Goal: Complete application form: Complete application form

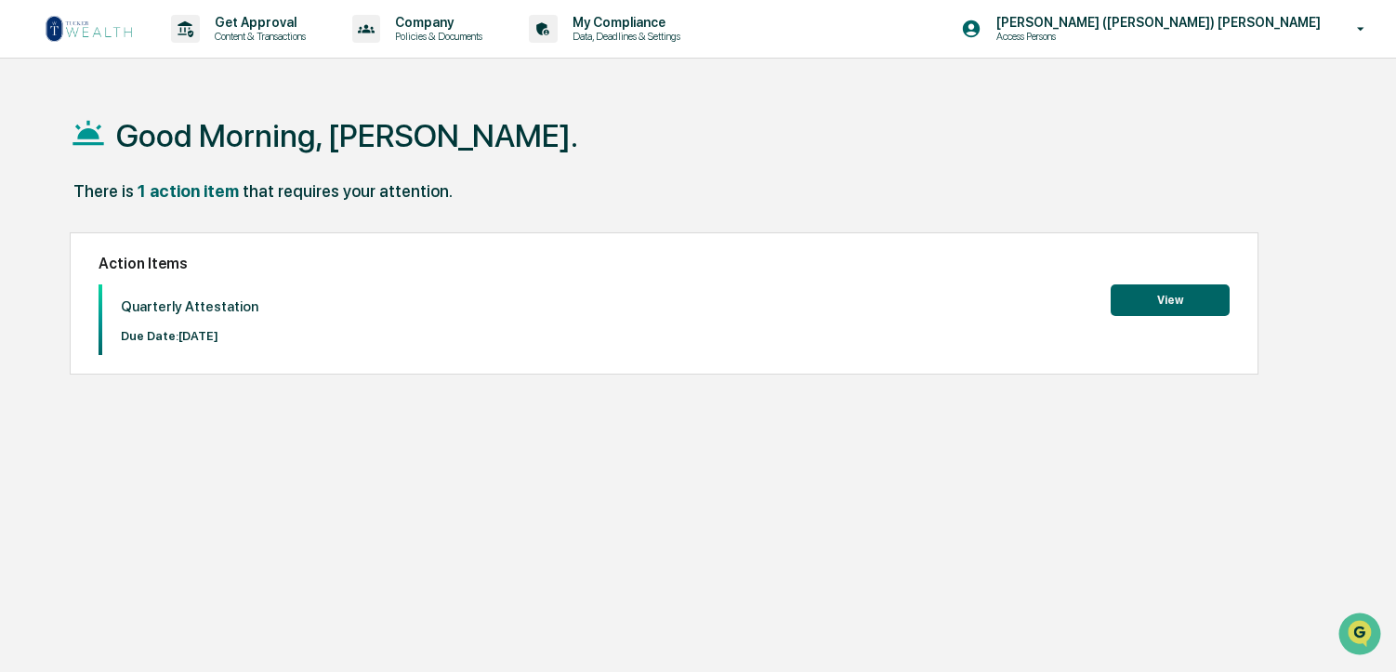
click at [1166, 303] on button "View" at bounding box center [1169, 300] width 119 height 32
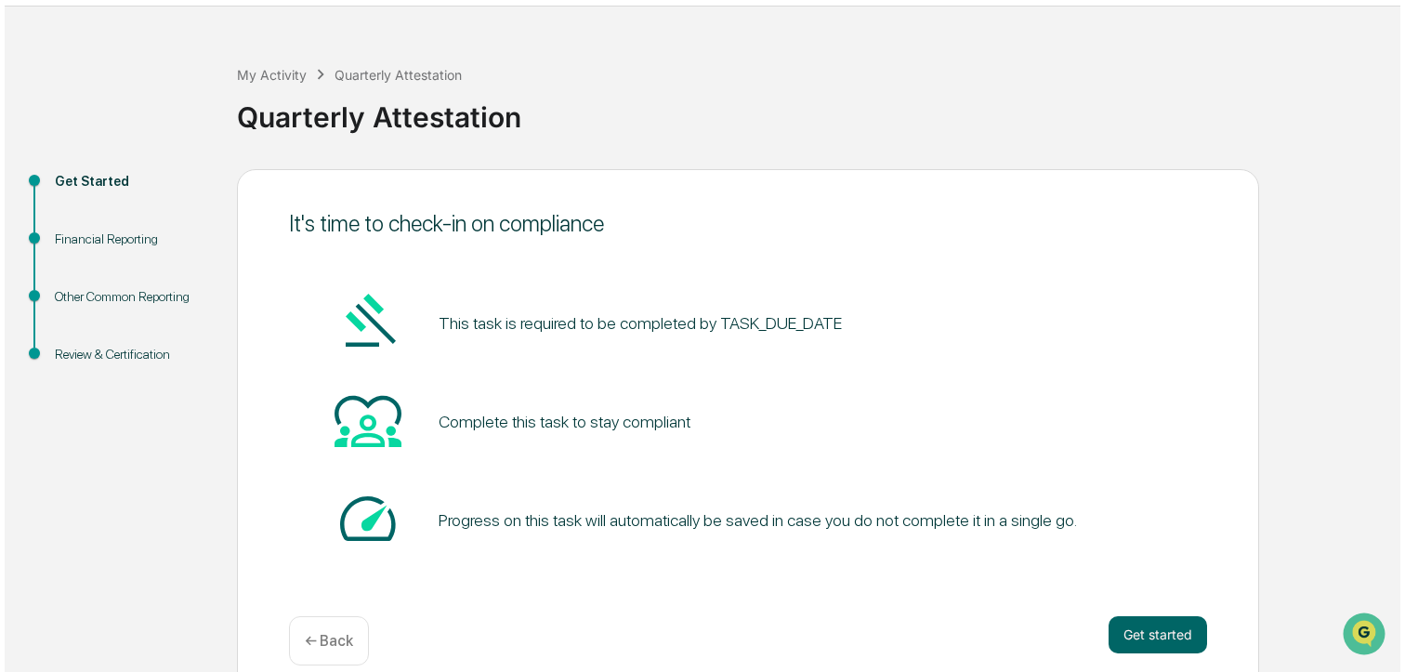
scroll to position [77, 0]
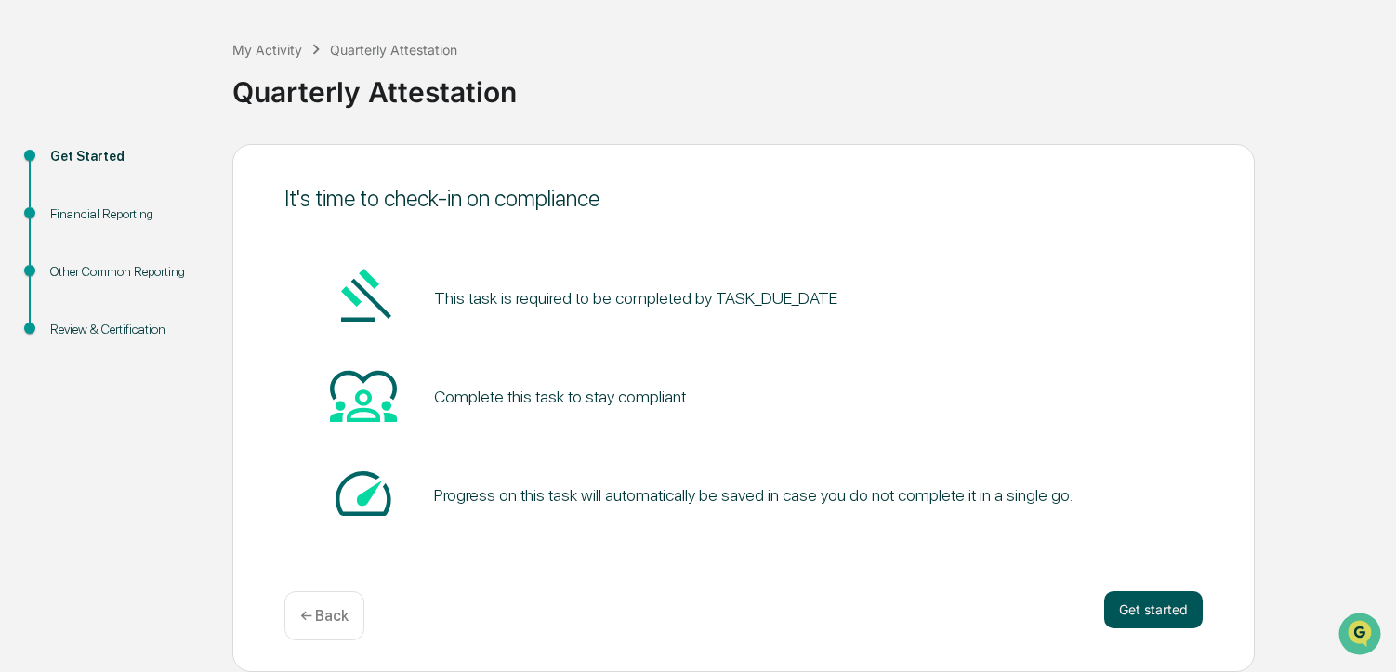
click at [1160, 605] on button "Get started" at bounding box center [1153, 609] width 98 height 37
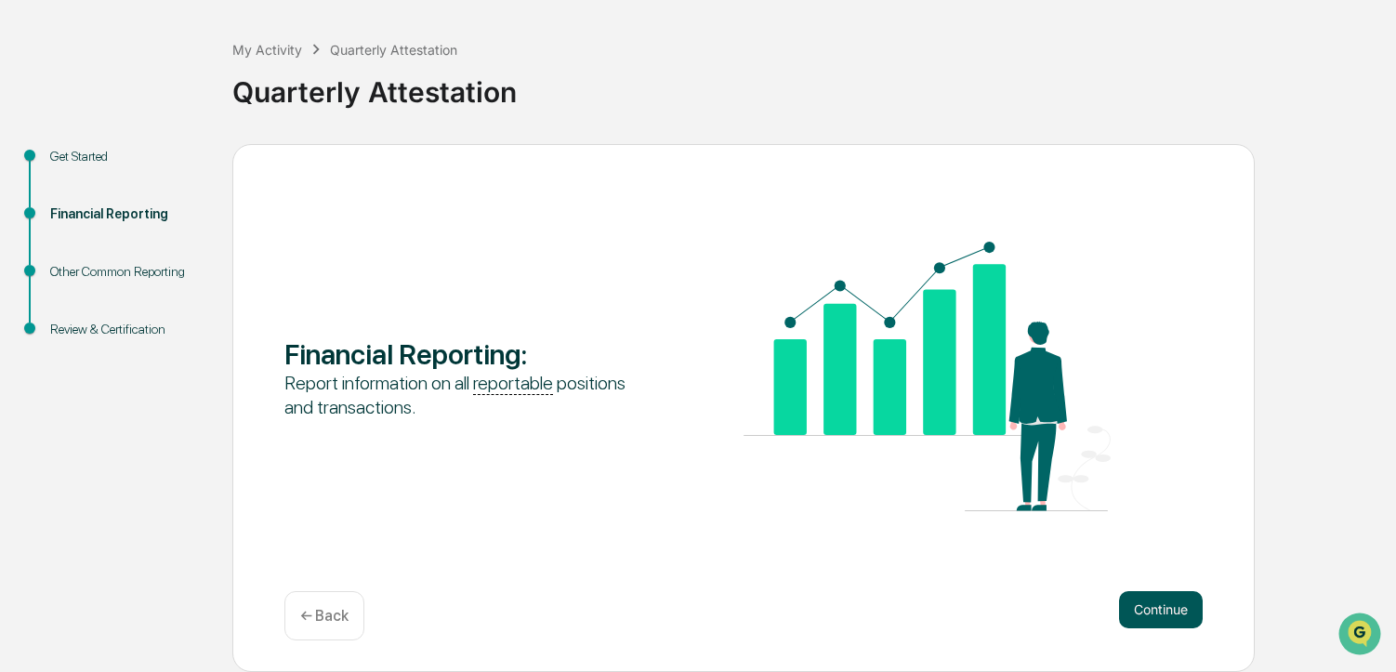
click at [1152, 609] on button "Continue" at bounding box center [1161, 609] width 84 height 37
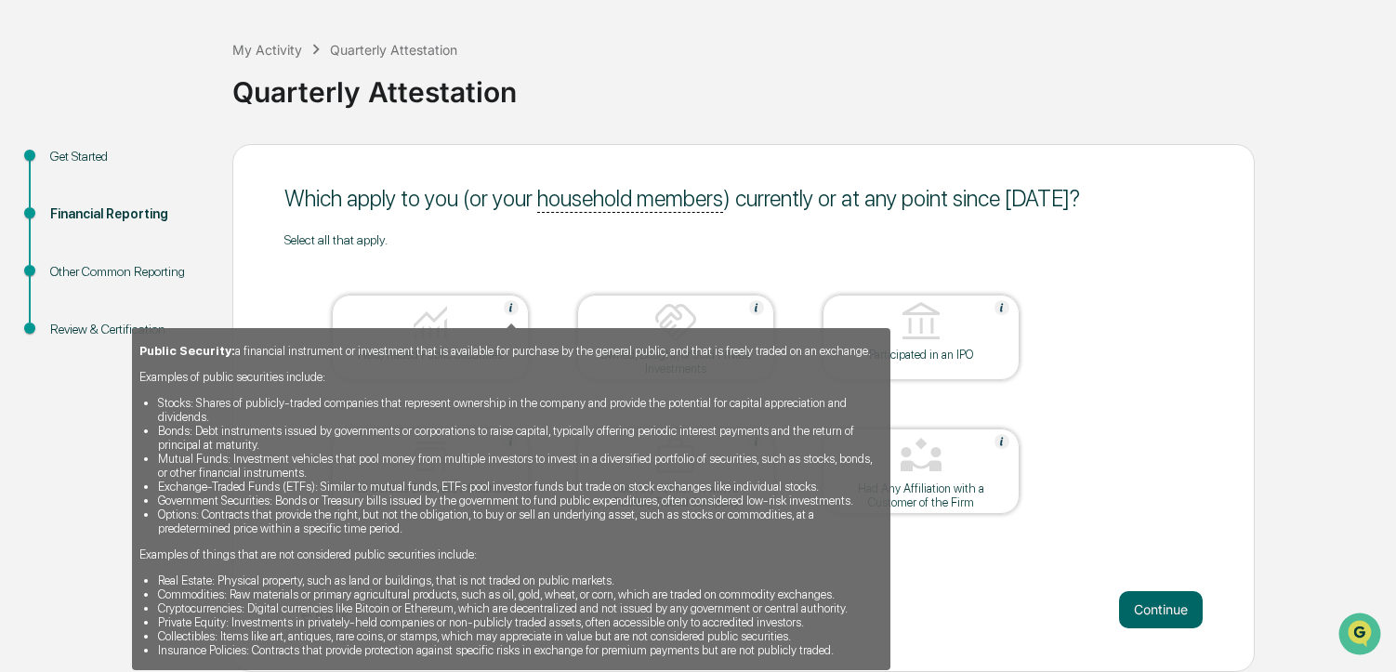
click at [512, 304] on img at bounding box center [511, 307] width 15 height 15
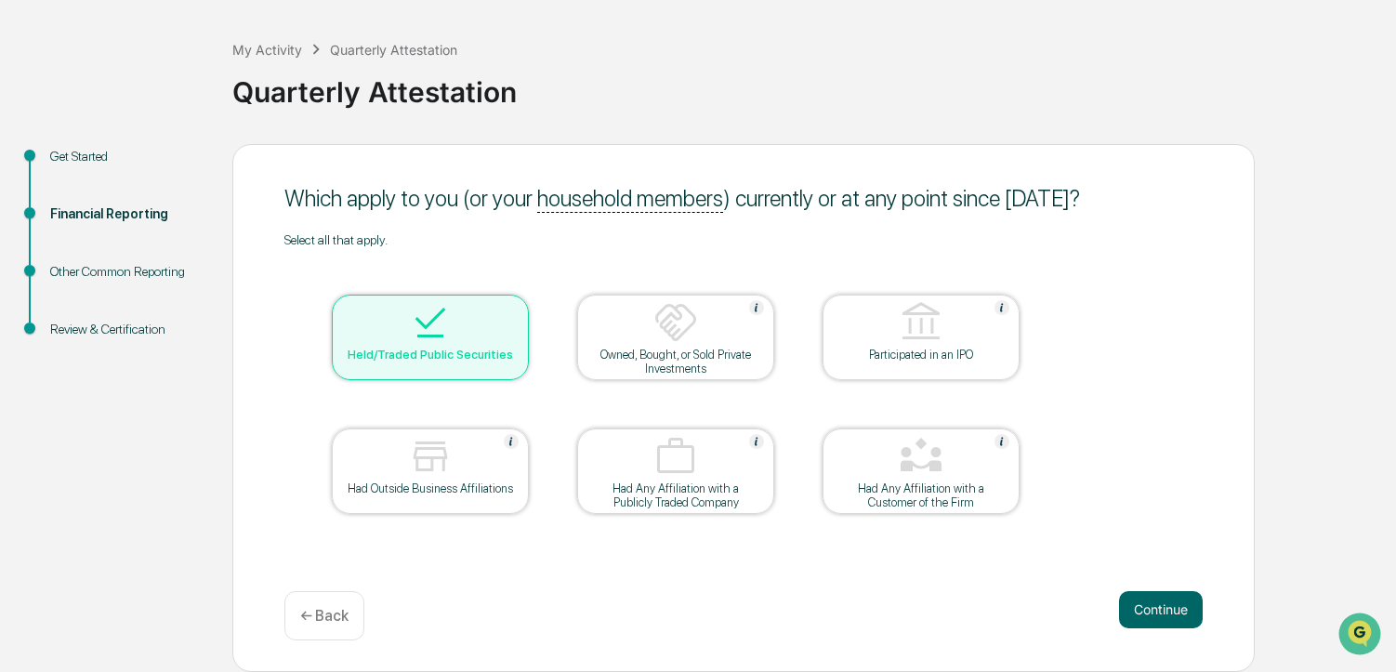
click at [514, 311] on div at bounding box center [430, 323] width 186 height 47
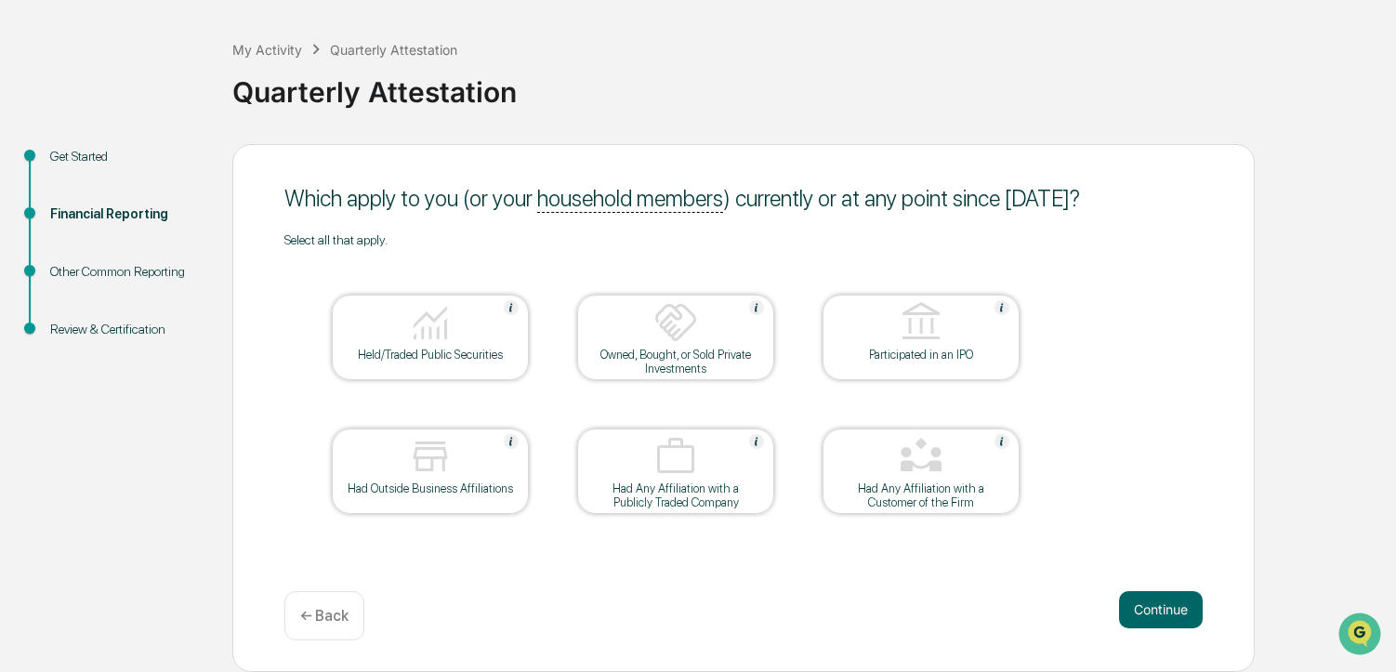
click at [922, 466] on img at bounding box center [921, 456] width 45 height 45
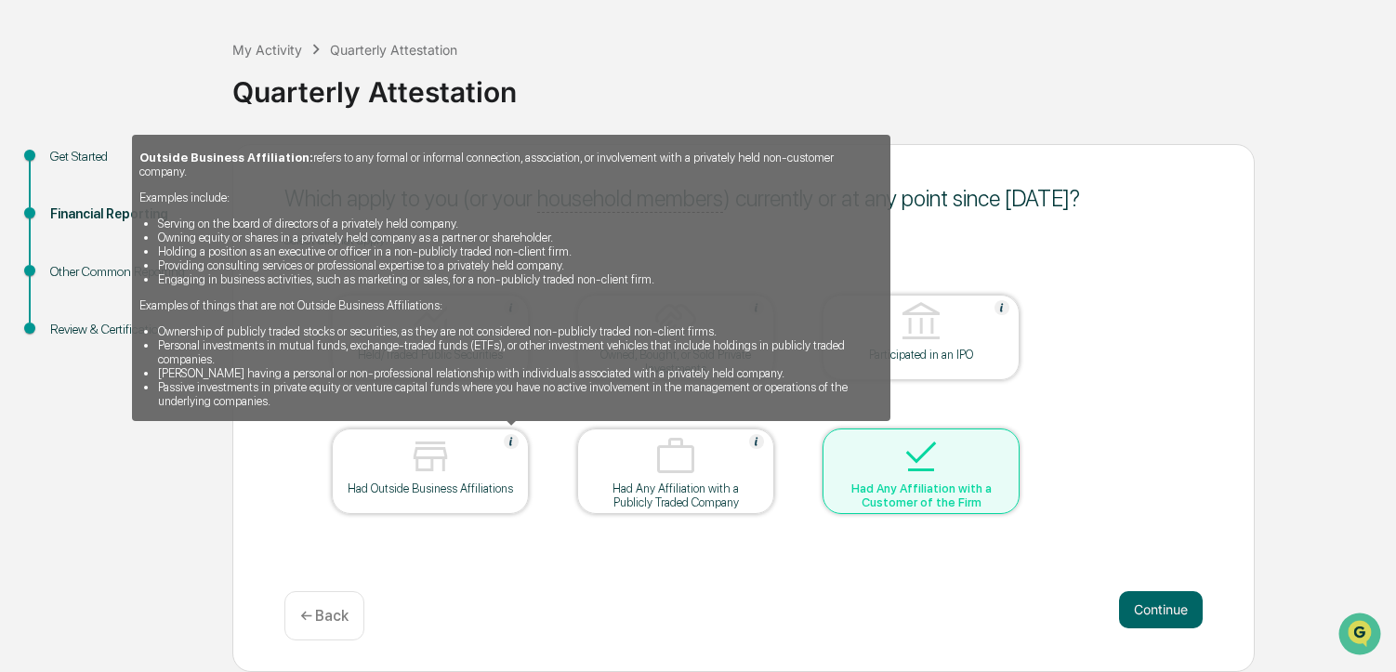
drag, startPoint x: 514, startPoint y: 433, endPoint x: 441, endPoint y: 454, distance: 75.6
click at [441, 454] on img at bounding box center [430, 456] width 45 height 45
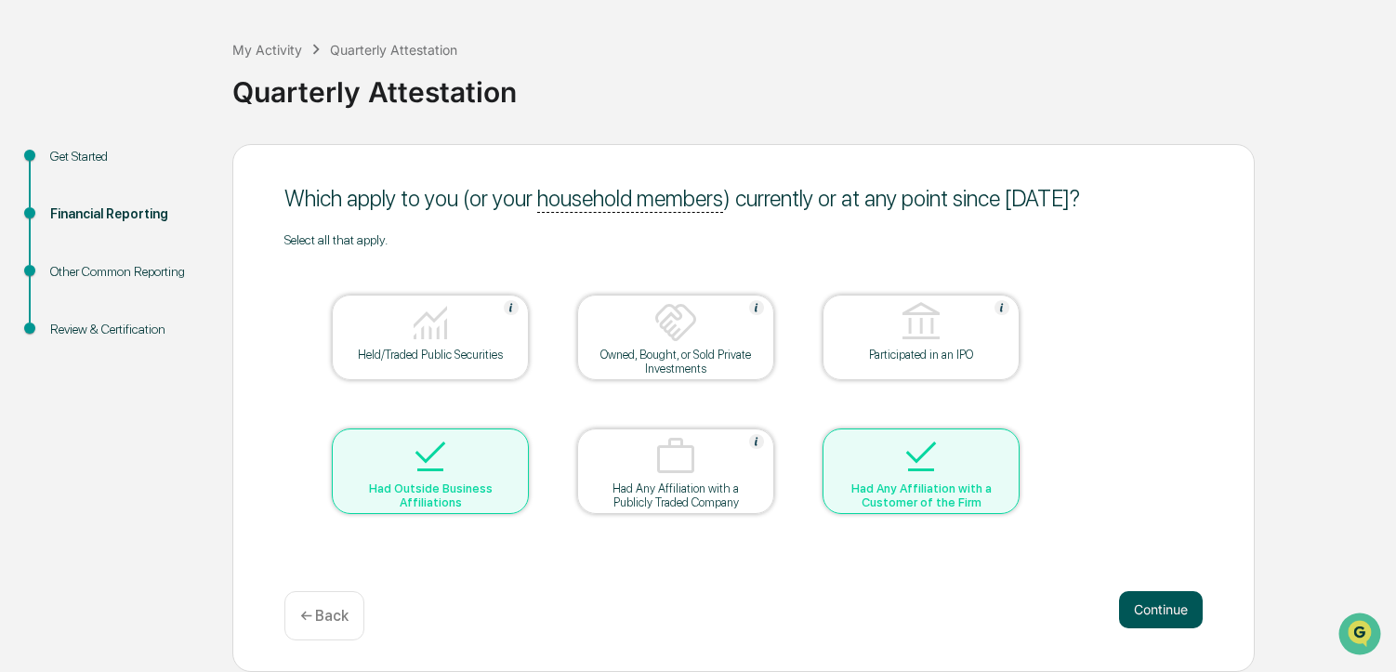
click at [1162, 608] on button "Continue" at bounding box center [1161, 609] width 84 height 37
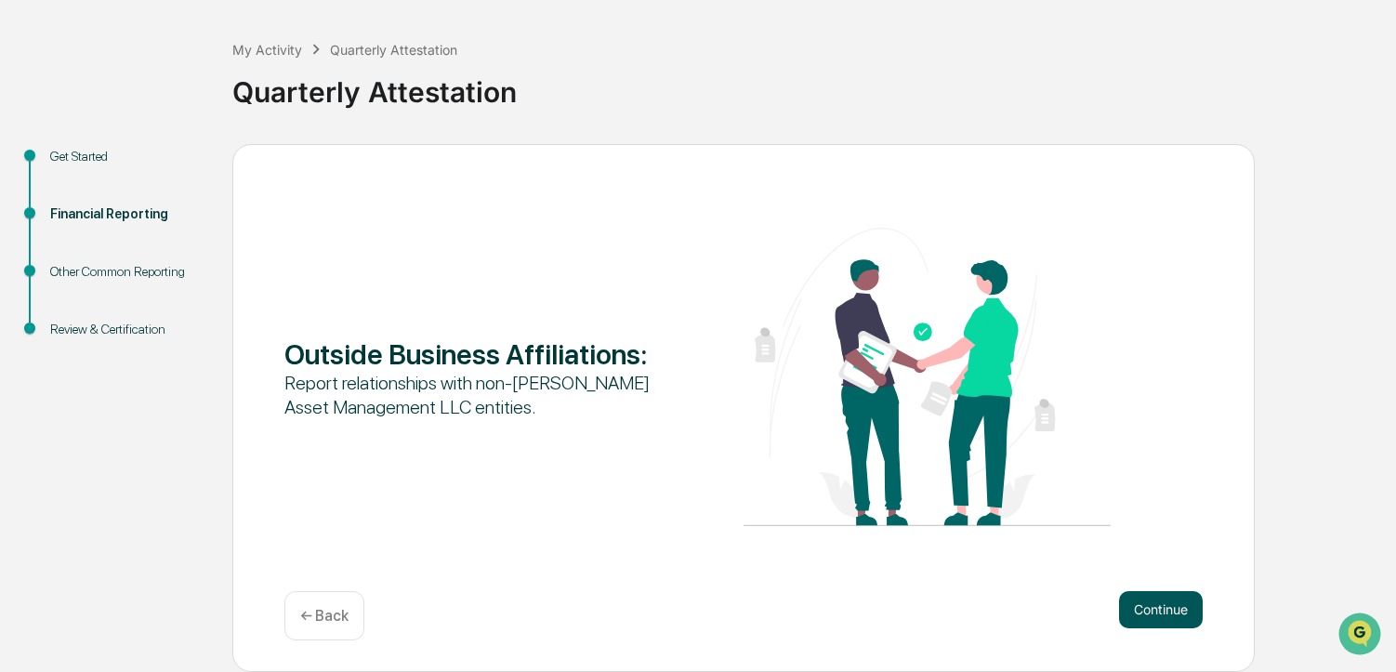
click at [1151, 607] on button "Continue" at bounding box center [1161, 609] width 84 height 37
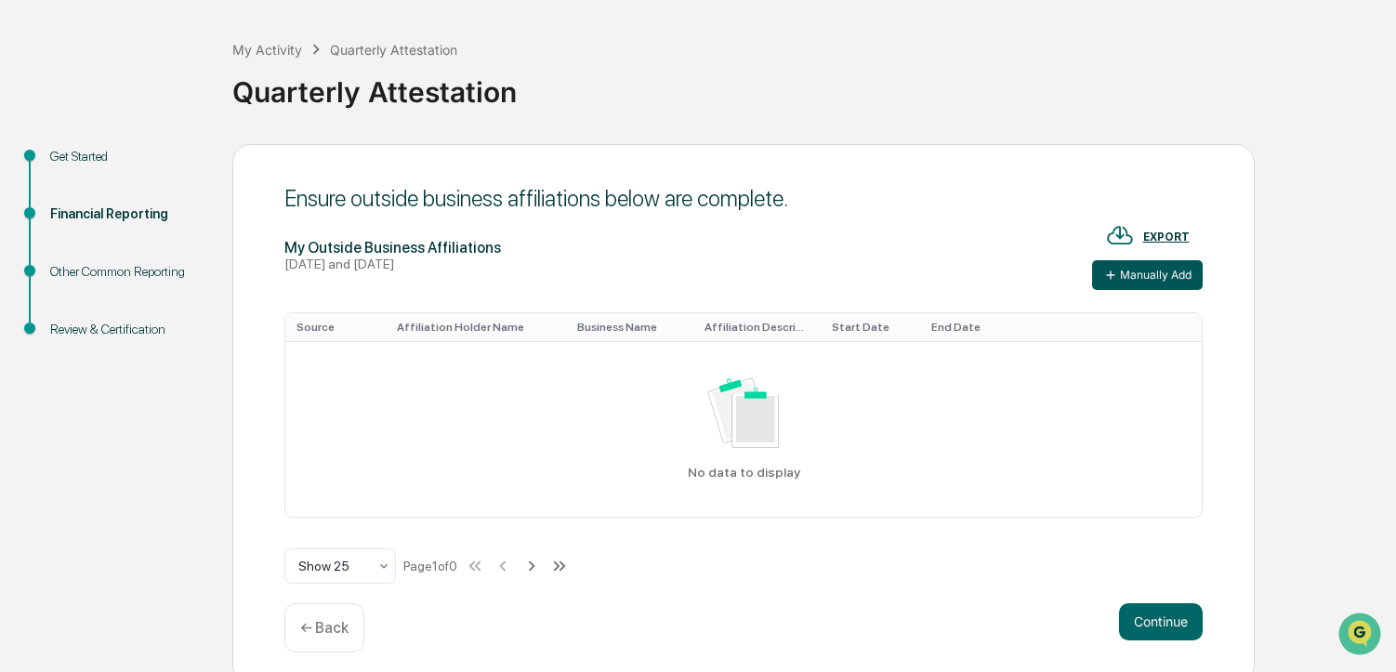
click at [1172, 275] on button "Manually Add" at bounding box center [1147, 275] width 111 height 30
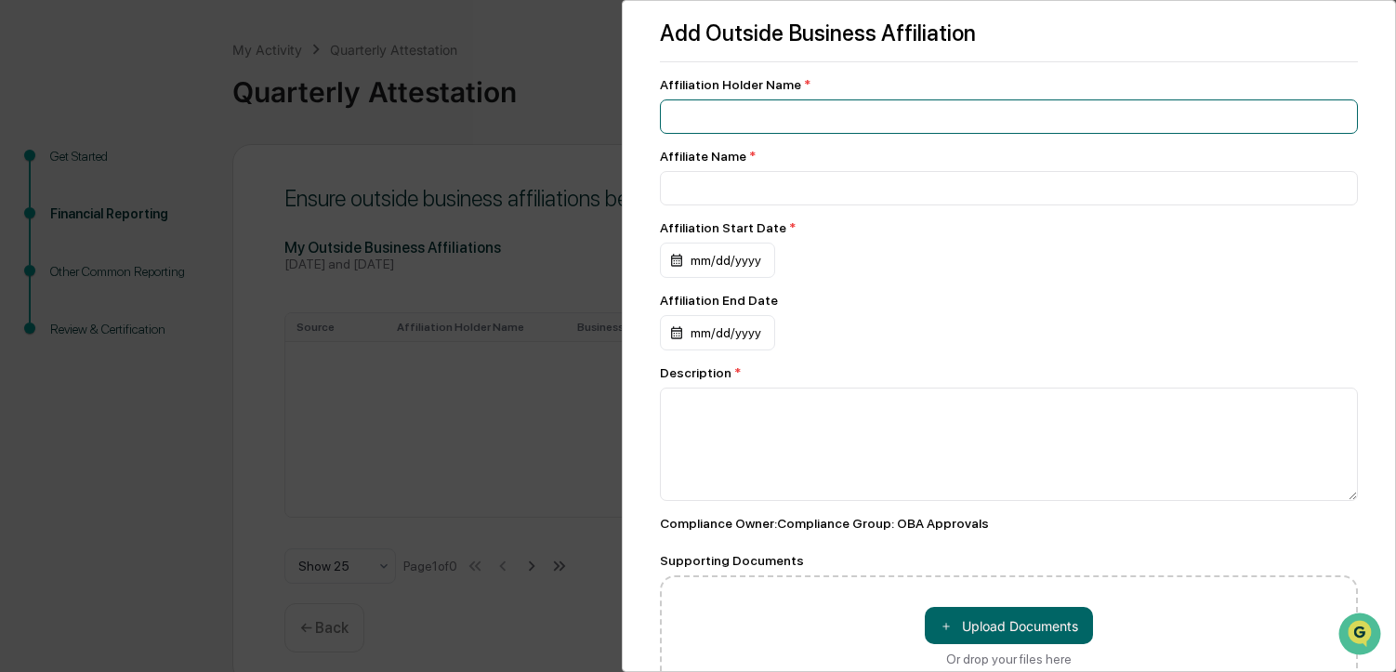
click at [687, 116] on input at bounding box center [1009, 116] width 698 height 34
click at [679, 117] on input at bounding box center [1009, 116] width 698 height 34
type input "**********"
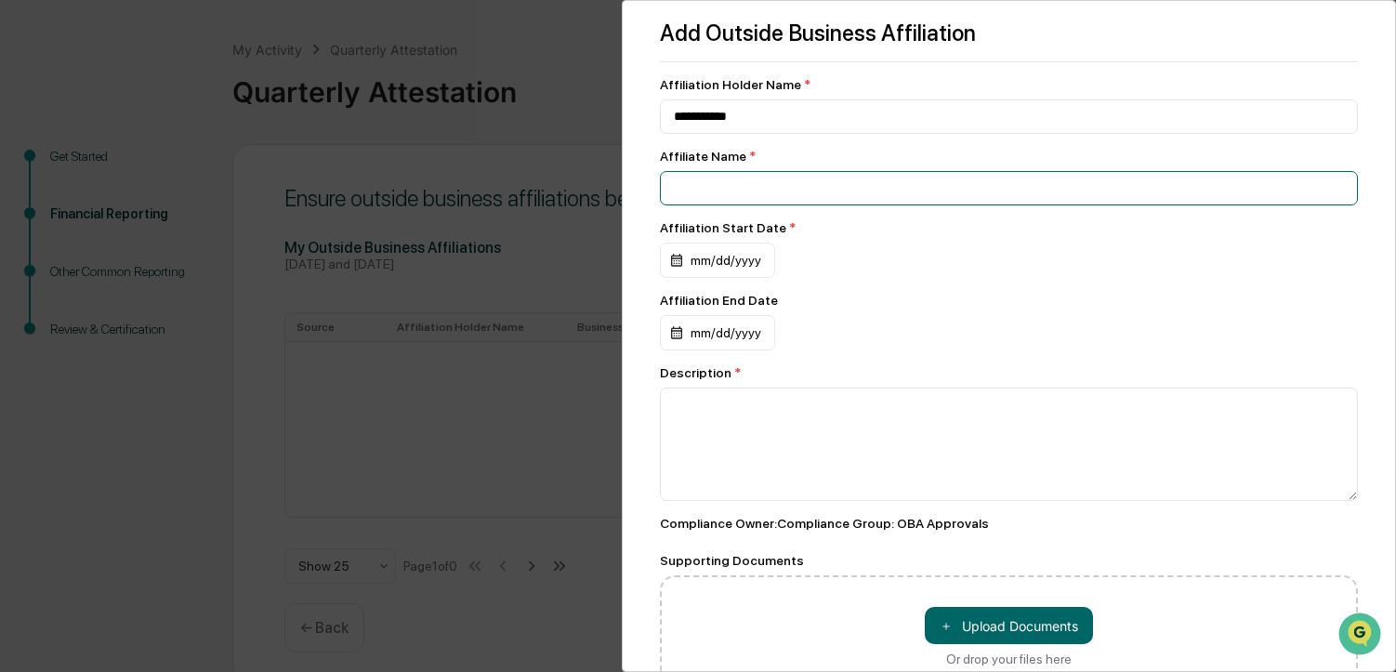
click at [678, 185] on input at bounding box center [1009, 188] width 698 height 34
type input "**********"
click at [701, 264] on div "mm/dd/yyyy" at bounding box center [717, 260] width 115 height 35
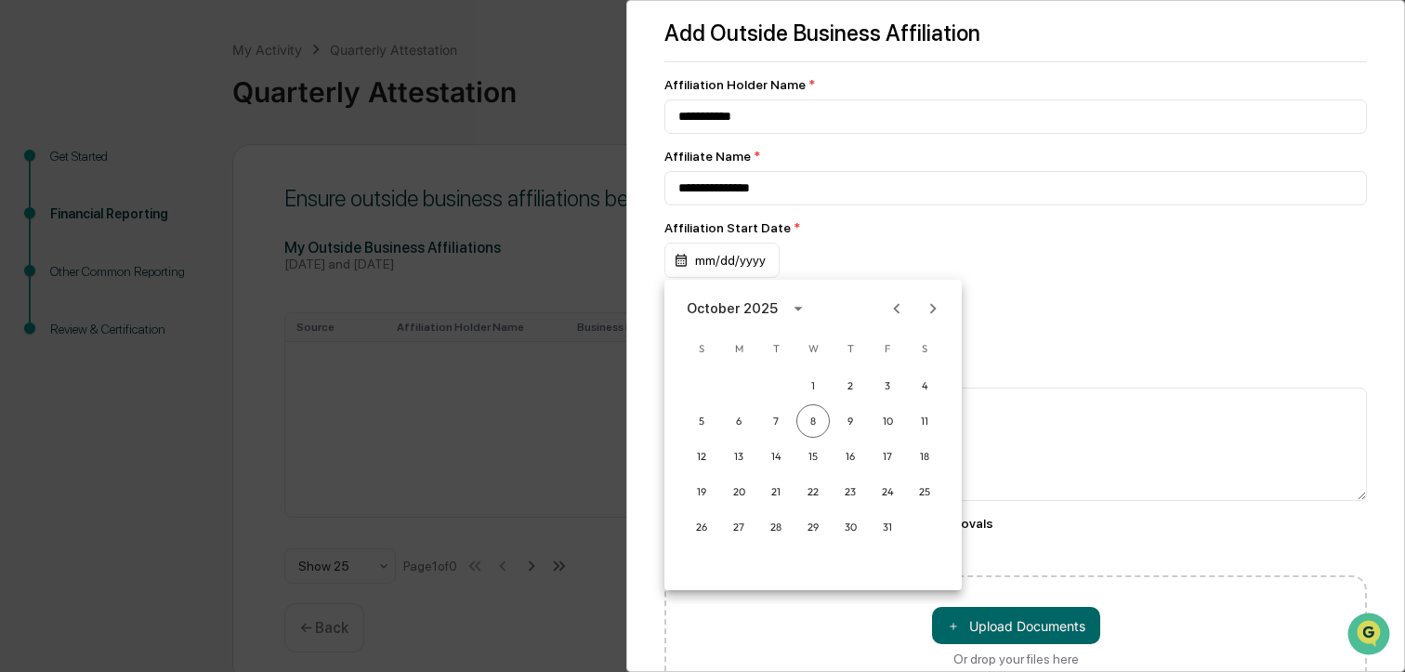
click at [688, 255] on div at bounding box center [702, 336] width 1405 height 672
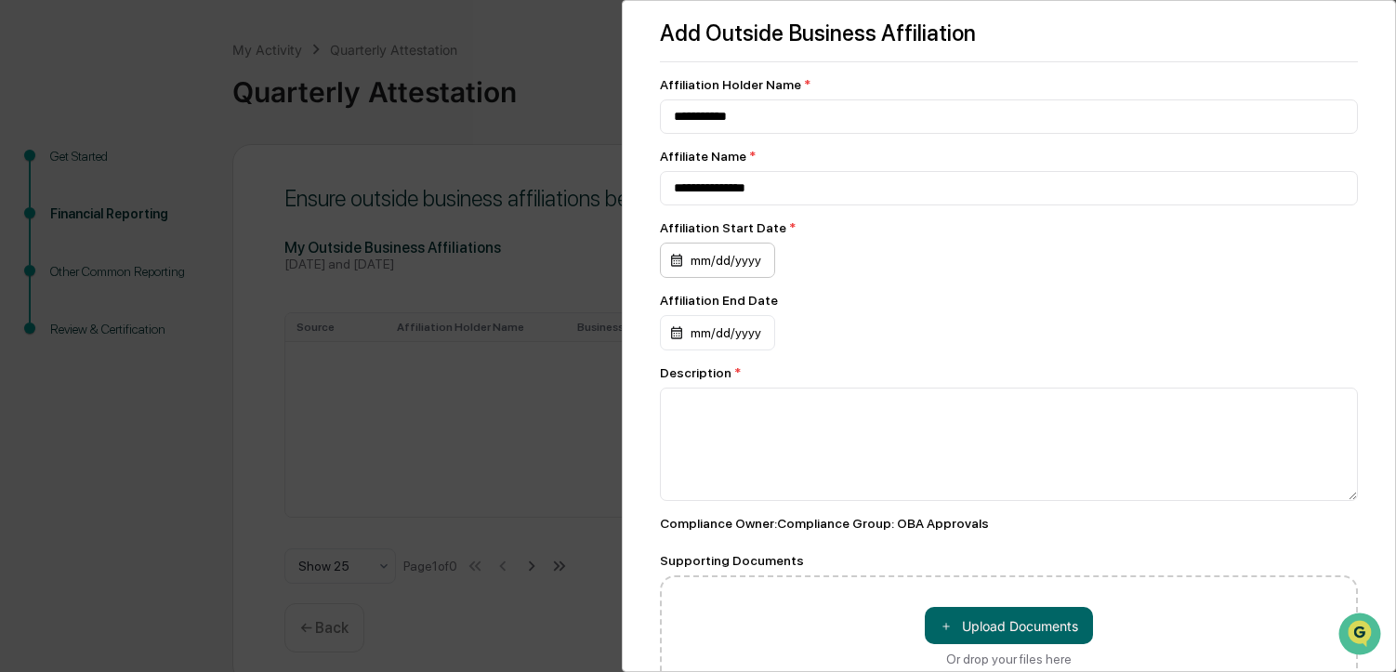
click at [702, 256] on div "mm/dd/yyyy" at bounding box center [717, 260] width 115 height 35
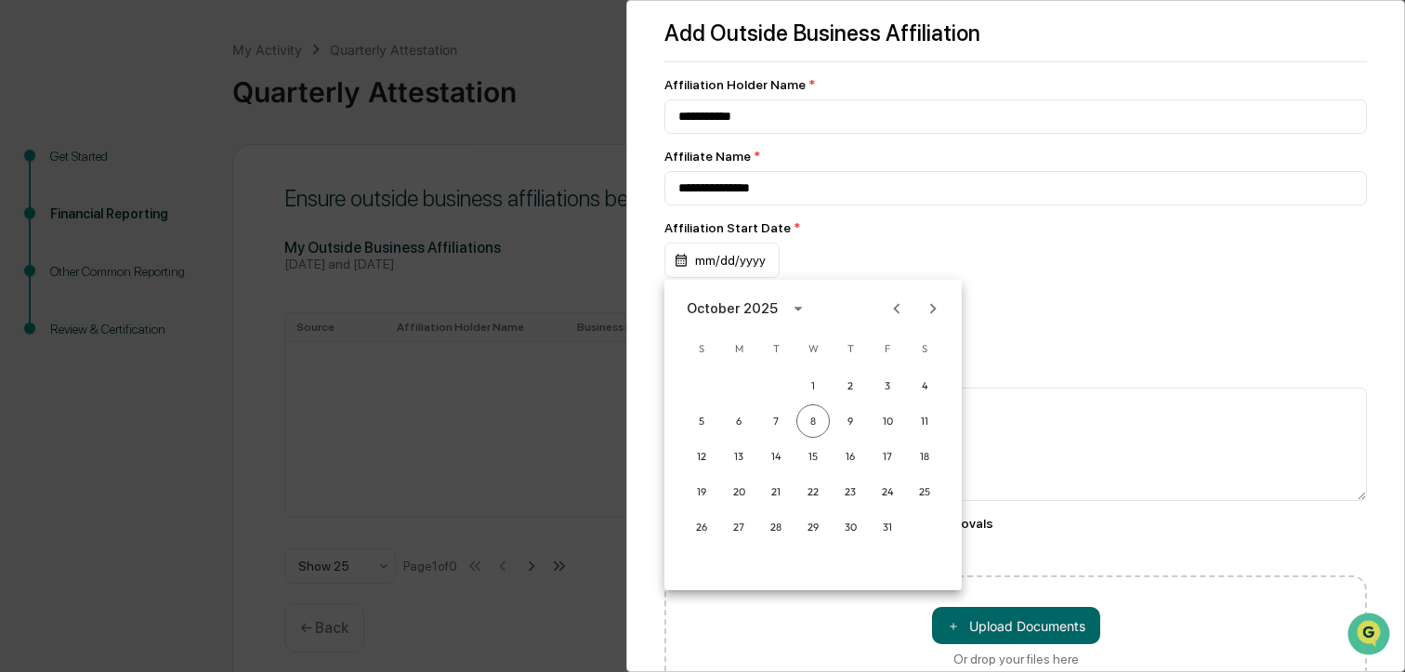
drag, startPoint x: 742, startPoint y: 245, endPoint x: 752, endPoint y: 257, distance: 15.8
click at [742, 245] on div at bounding box center [702, 336] width 1405 height 672
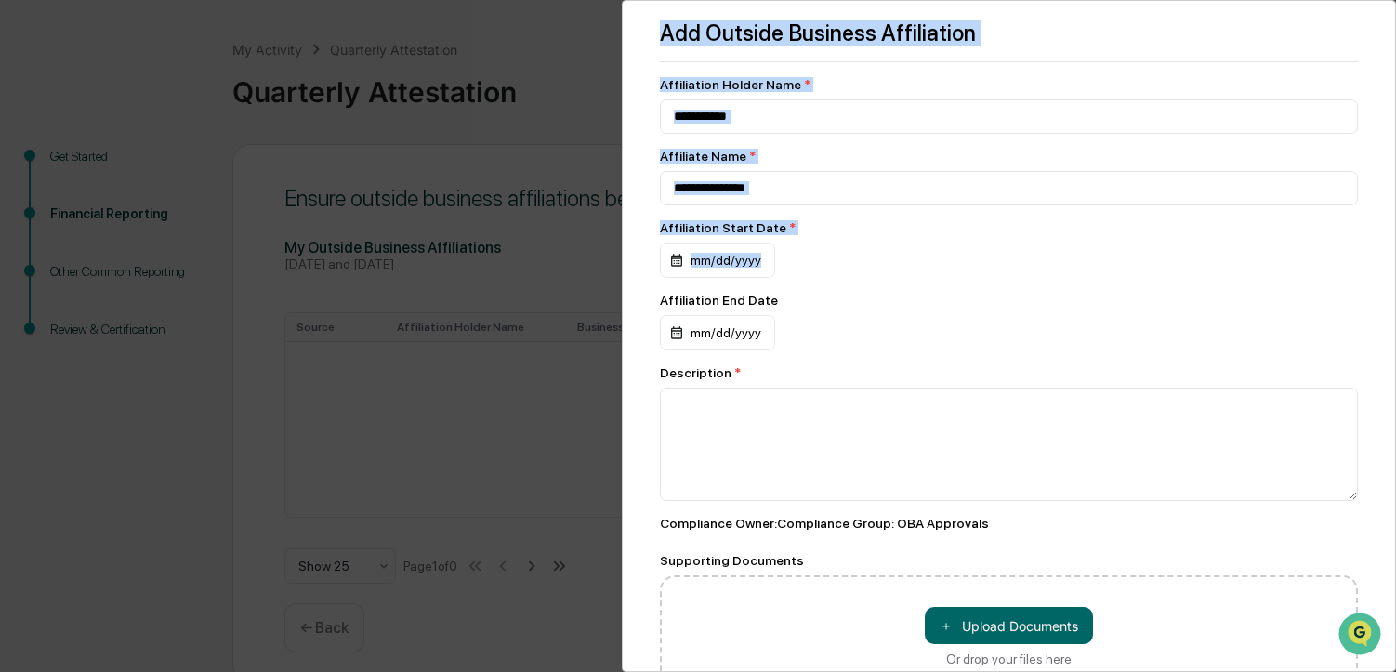
drag, startPoint x: 759, startPoint y: 256, endPoint x: 586, endPoint y: 282, distance: 174.9
click at [586, 282] on div "**********" at bounding box center [698, 336] width 1396 height 672
drag, startPoint x: 586, startPoint y: 282, endPoint x: 786, endPoint y: 251, distance: 202.3
click at [786, 251] on div "mm/dd/yyyy" at bounding box center [1009, 260] width 698 height 35
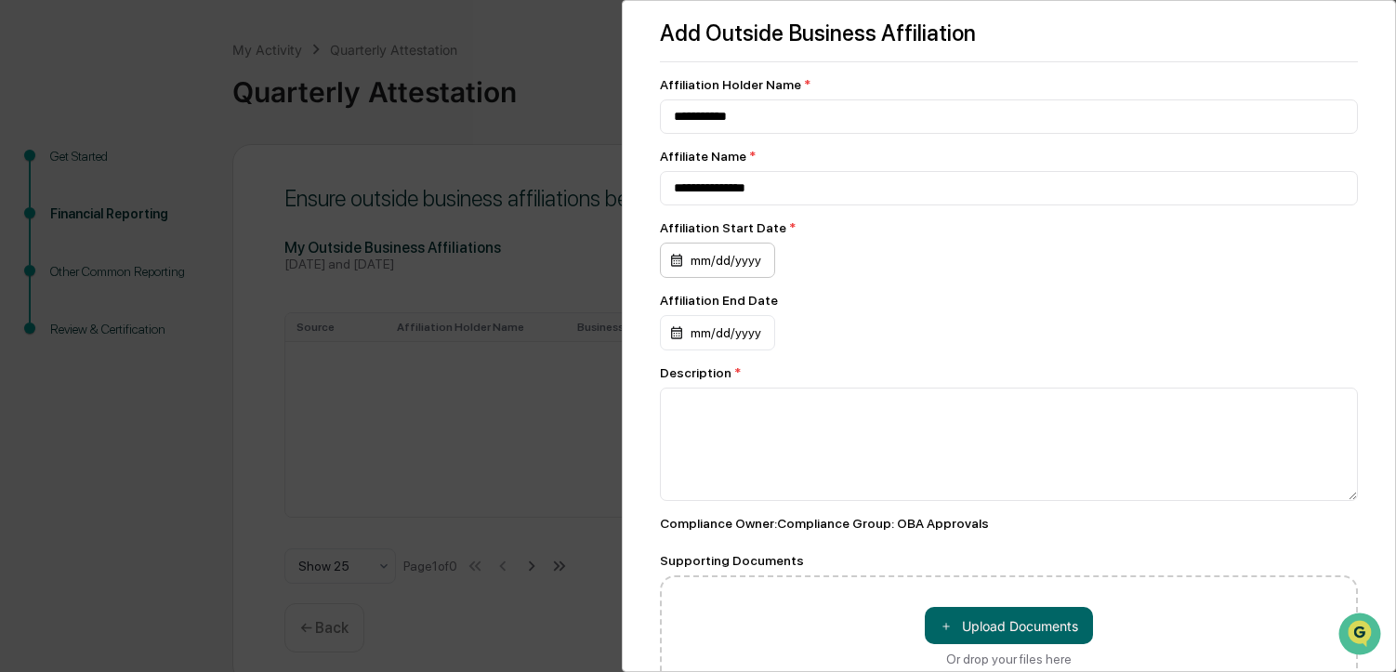
click at [756, 258] on div "mm/dd/yyyy" at bounding box center [717, 260] width 115 height 35
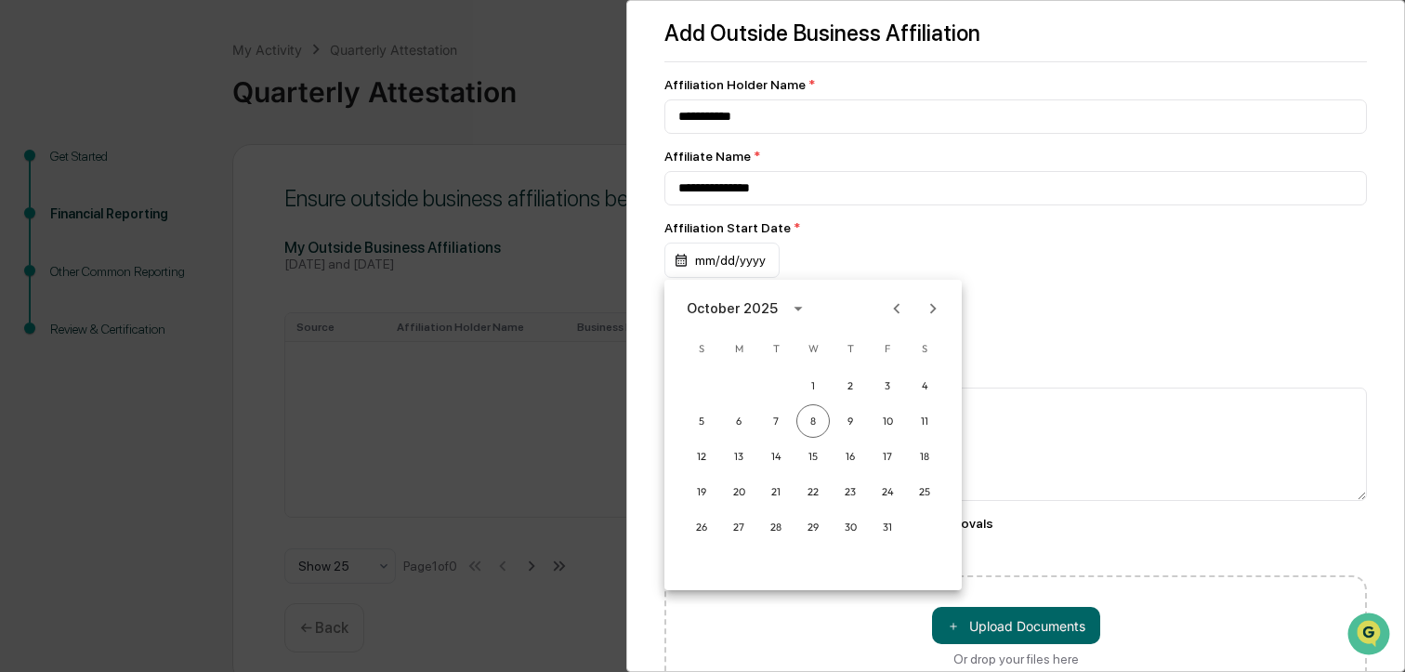
drag, startPoint x: 765, startPoint y: 255, endPoint x: 729, endPoint y: 258, distance: 35.5
click at [734, 258] on div at bounding box center [702, 336] width 1405 height 672
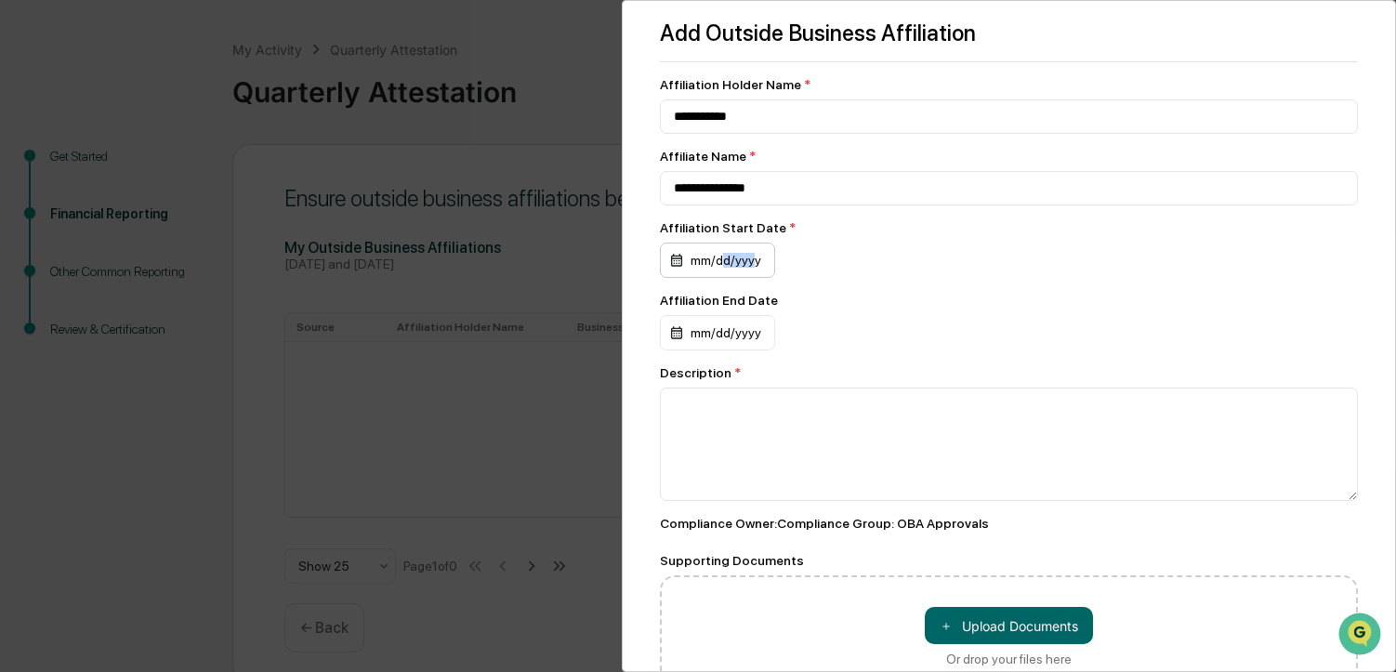
drag, startPoint x: 753, startPoint y: 256, endPoint x: 719, endPoint y: 259, distance: 33.7
click at [719, 259] on div "mm/dd/yyyy" at bounding box center [717, 260] width 115 height 35
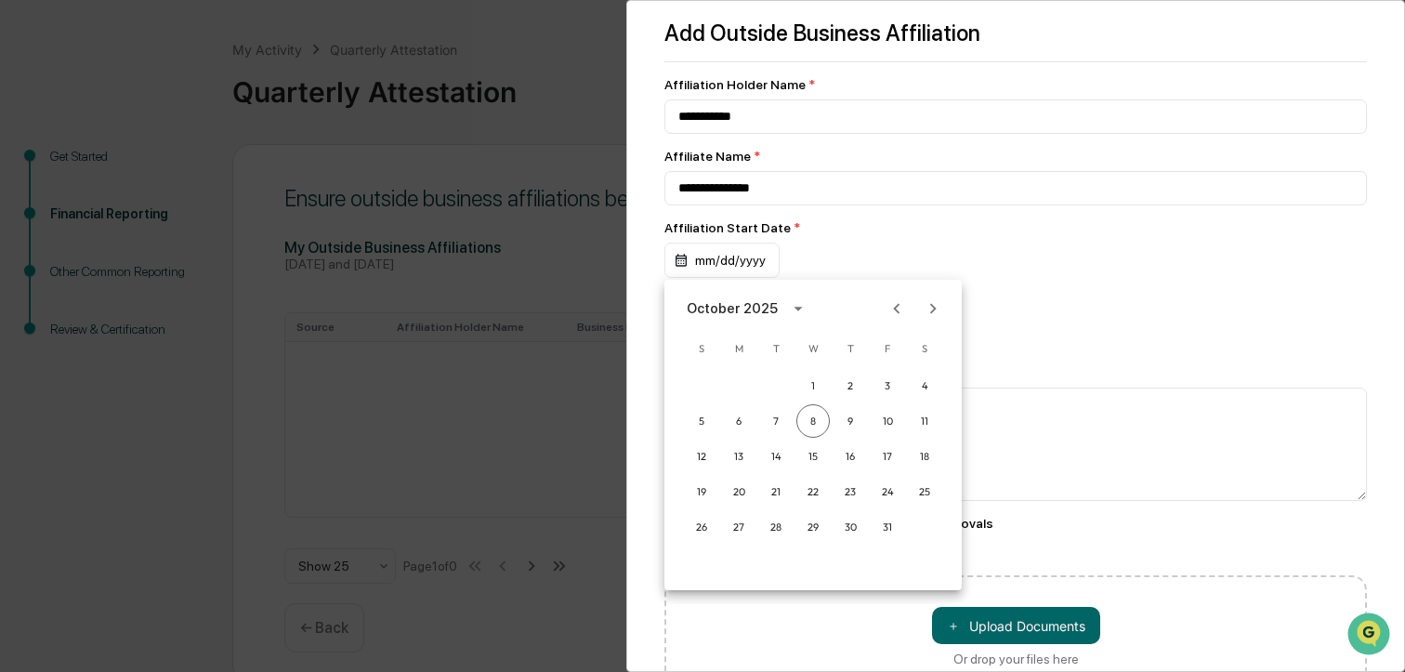
drag, startPoint x: 719, startPoint y: 259, endPoint x: 774, endPoint y: 268, distance: 55.5
click at [720, 256] on div at bounding box center [702, 336] width 1405 height 672
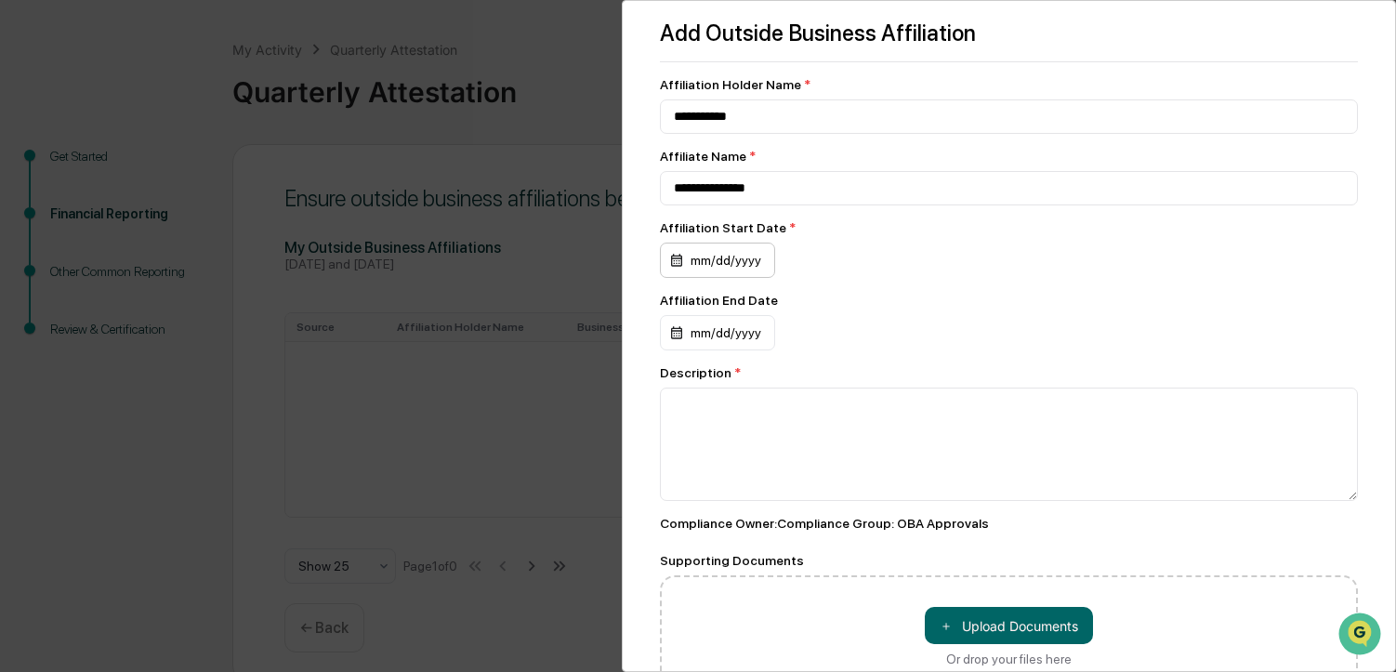
click at [766, 256] on div "mm/dd/yyyy" at bounding box center [717, 260] width 115 height 35
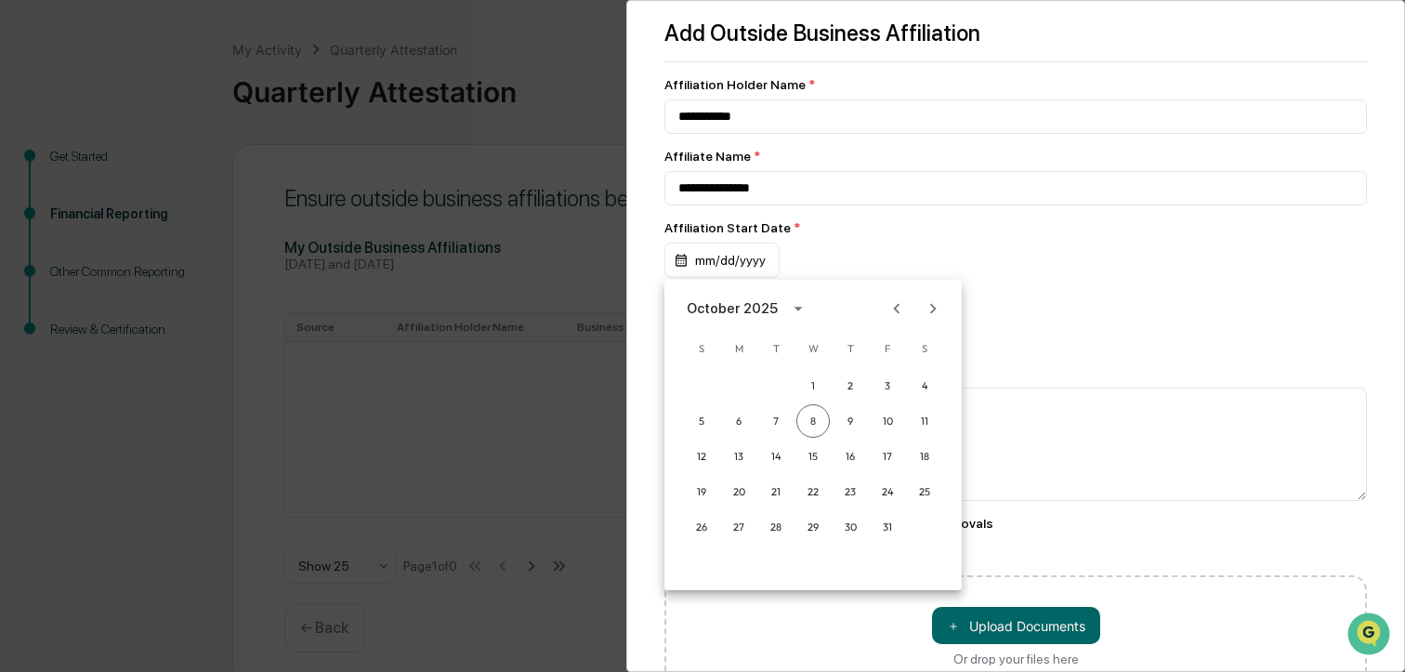
click at [709, 307] on div "October 2025" at bounding box center [732, 308] width 91 height 20
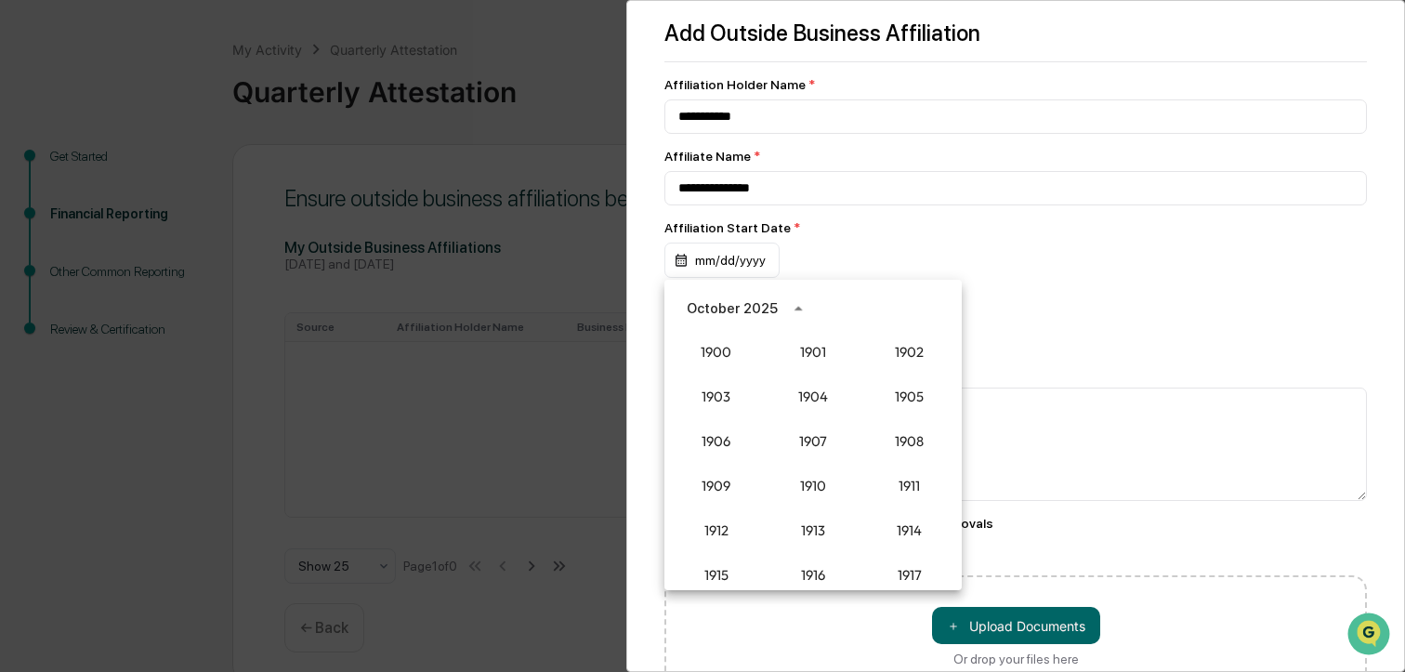
scroll to position [1721, 0]
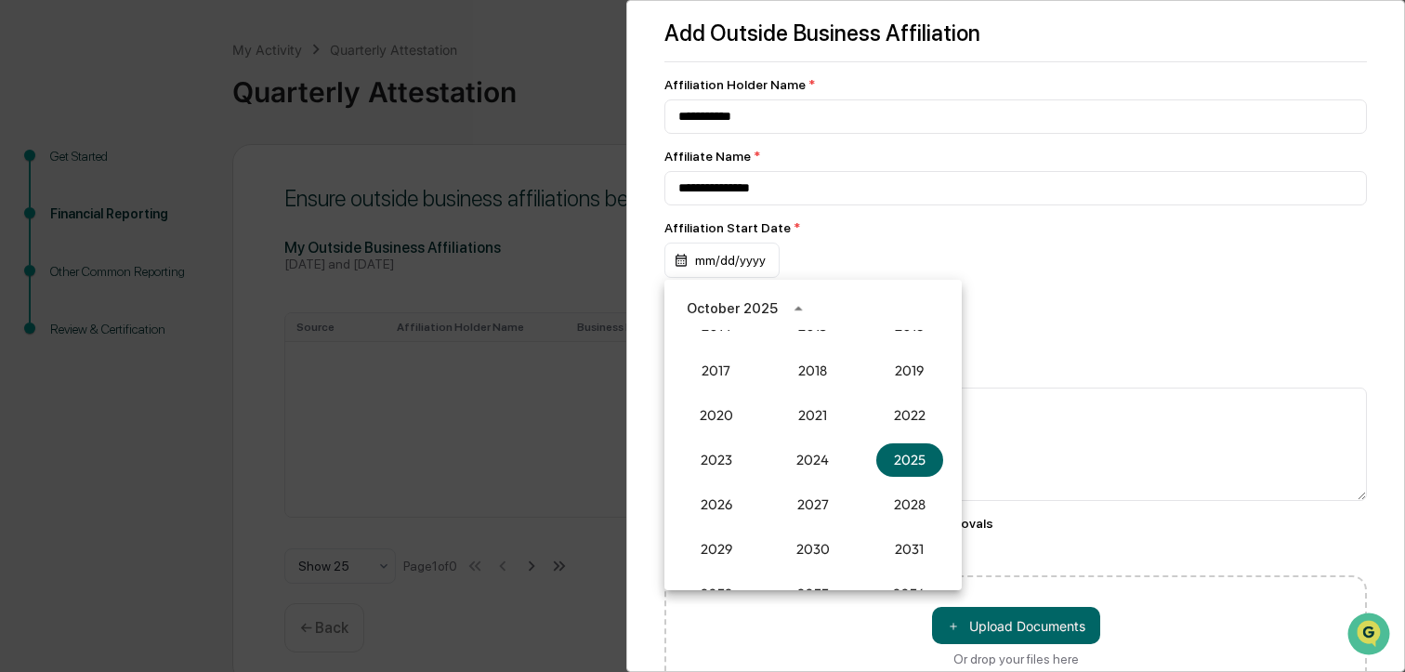
click at [714, 308] on div "October 2025" at bounding box center [732, 308] width 91 height 20
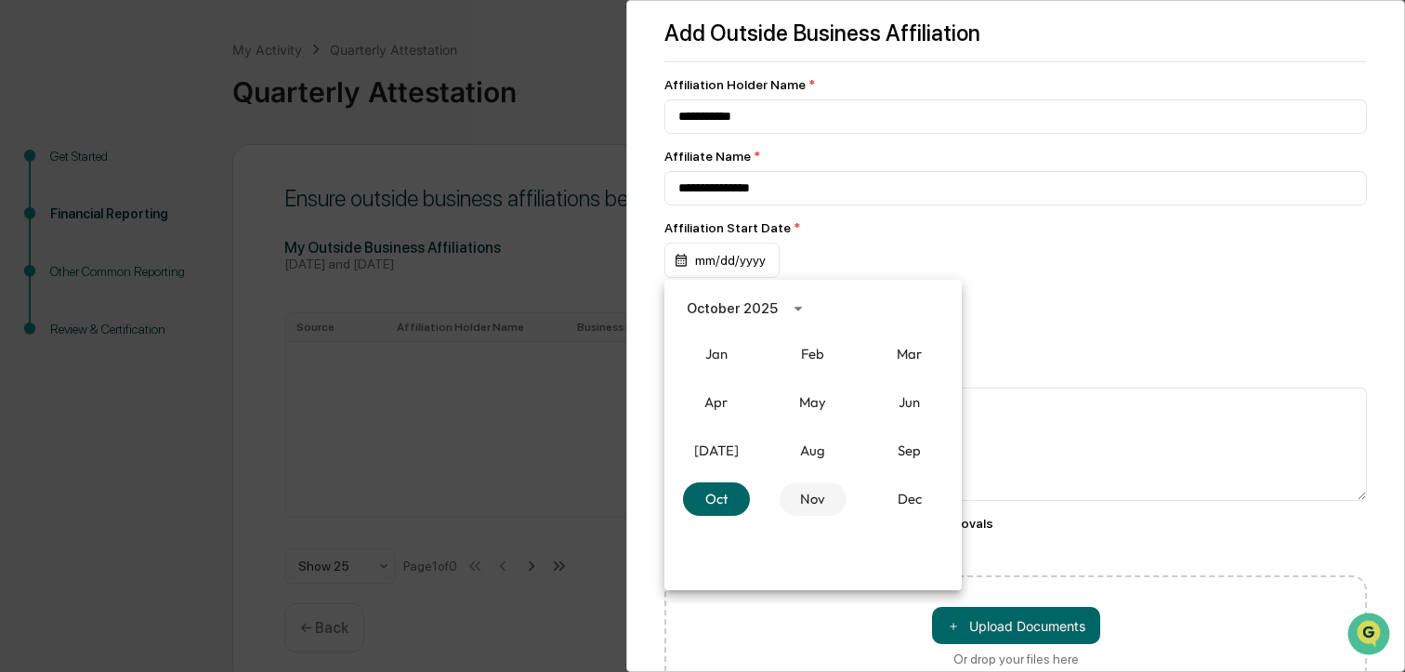
click at [817, 494] on button "Nov" at bounding box center [813, 498] width 67 height 33
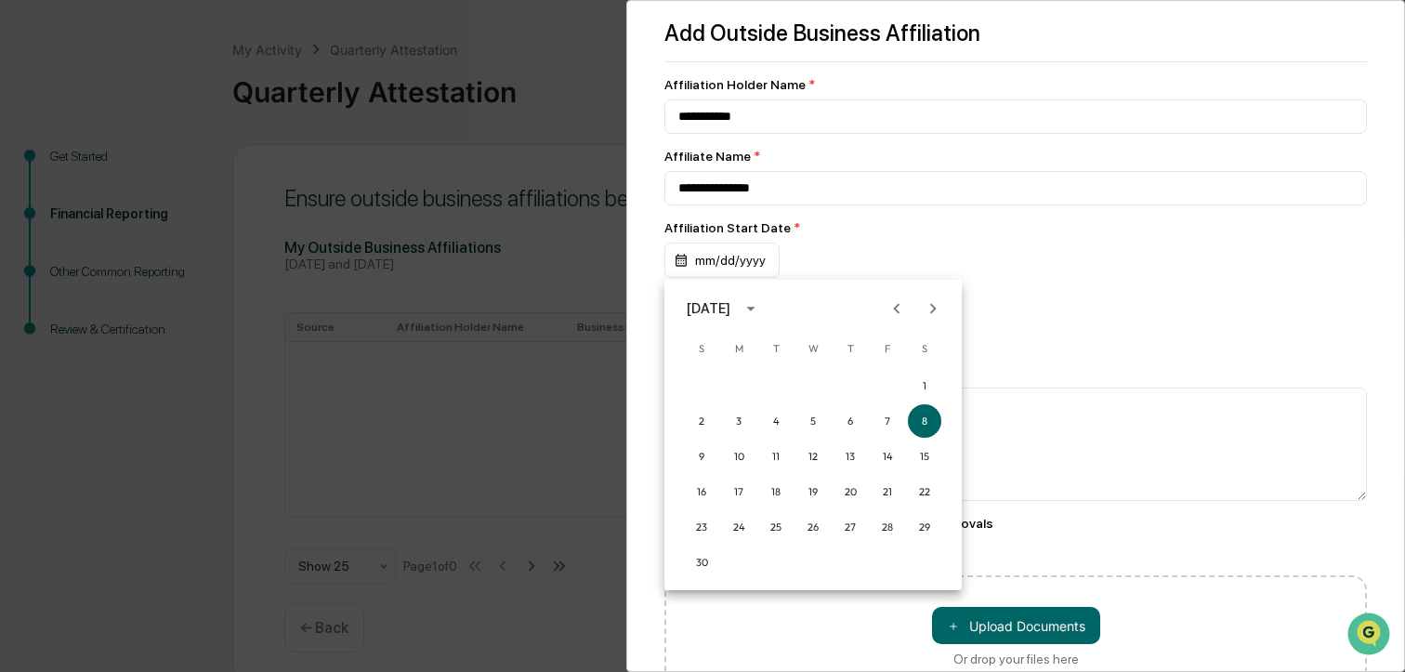
click at [730, 307] on div "[DATE]" at bounding box center [709, 308] width 44 height 20
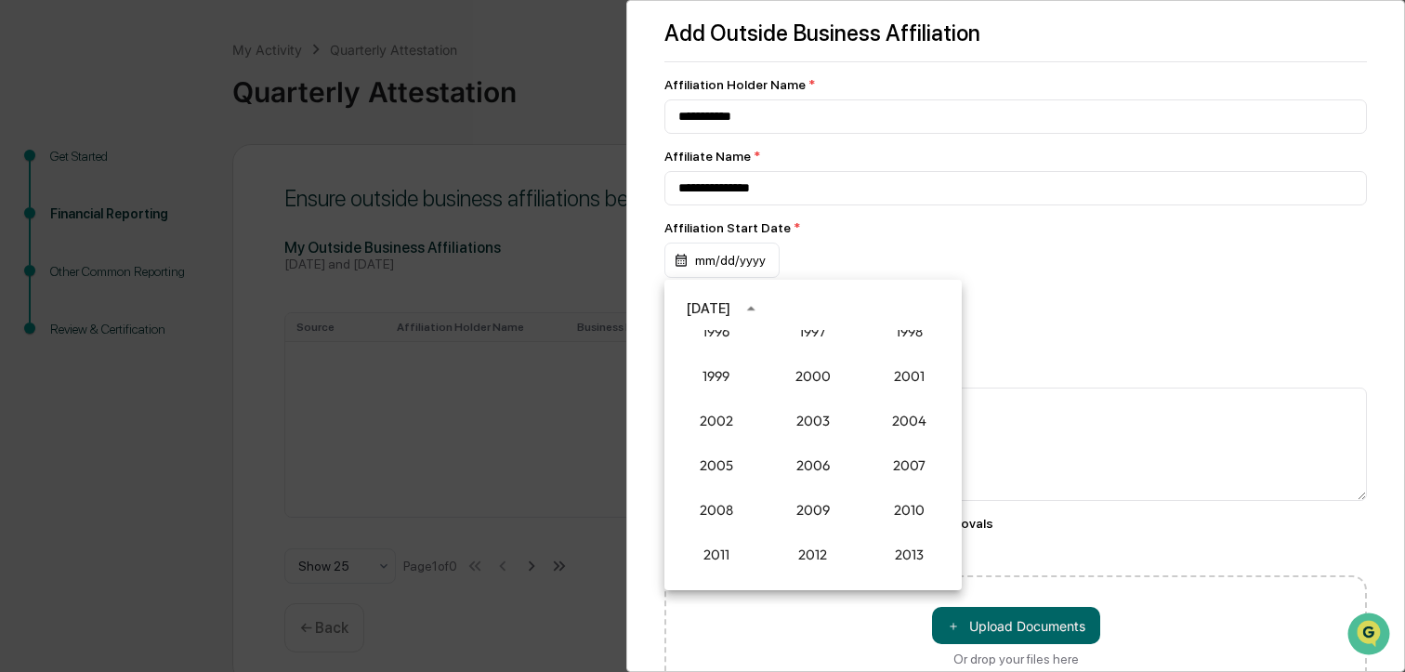
scroll to position [1442, 0]
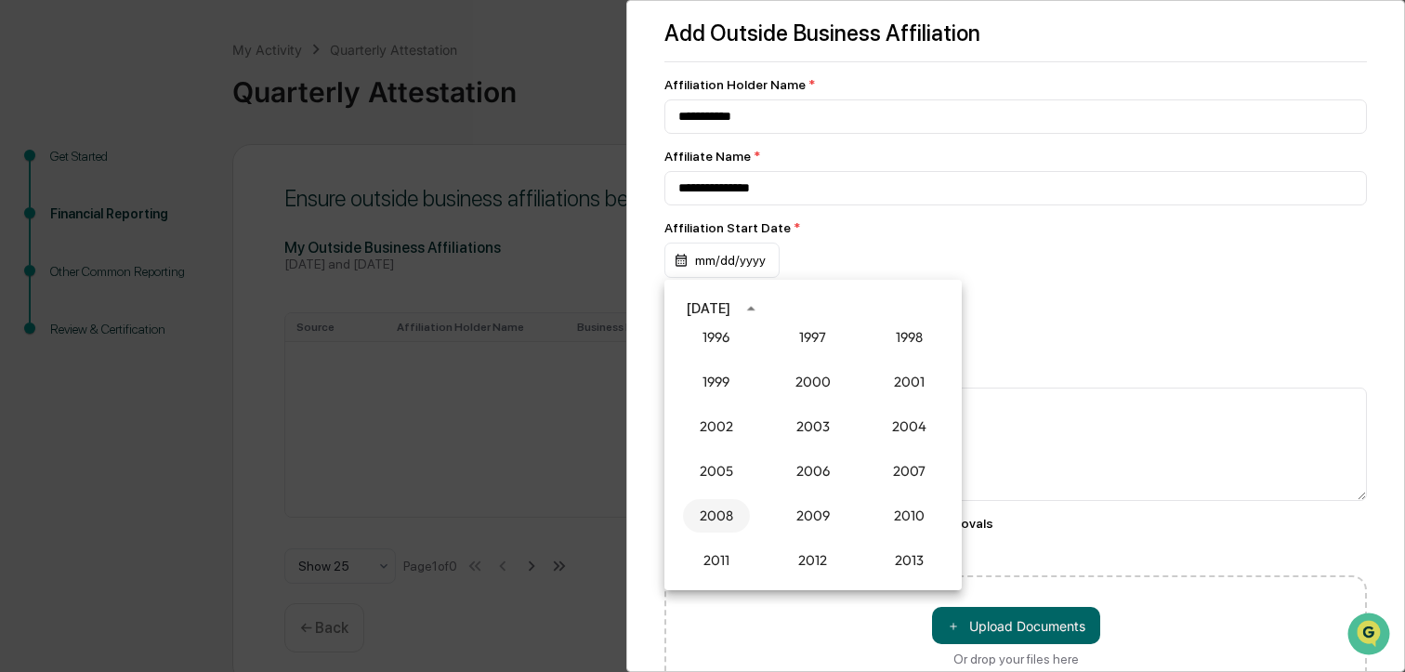
click at [714, 511] on button "2008" at bounding box center [716, 515] width 67 height 33
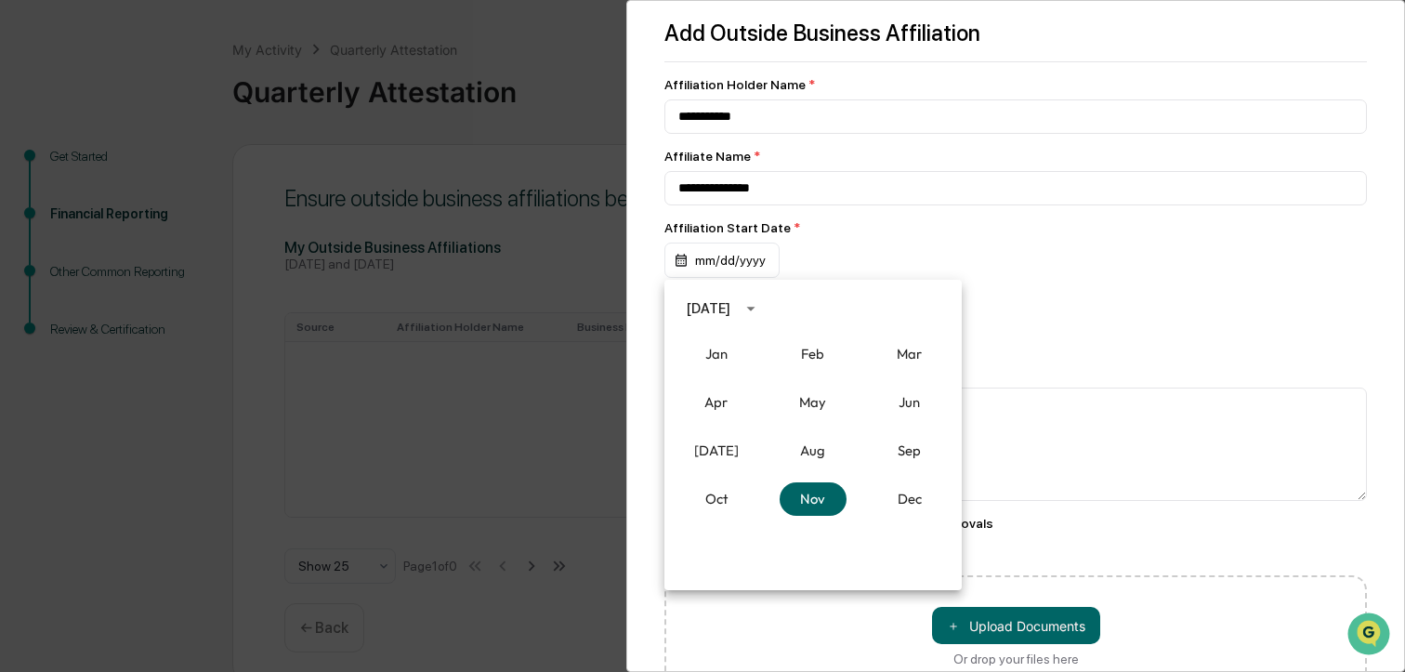
click at [730, 310] on div "[DATE]" at bounding box center [709, 308] width 44 height 20
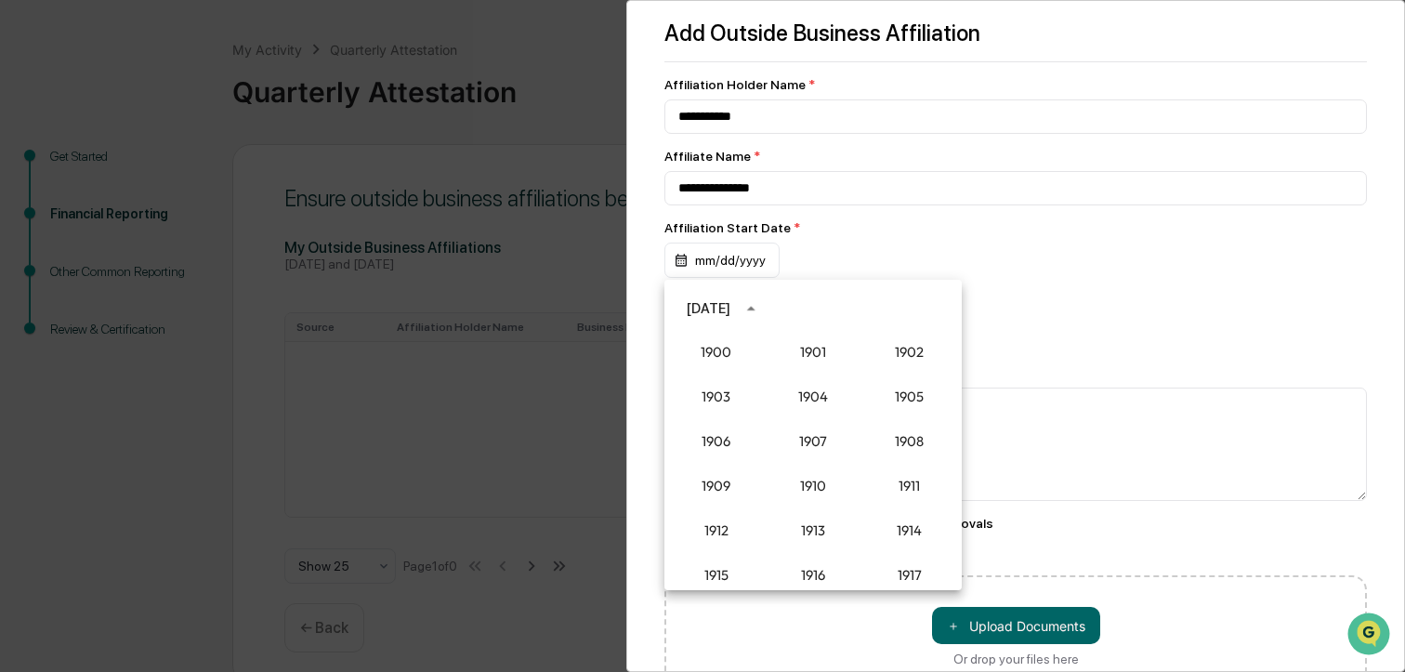
scroll to position [1498, 0]
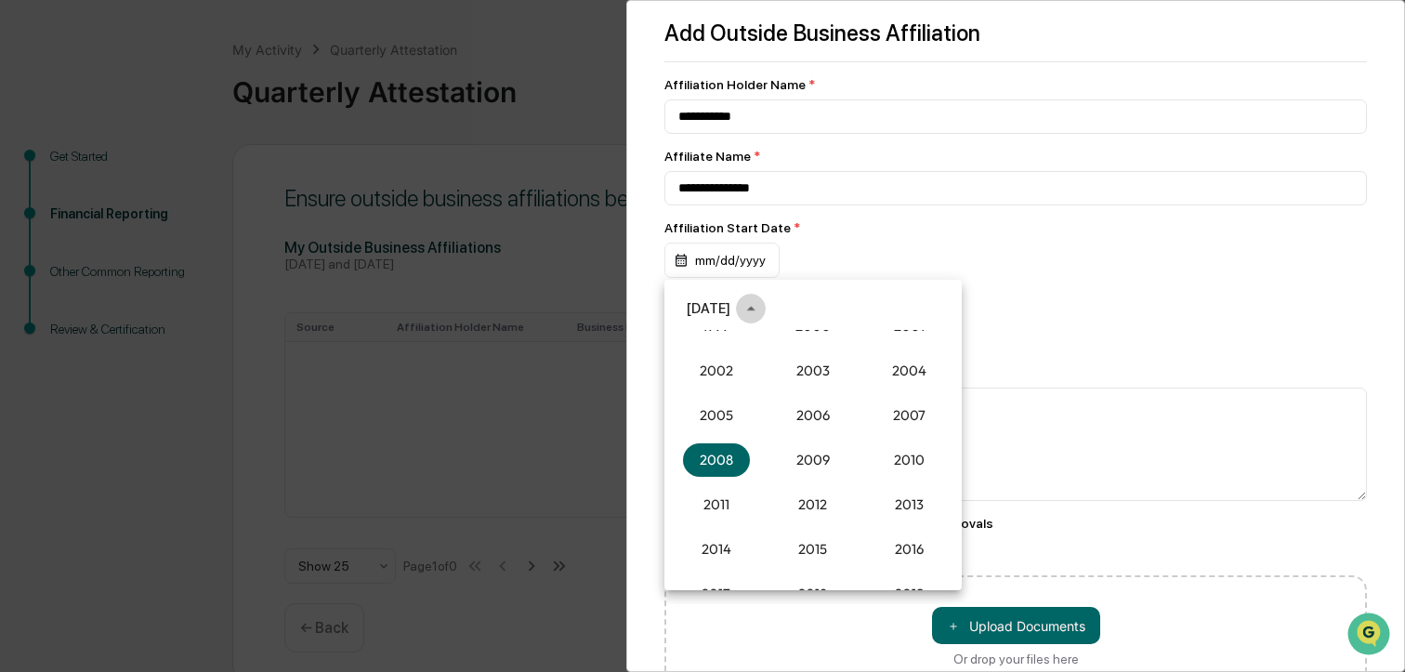
click at [761, 308] on icon "year view is open, switch to calendar view" at bounding box center [751, 308] width 20 height 20
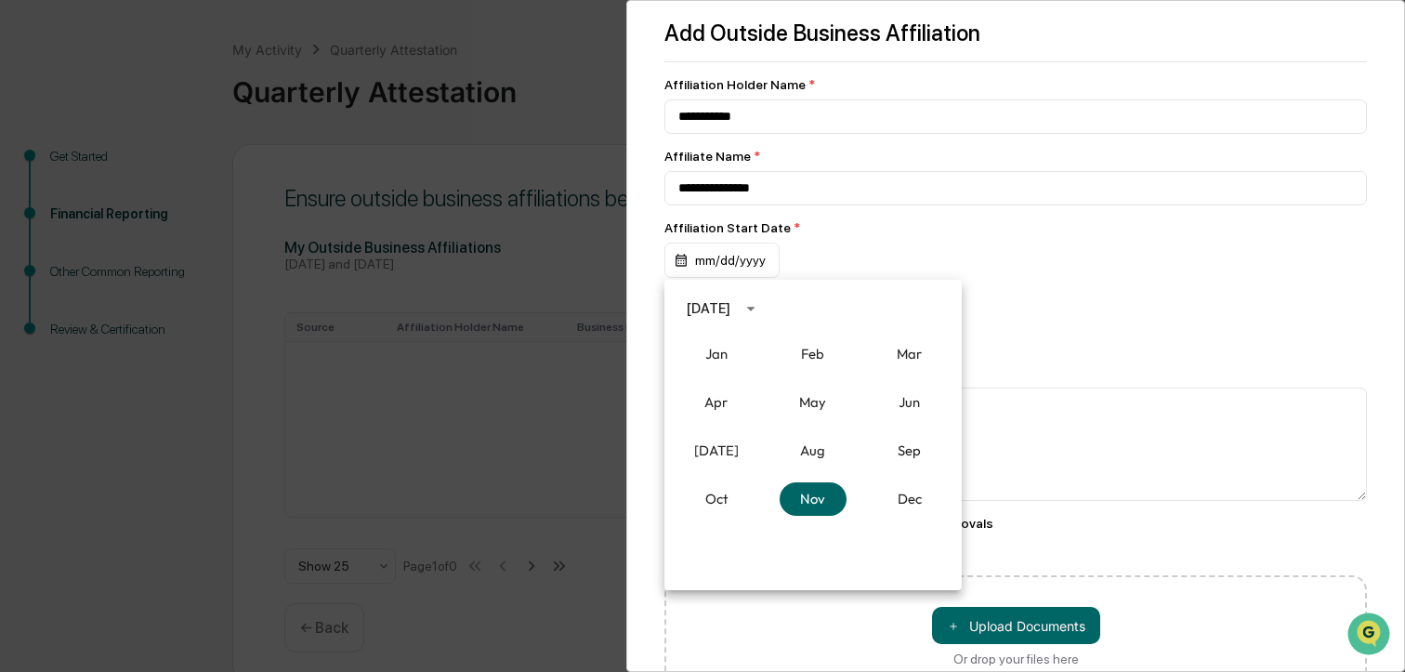
click at [755, 308] on icon "calendar view is open, switch to year view" at bounding box center [750, 309] width 8 height 5
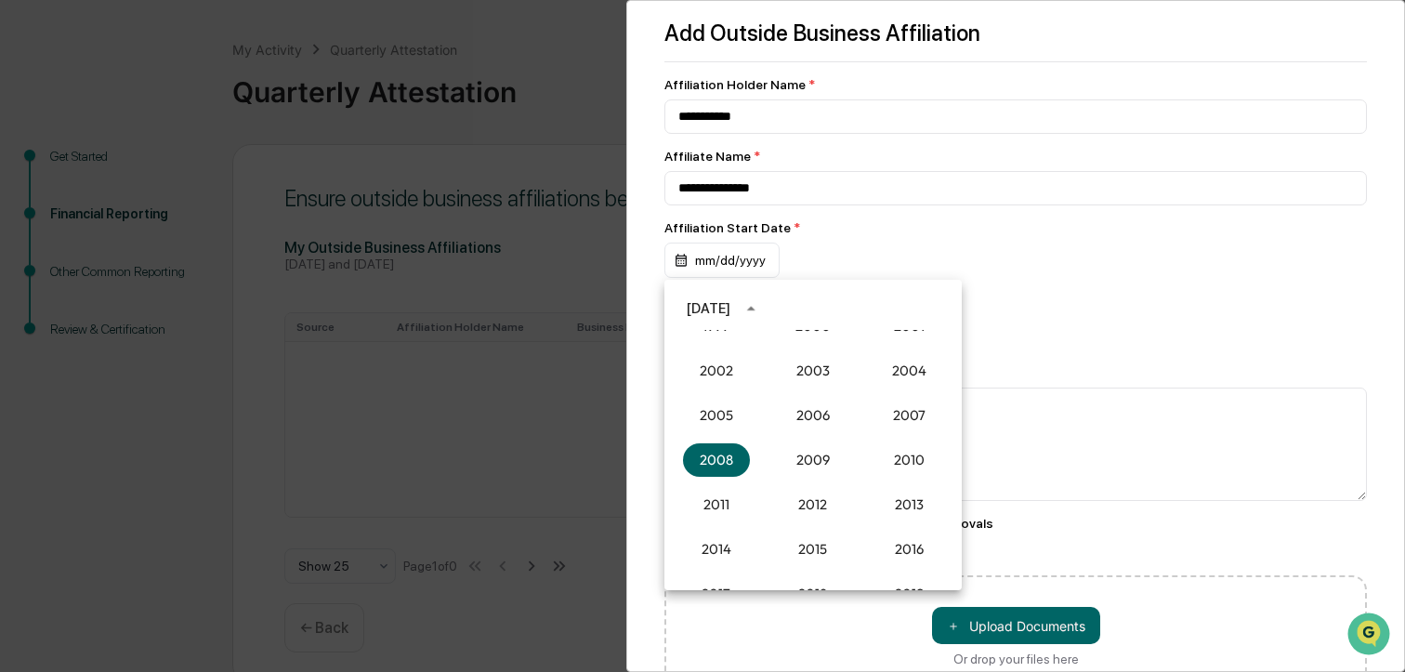
click at [730, 307] on div "[DATE]" at bounding box center [709, 308] width 44 height 20
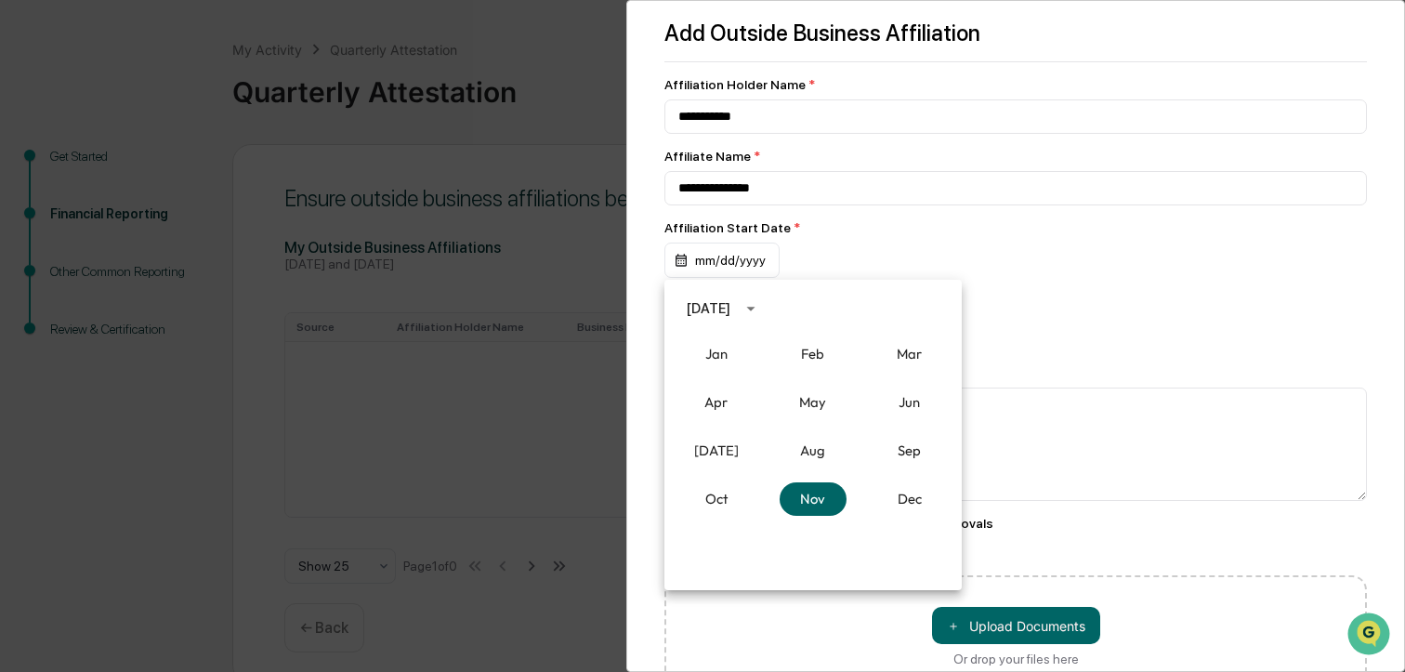
click at [730, 307] on div "[DATE]" at bounding box center [709, 308] width 44 height 20
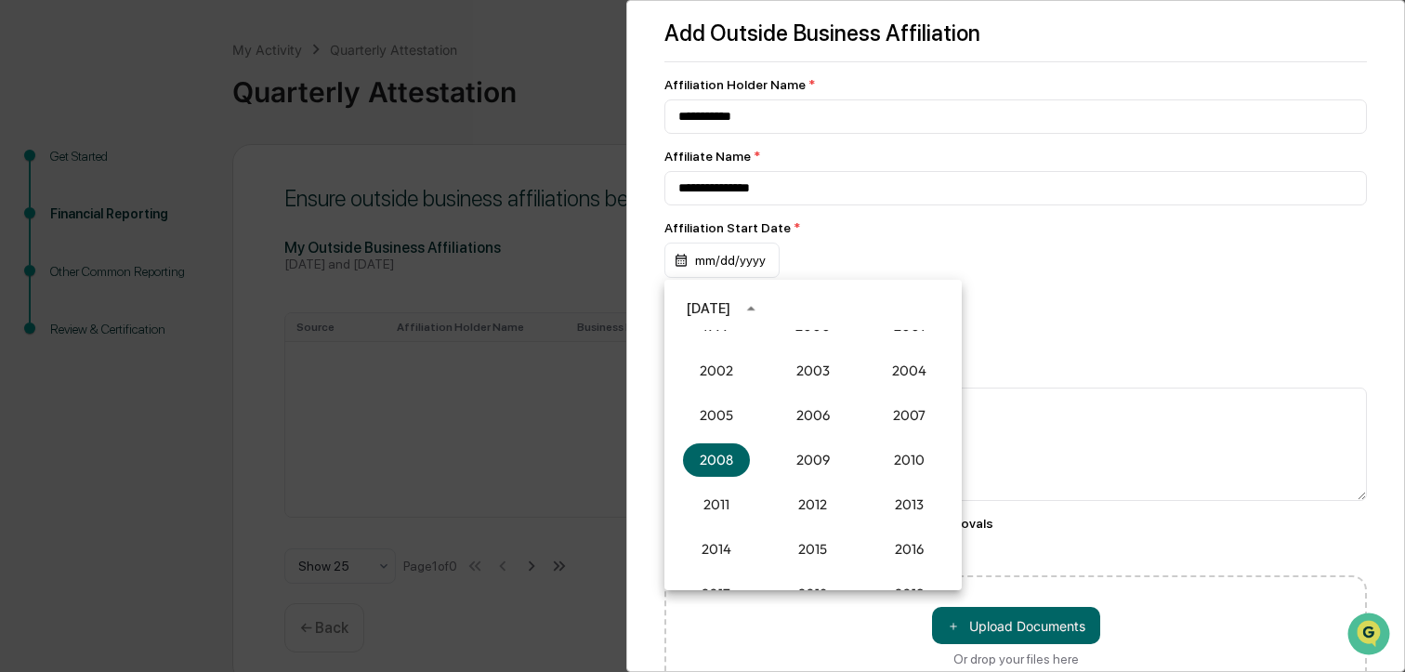
click at [730, 304] on div "[DATE]" at bounding box center [709, 308] width 44 height 20
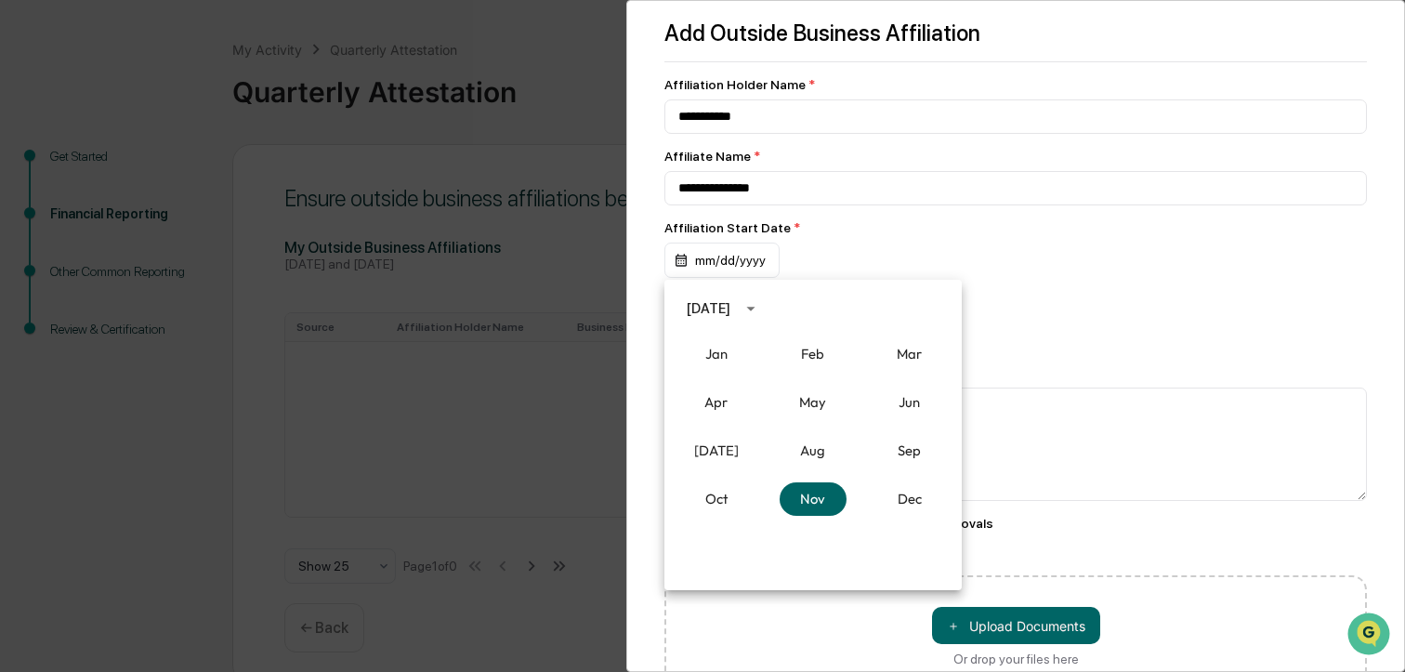
click at [720, 311] on div "[DATE]" at bounding box center [709, 308] width 44 height 20
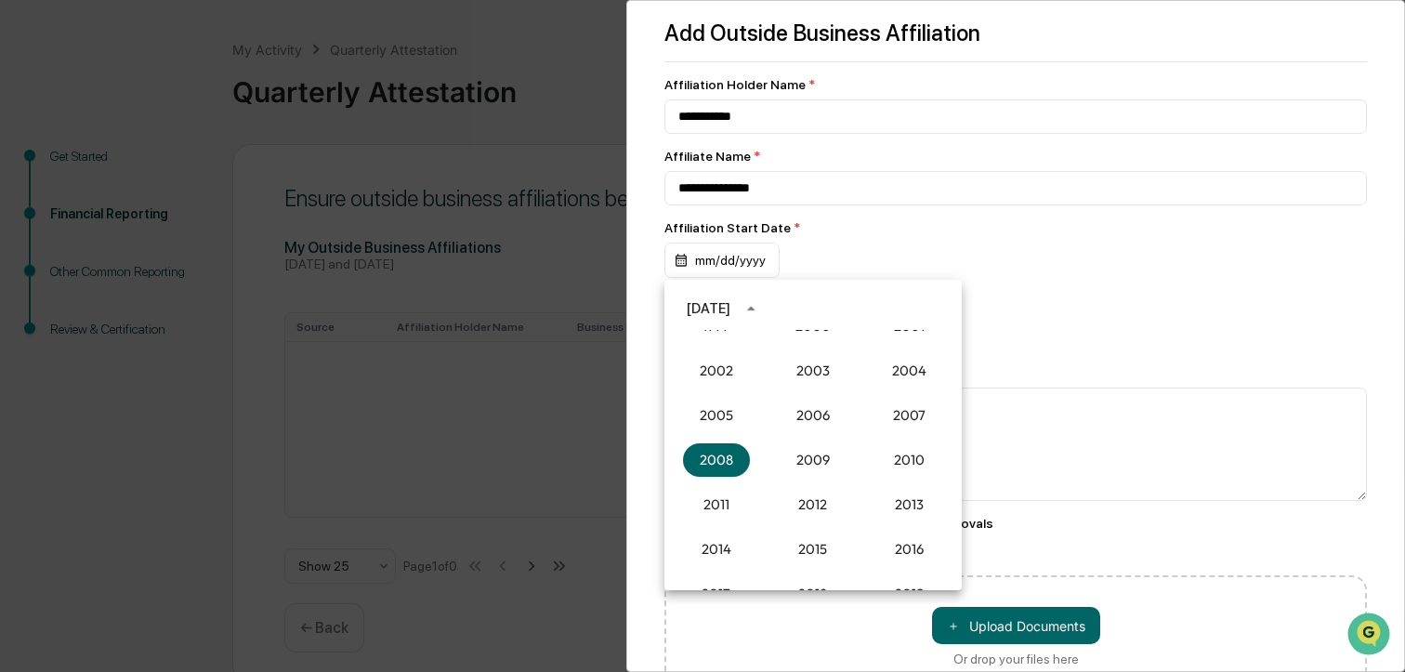
click at [730, 310] on div "[DATE]" at bounding box center [709, 308] width 44 height 20
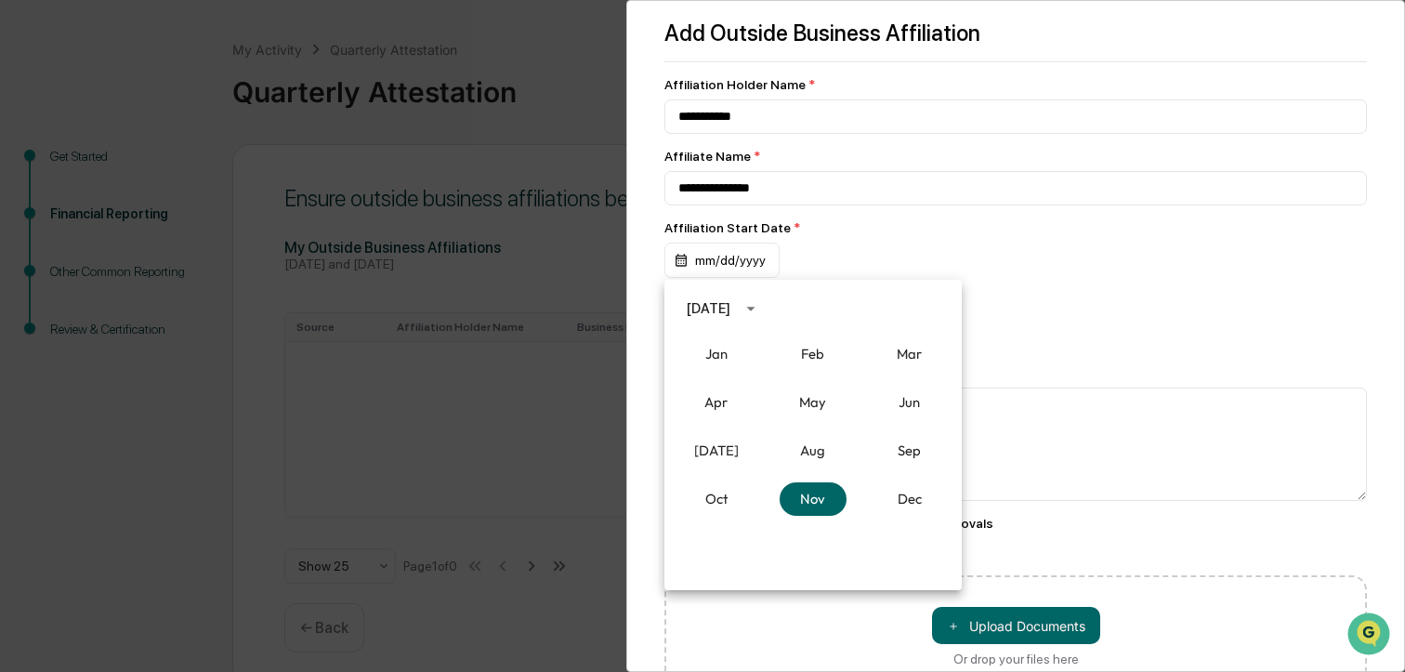
click at [730, 308] on div "[DATE]" at bounding box center [709, 308] width 44 height 20
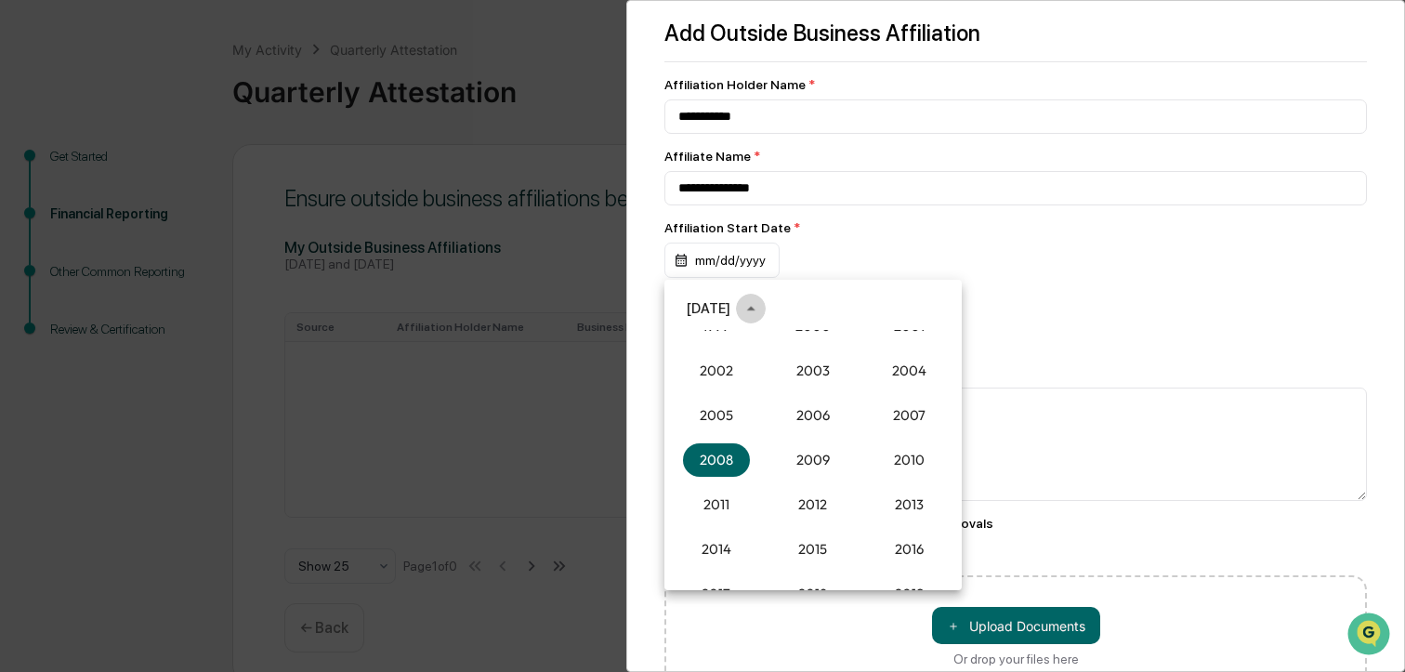
click at [761, 307] on icon "year view is open, switch to calendar view" at bounding box center [751, 308] width 20 height 20
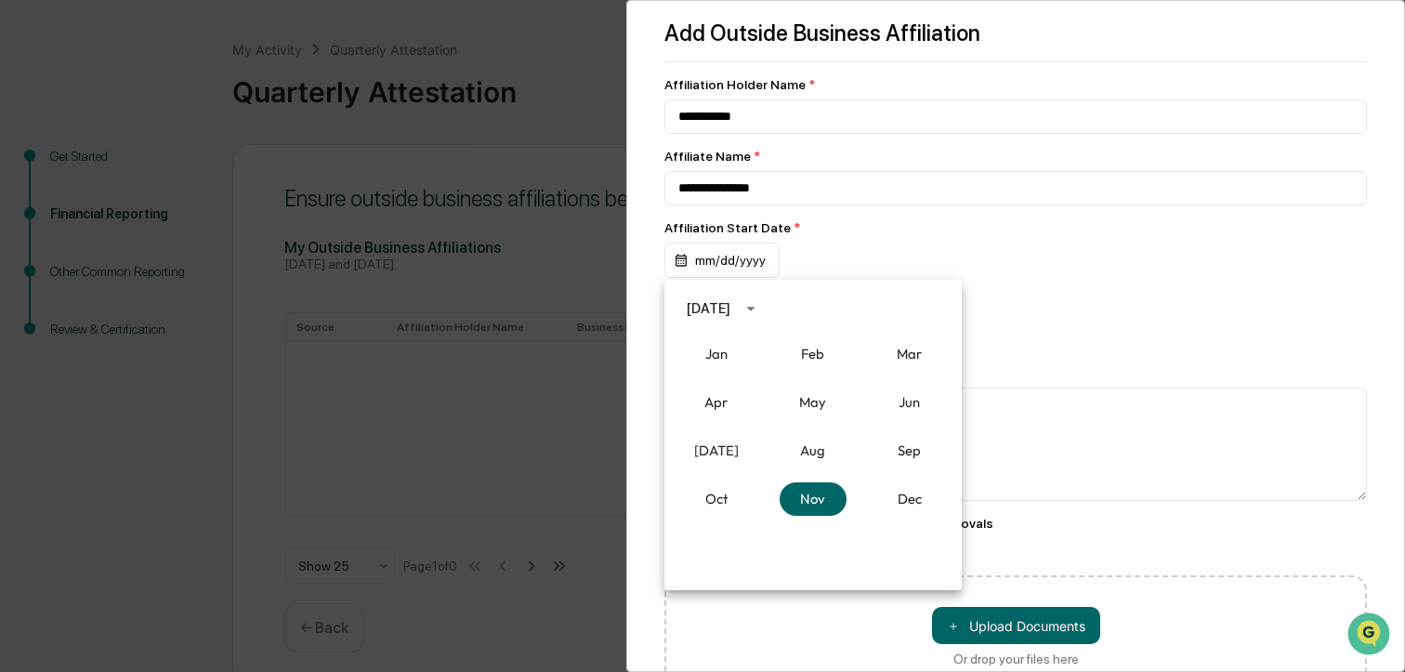
click at [761, 307] on icon "calendar view is open, switch to year view" at bounding box center [751, 308] width 20 height 20
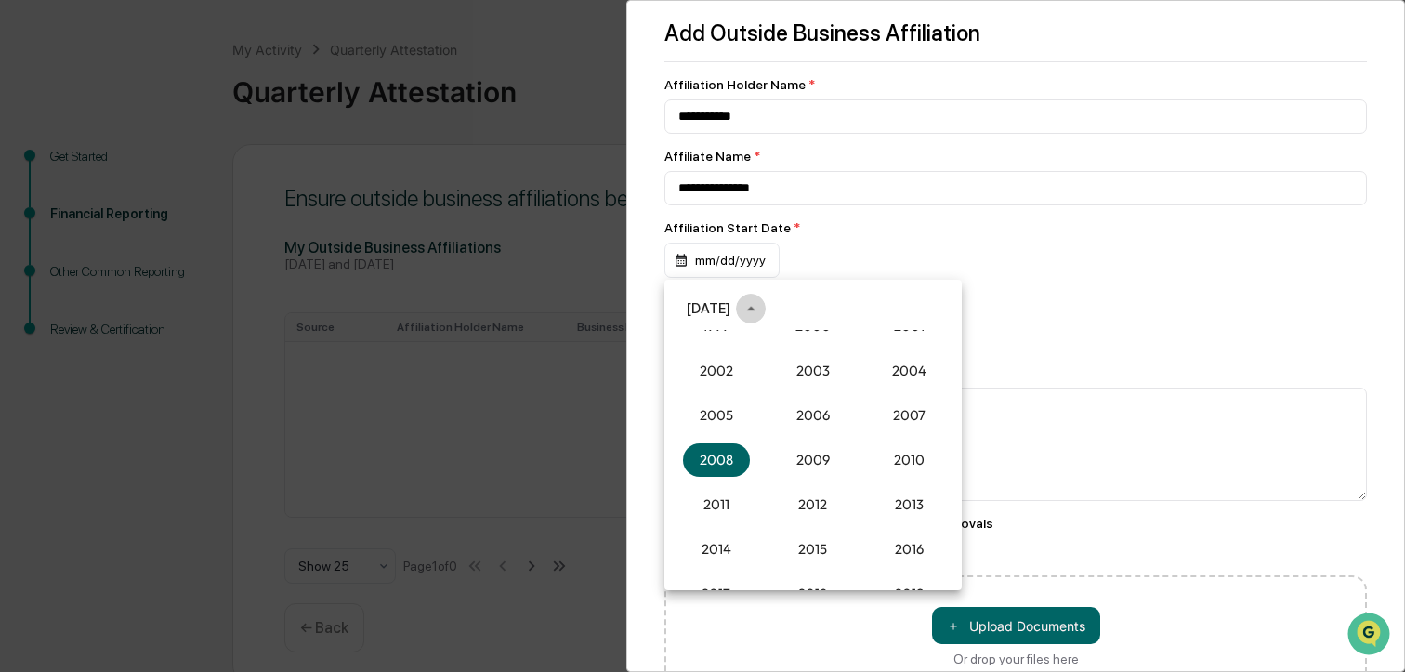
click at [761, 306] on icon "year view is open, switch to calendar view" at bounding box center [751, 308] width 20 height 20
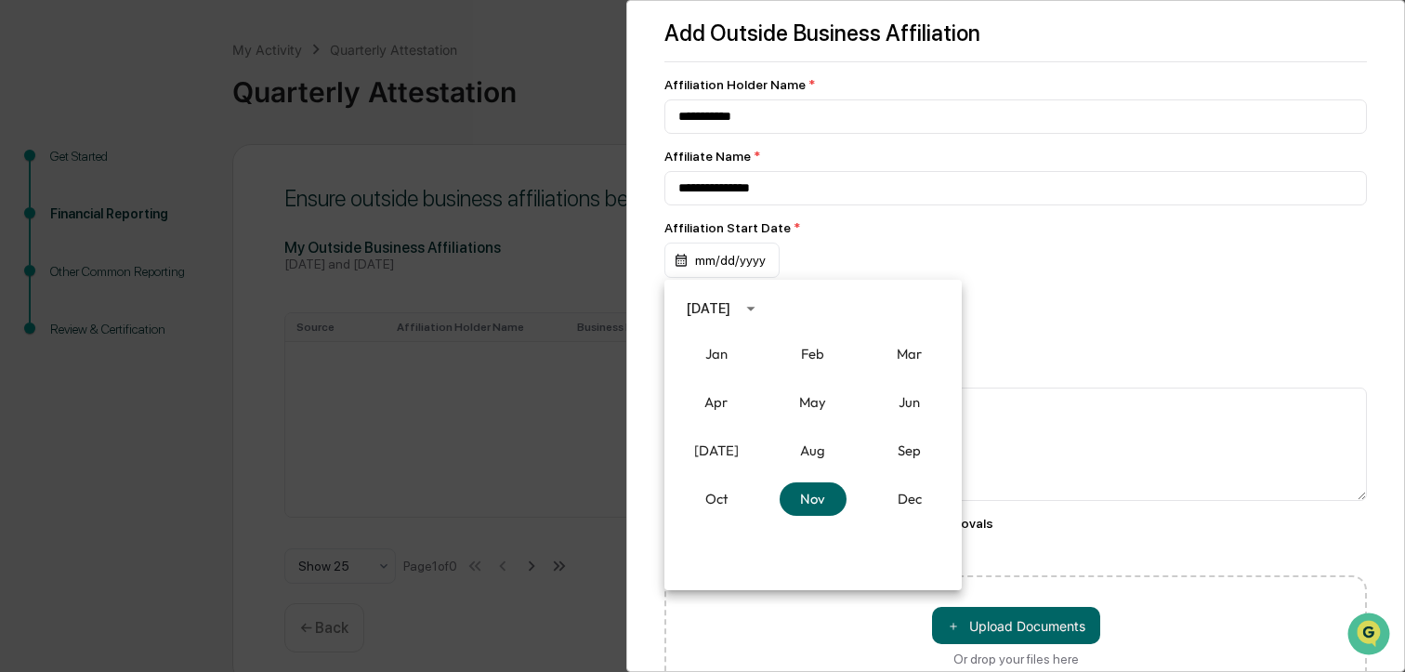
click at [759, 266] on div at bounding box center [702, 336] width 1405 height 672
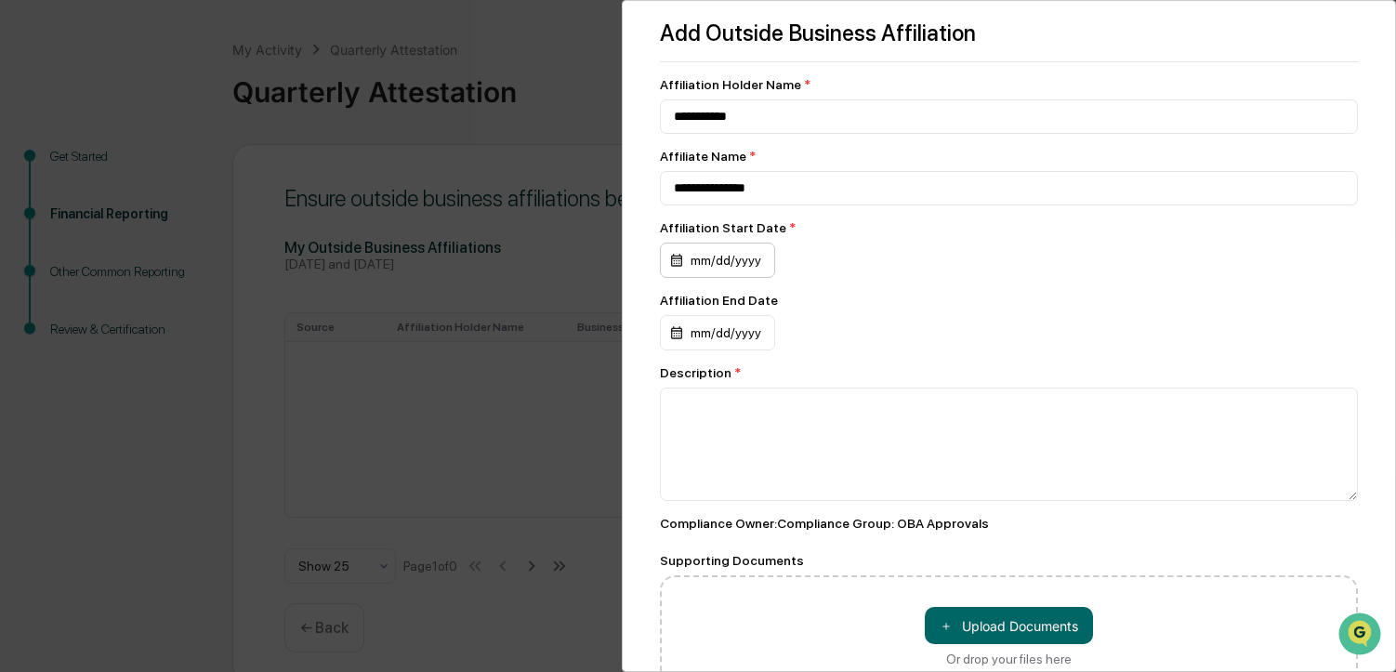
click at [731, 263] on div "mm/dd/yyyy" at bounding box center [717, 260] width 115 height 35
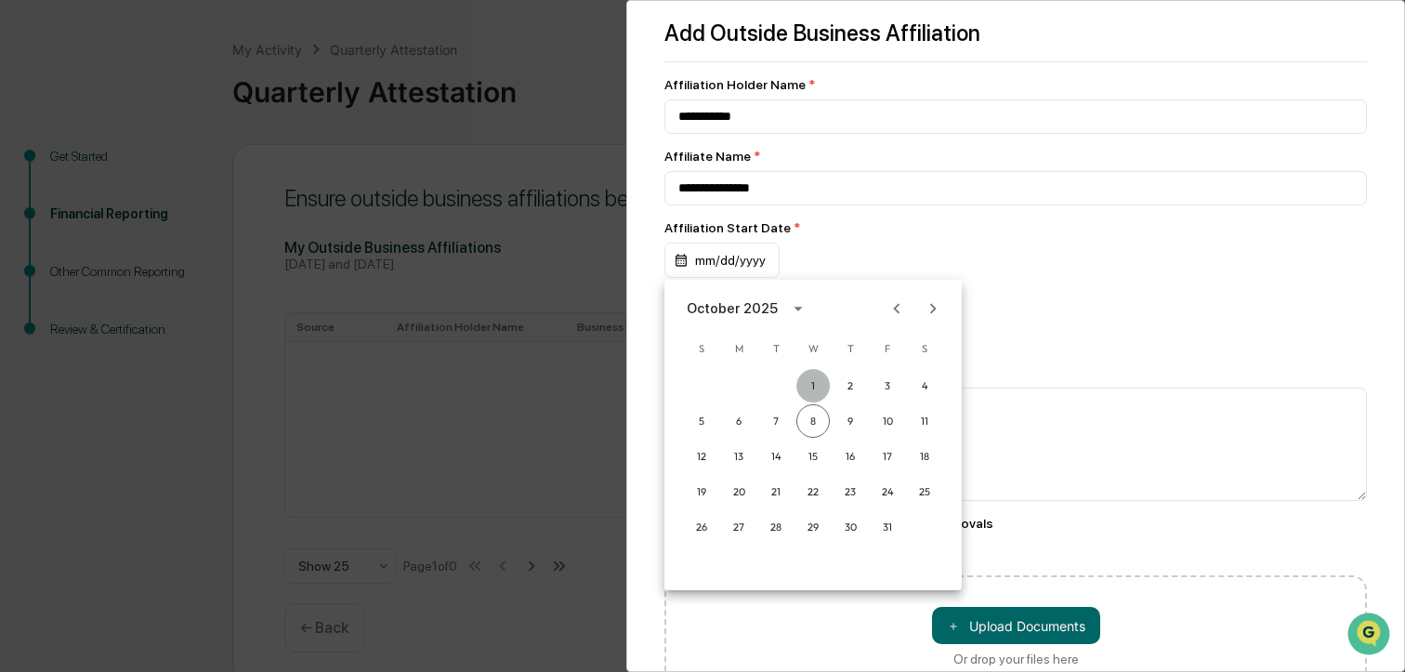
click at [809, 381] on button "1" at bounding box center [812, 385] width 33 height 33
click at [700, 308] on div "October 2025" at bounding box center [732, 308] width 91 height 20
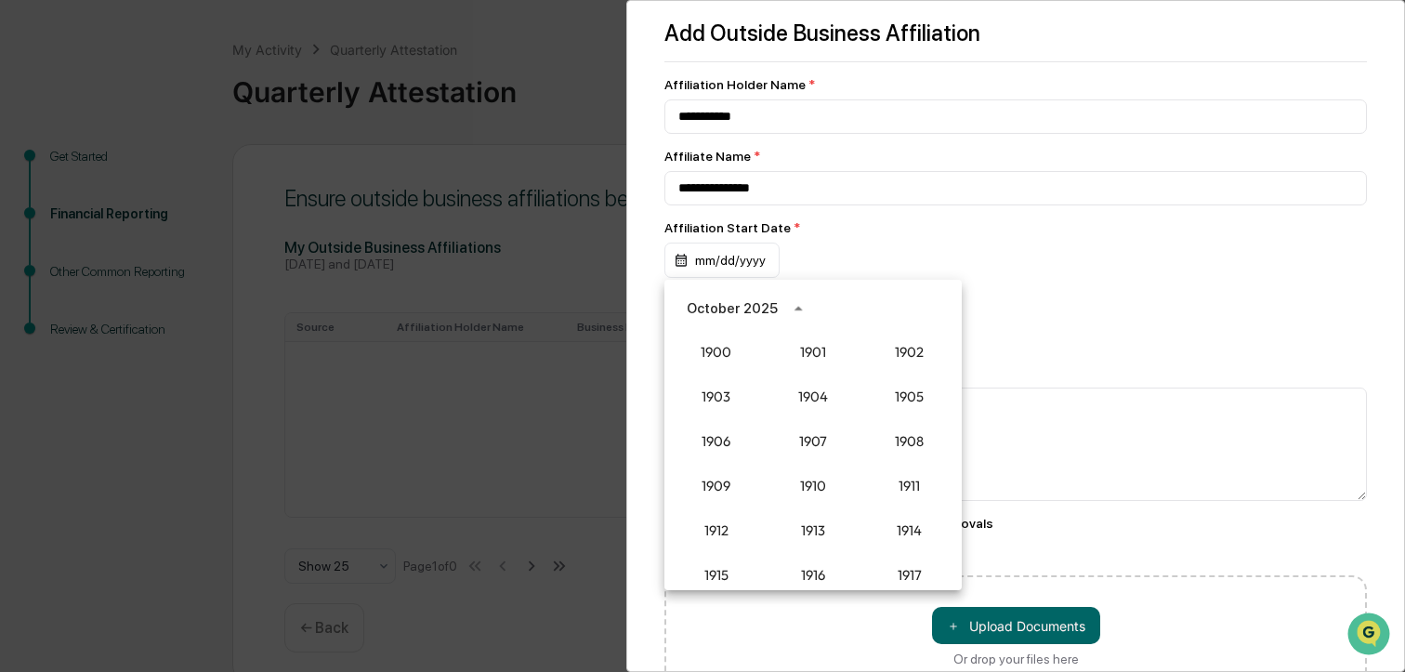
scroll to position [1721, 0]
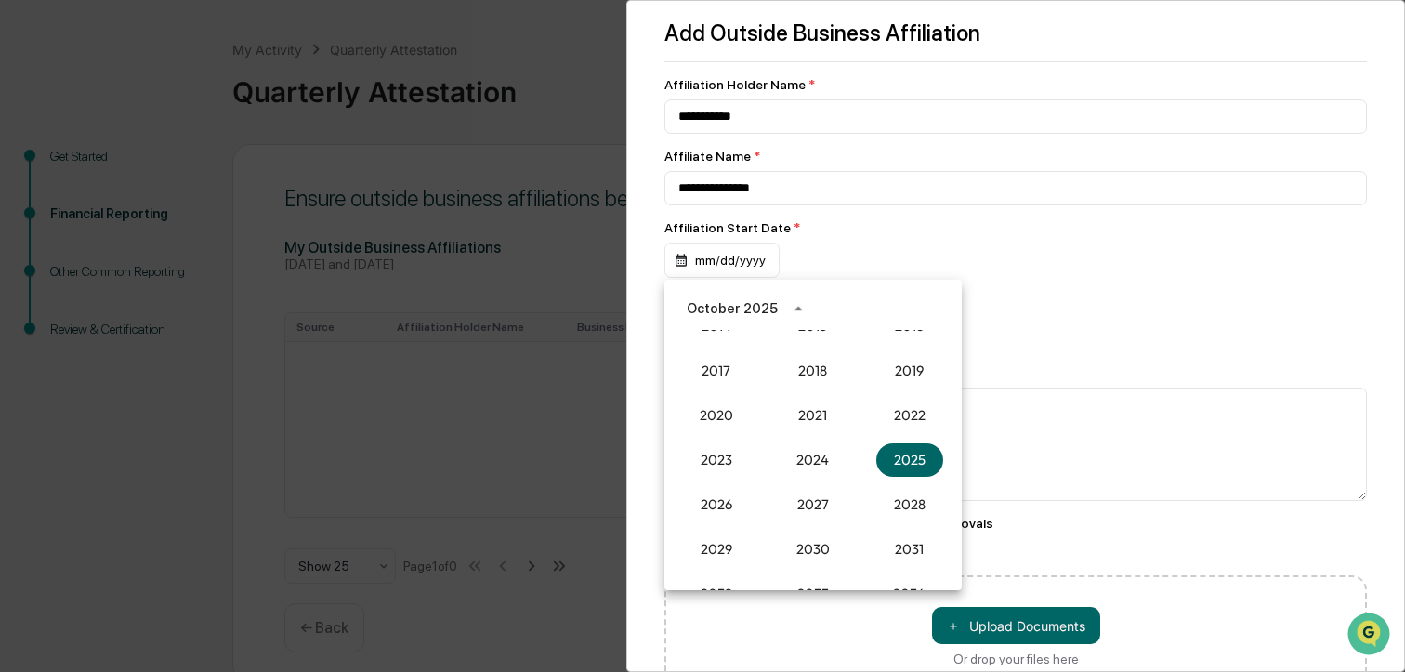
click at [751, 309] on div "October 2025" at bounding box center [732, 308] width 91 height 20
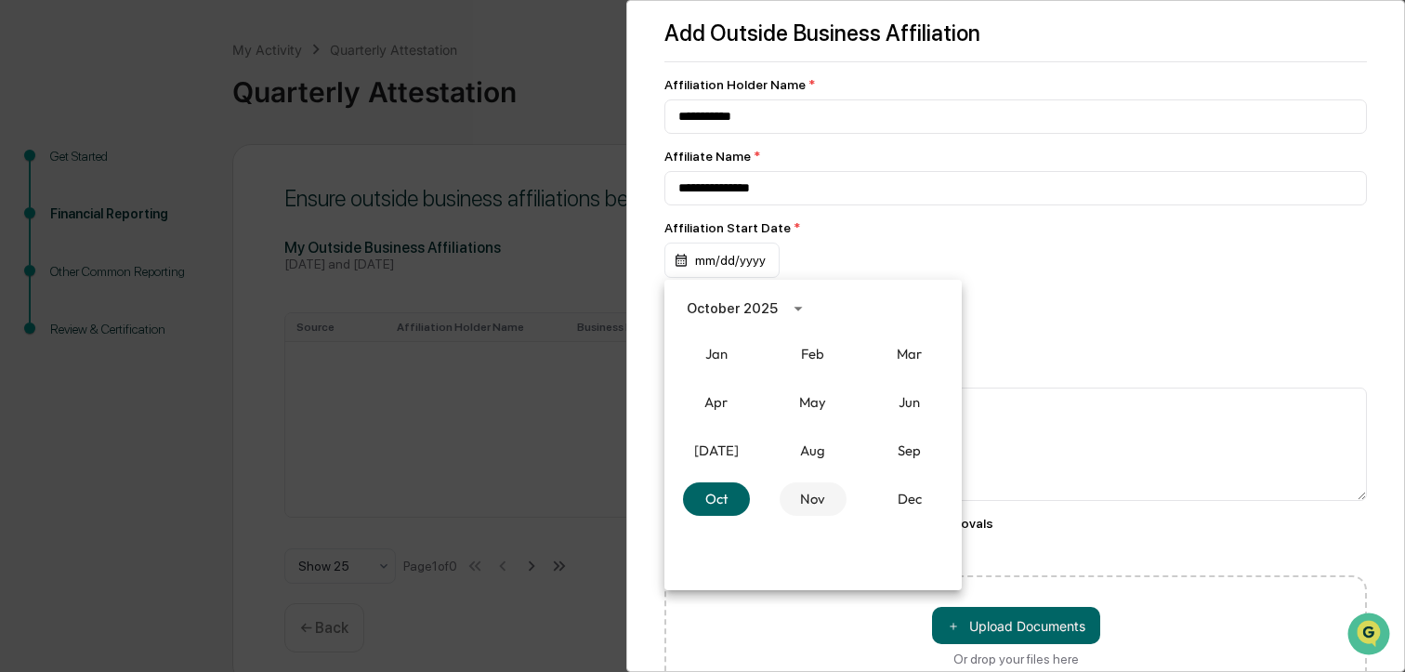
click at [816, 495] on button "Nov" at bounding box center [813, 498] width 67 height 33
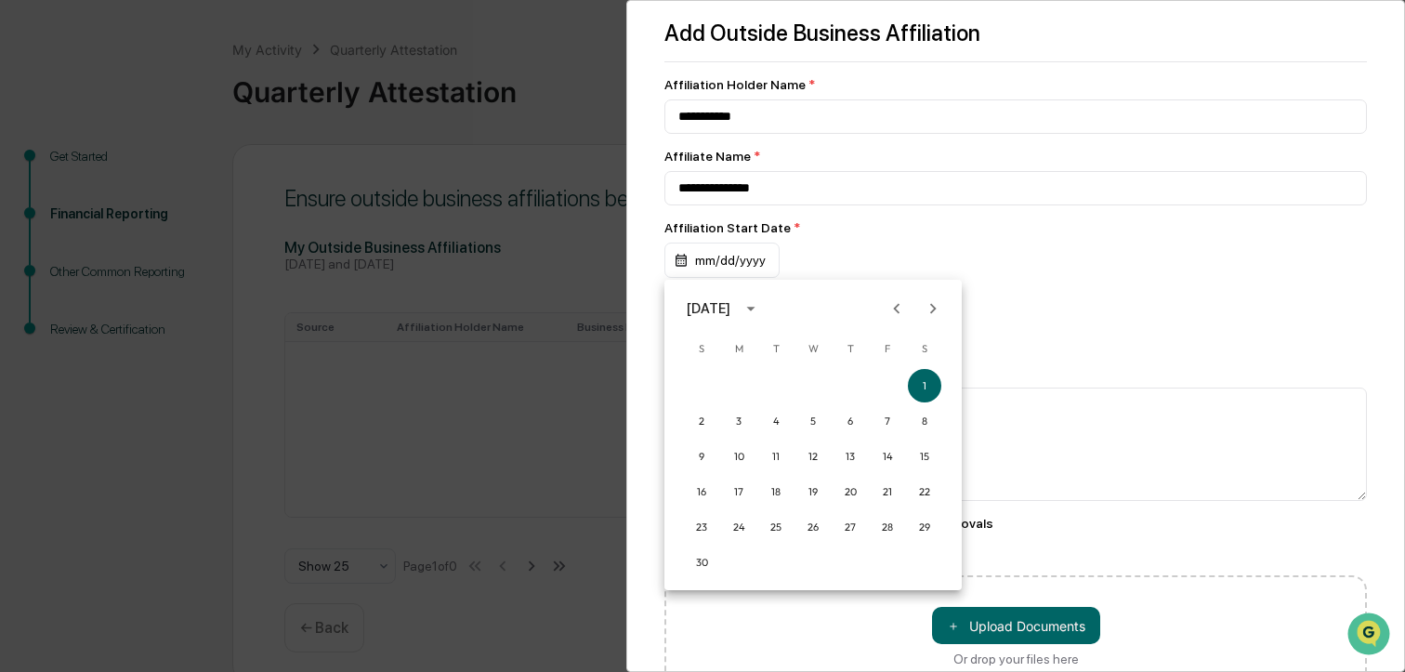
click at [730, 305] on div "[DATE]" at bounding box center [709, 308] width 44 height 20
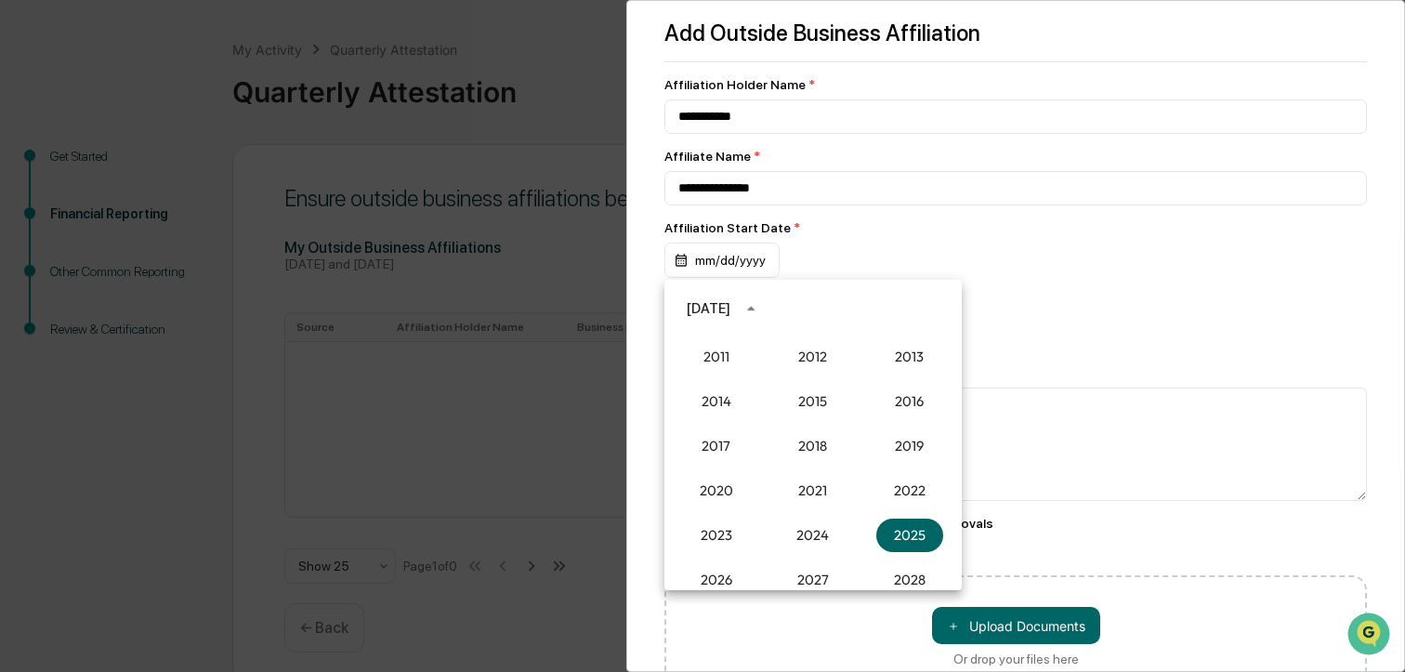
scroll to position [1535, 0]
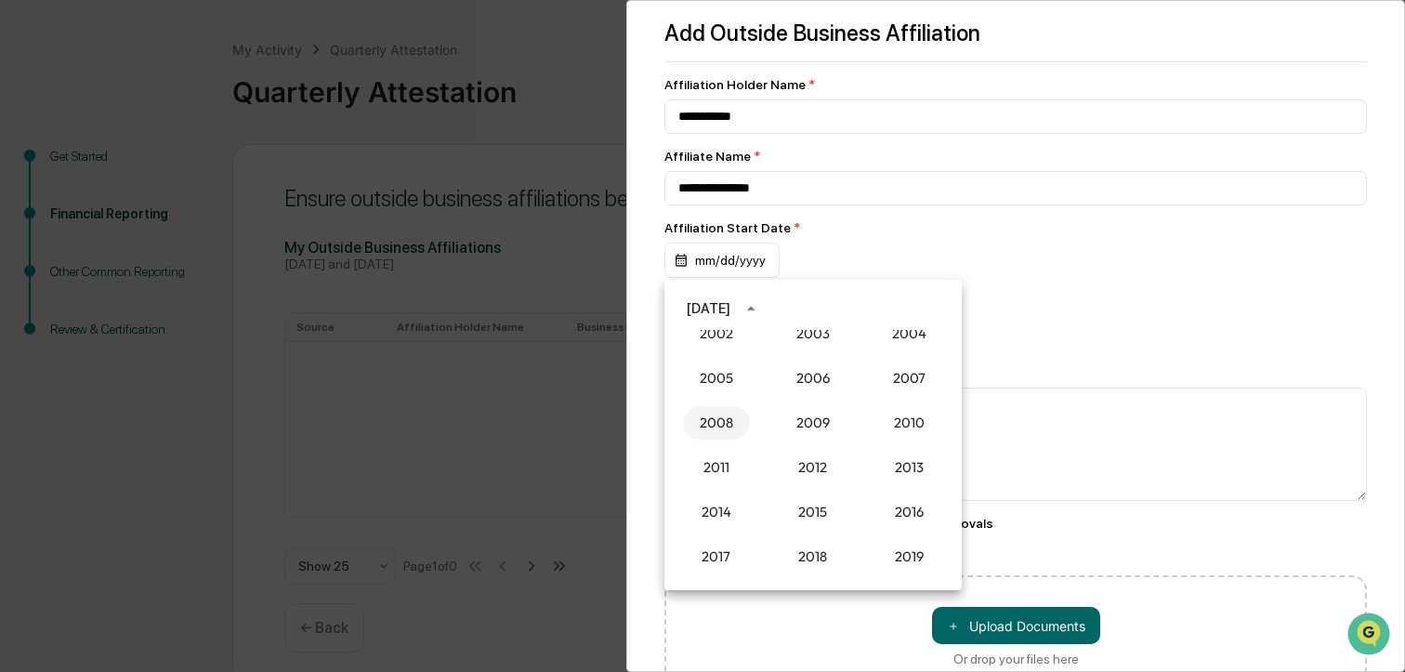
click at [712, 416] on button "2008" at bounding box center [716, 422] width 67 height 33
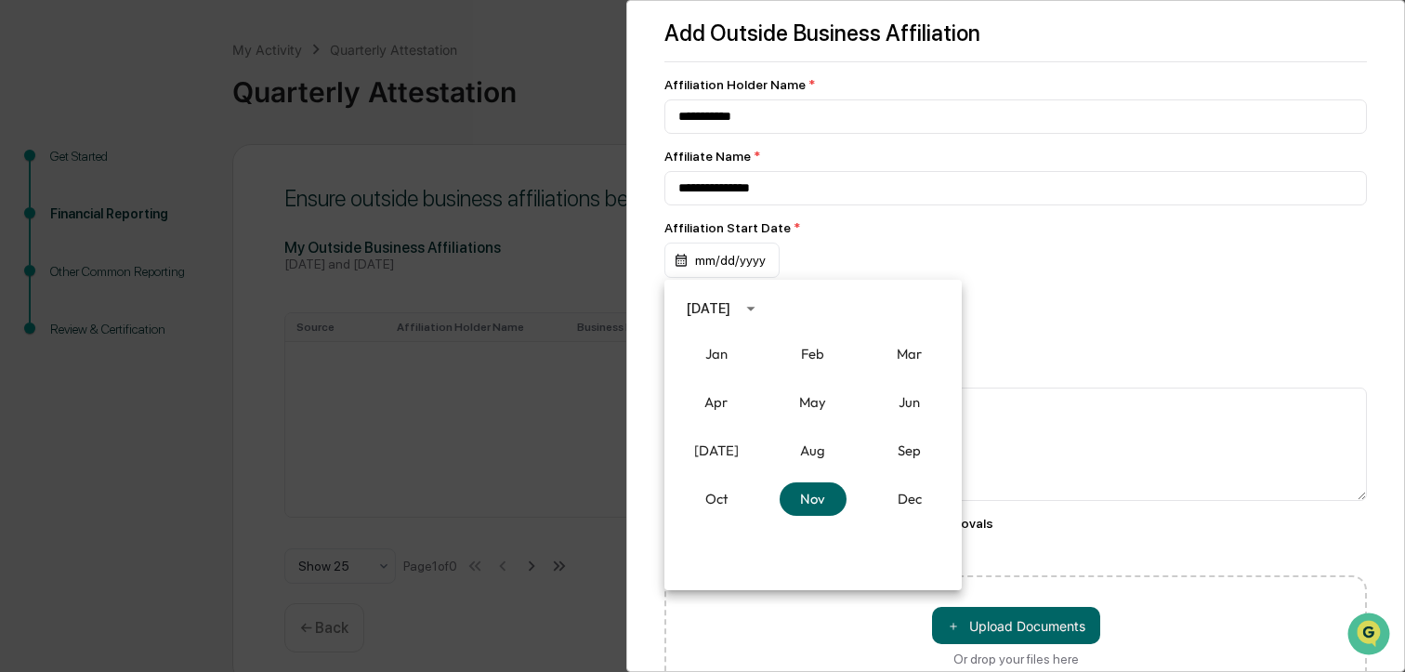
click at [1024, 442] on div at bounding box center [702, 336] width 1405 height 672
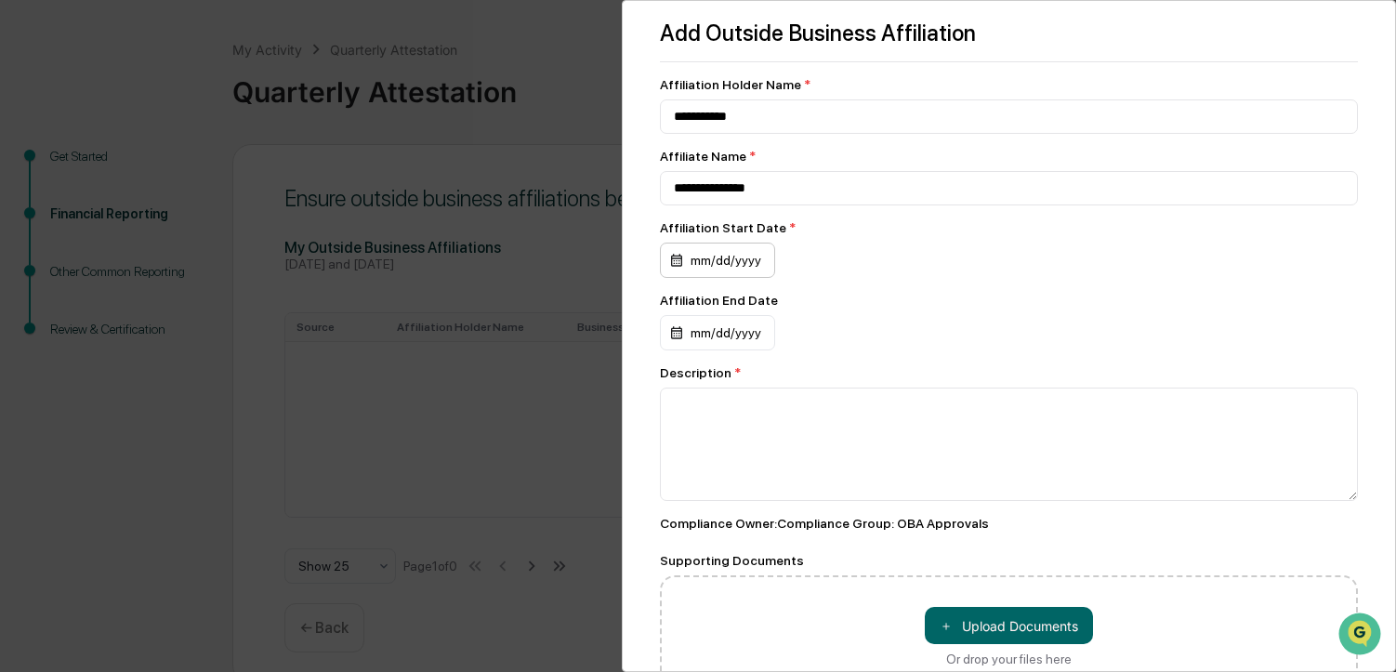
click at [738, 265] on div "mm/dd/yyyy" at bounding box center [717, 260] width 115 height 35
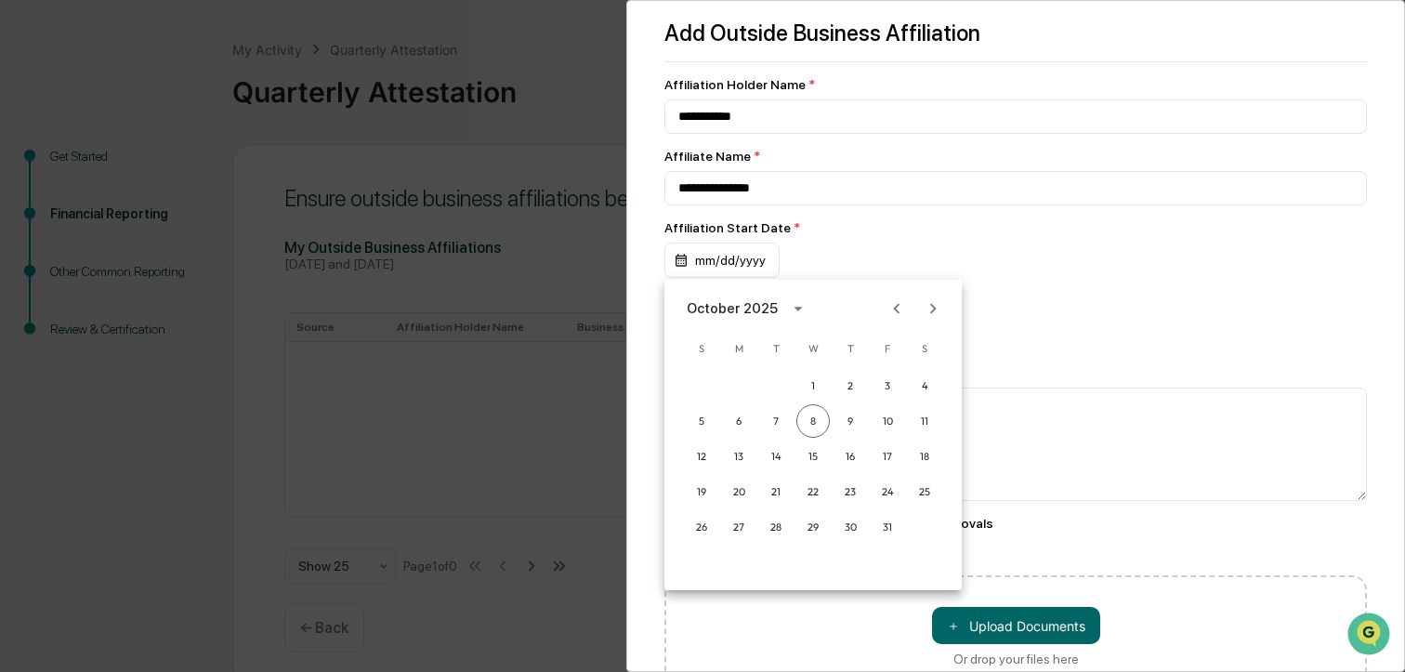
click at [719, 309] on div "October 2025" at bounding box center [732, 308] width 91 height 20
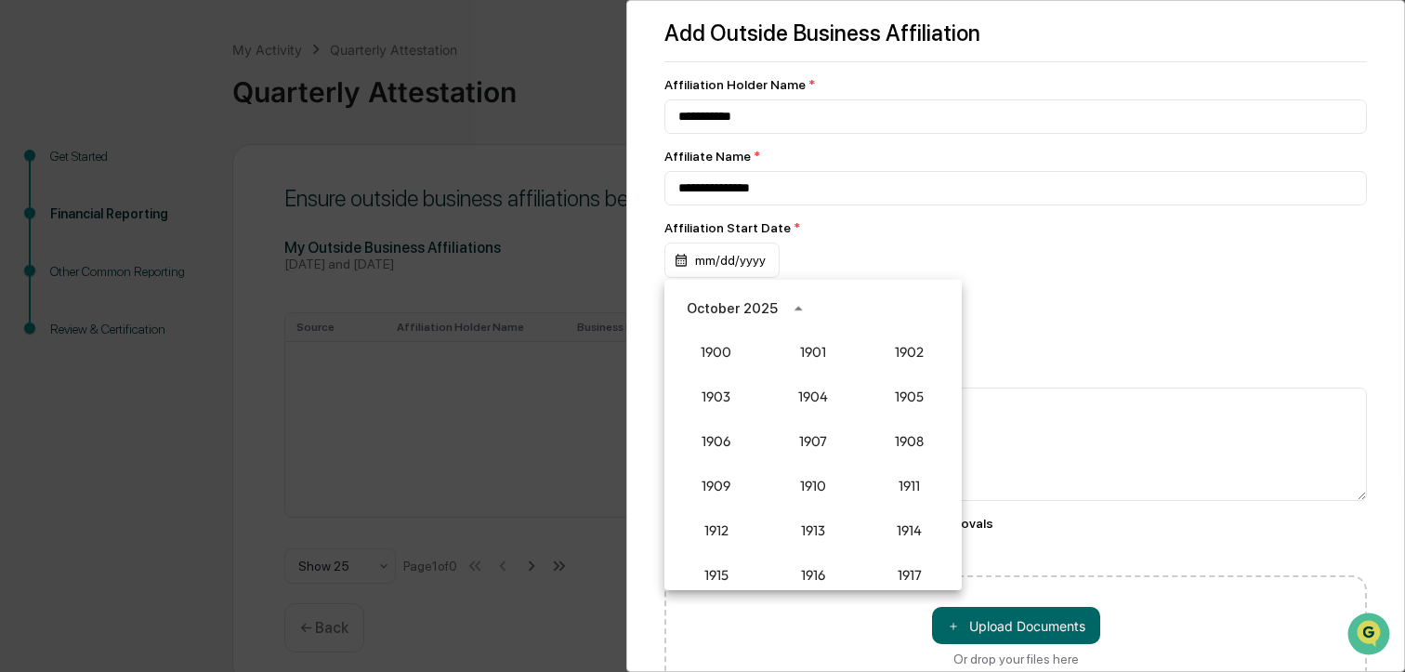
scroll to position [1721, 0]
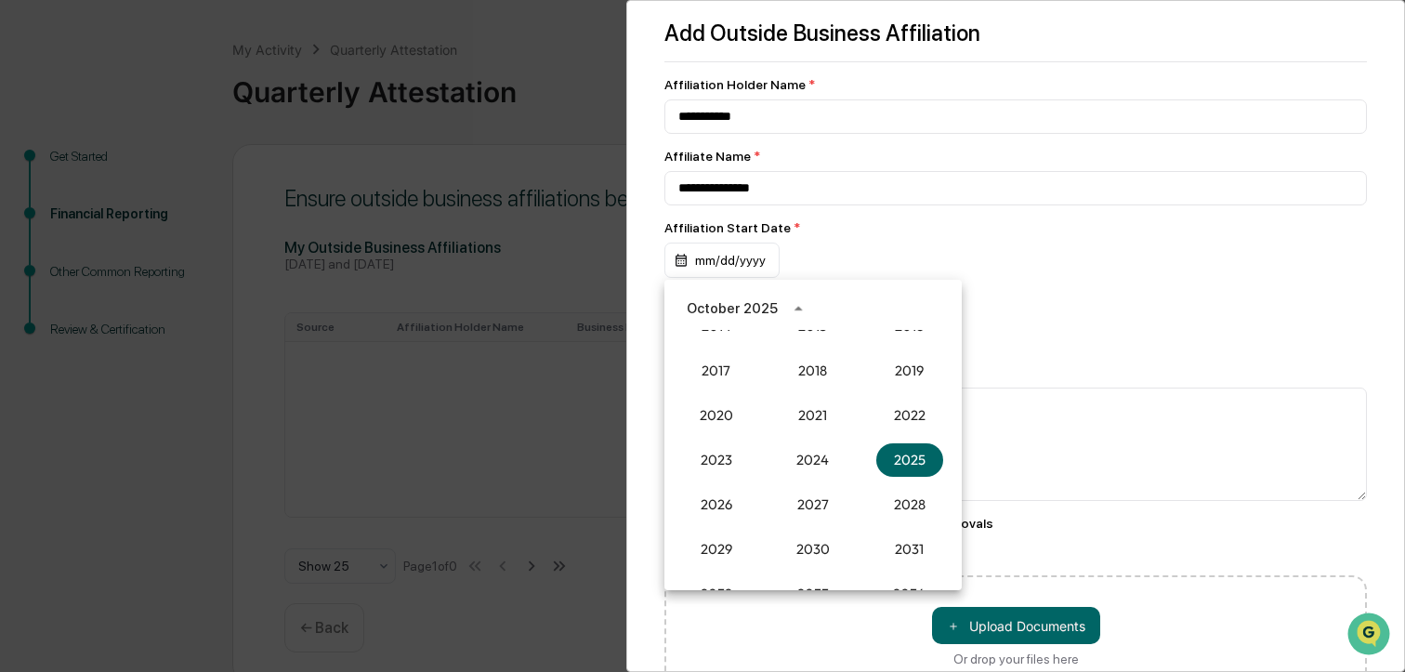
click at [719, 310] on div "October 2025" at bounding box center [732, 308] width 91 height 20
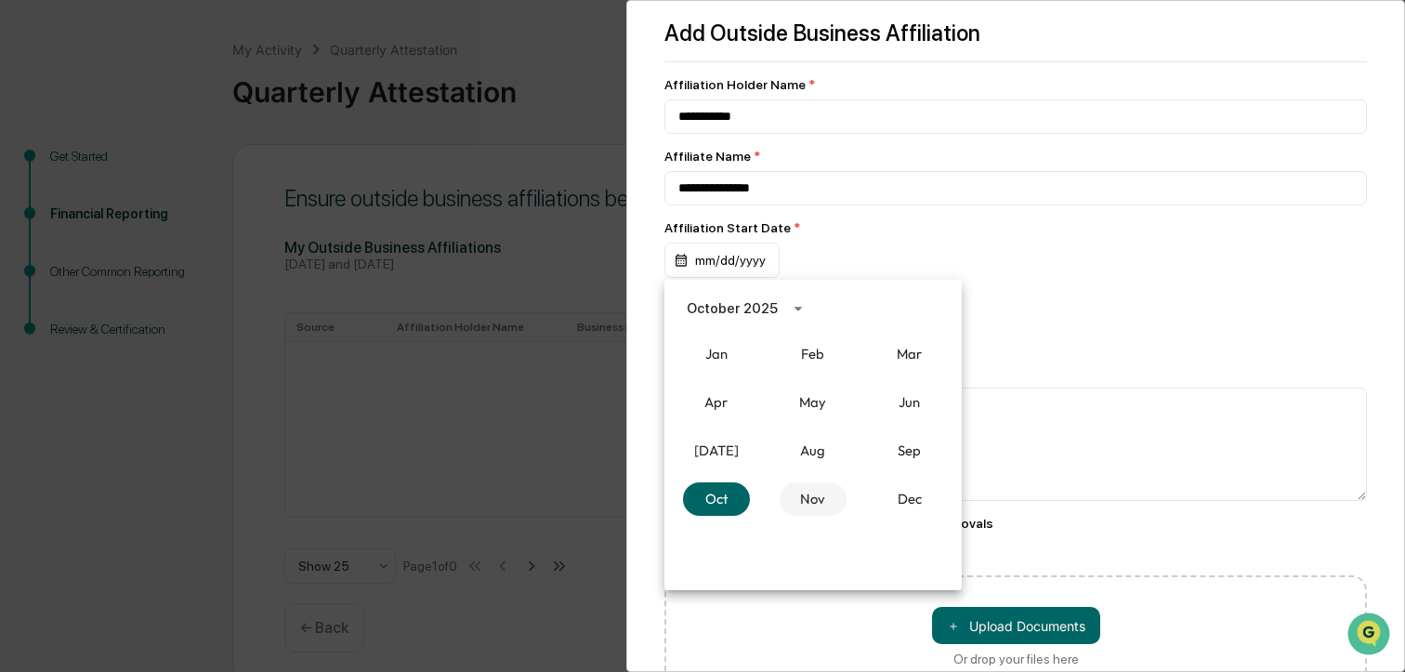
click at [818, 499] on button "Nov" at bounding box center [813, 498] width 67 height 33
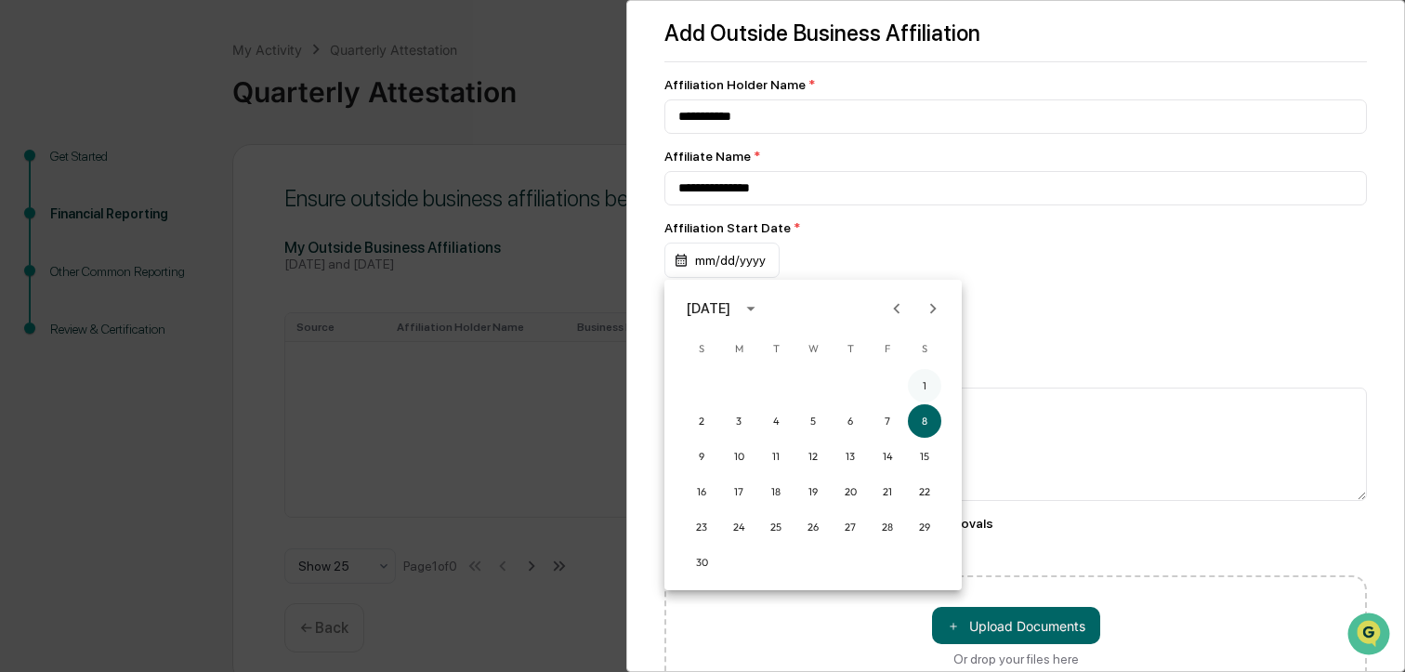
click at [924, 378] on button "1" at bounding box center [924, 385] width 33 height 33
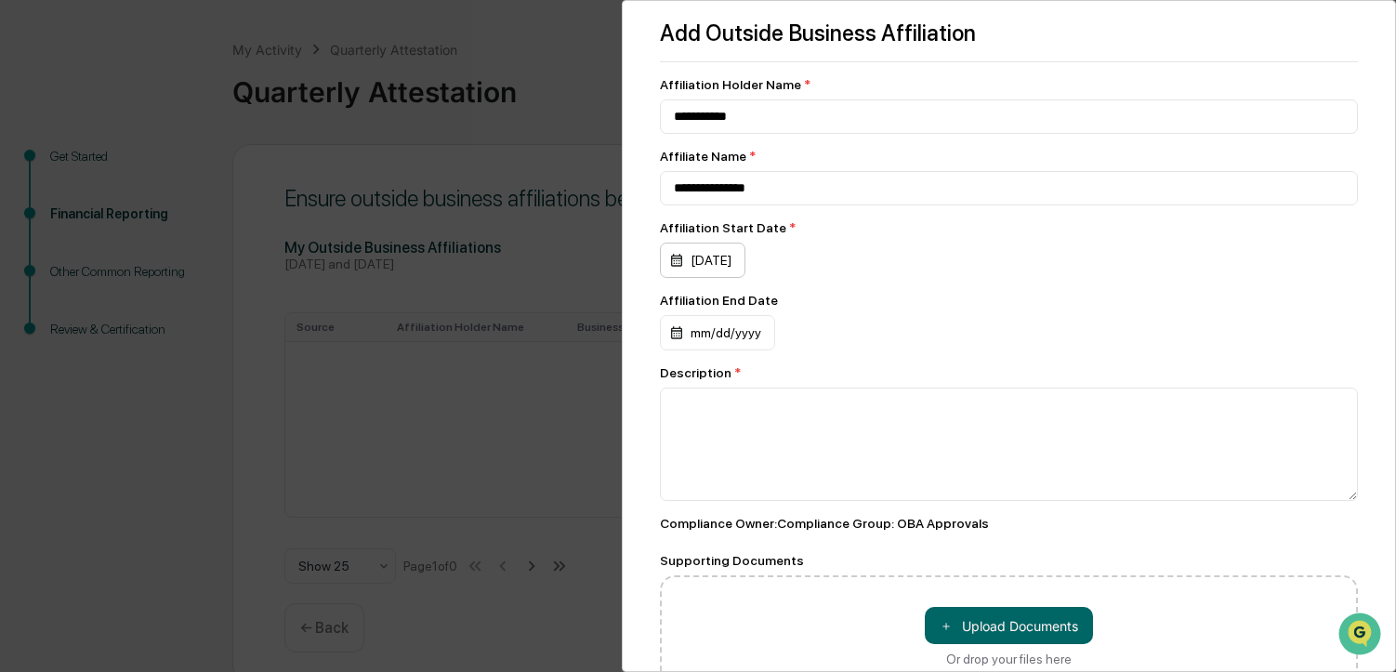
click at [745, 262] on div "[DATE]" at bounding box center [702, 260] width 85 height 35
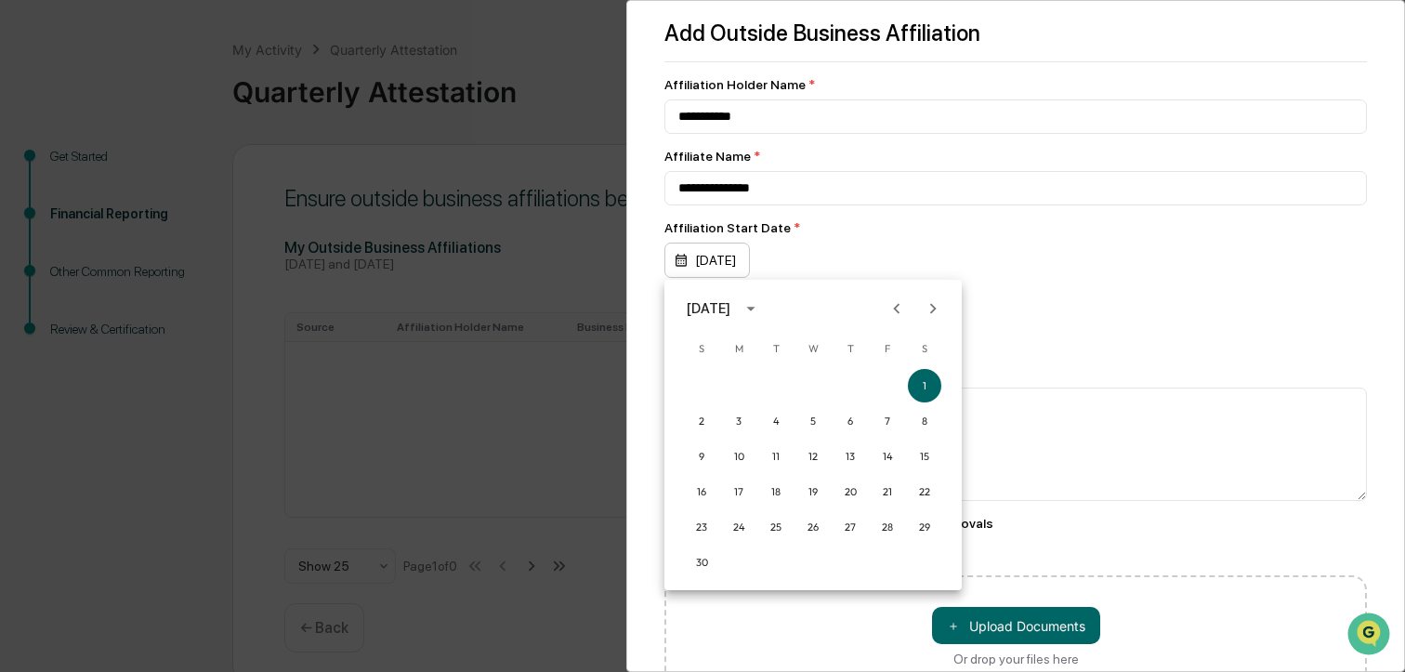
click at [747, 262] on div at bounding box center [702, 336] width 1405 height 672
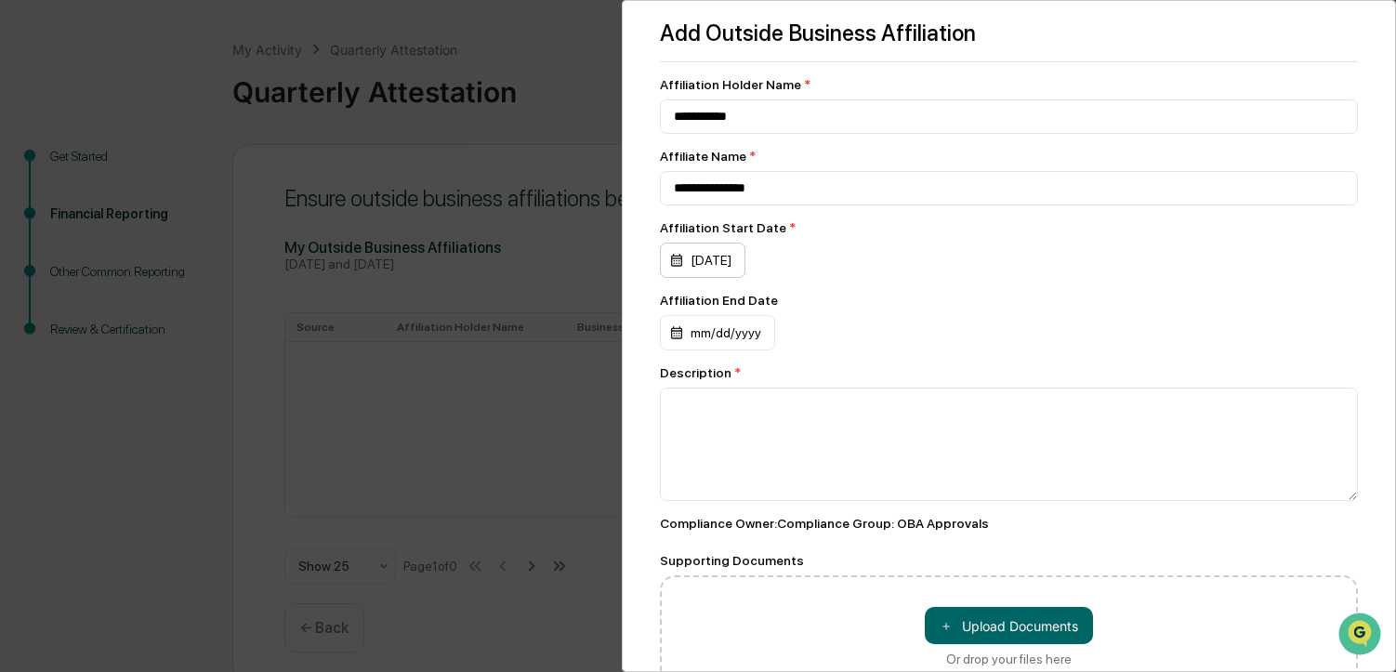
click at [745, 261] on div "[DATE]" at bounding box center [702, 260] width 85 height 35
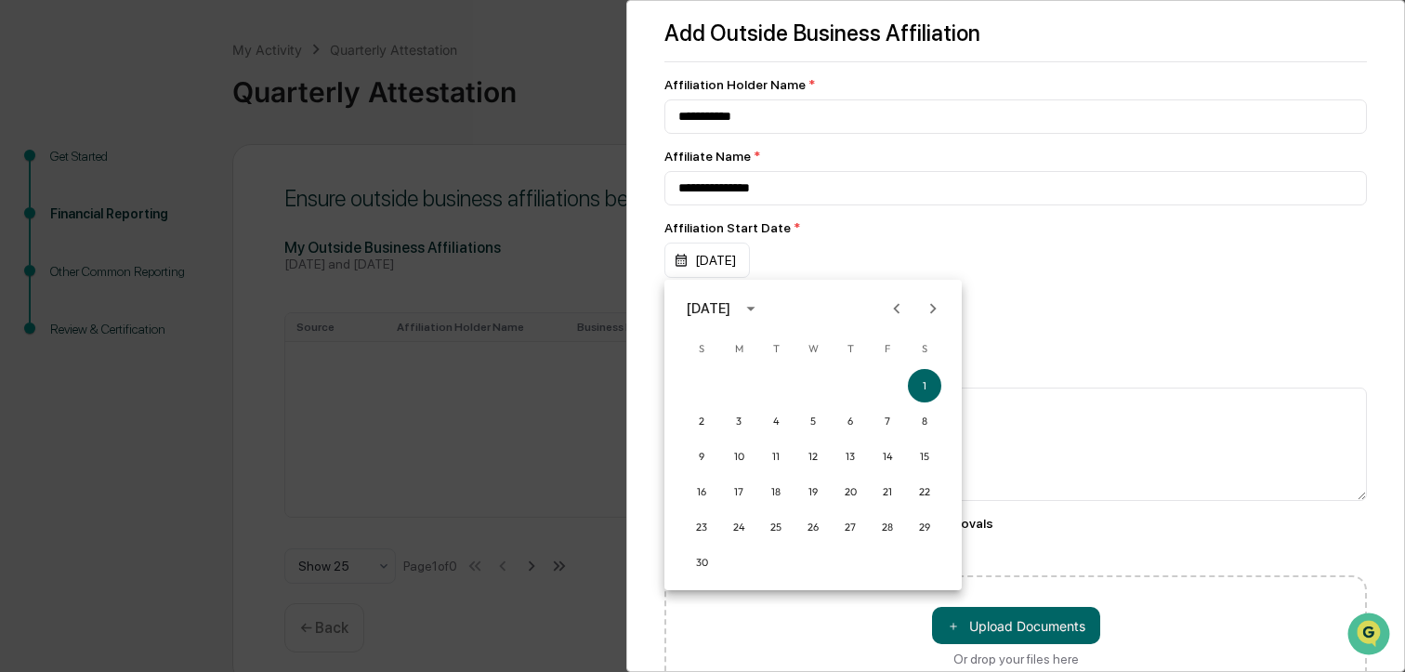
click at [730, 305] on div "[DATE]" at bounding box center [709, 308] width 44 height 20
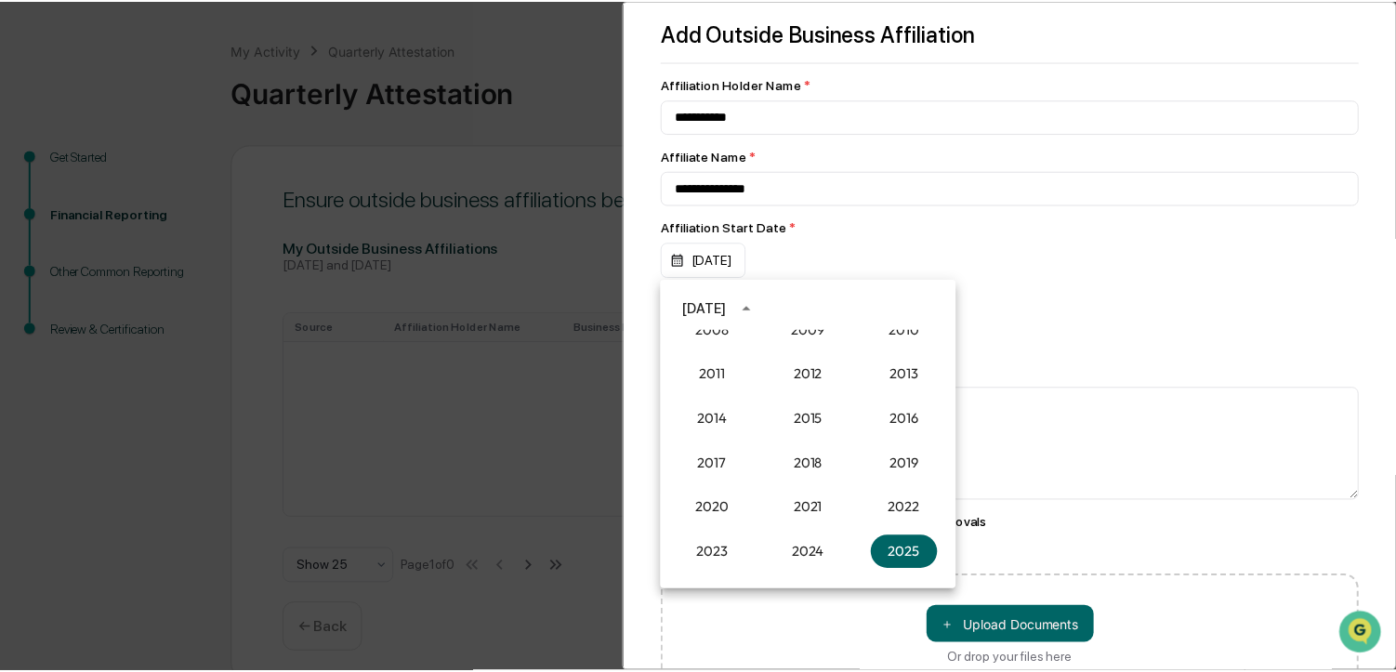
scroll to position [1535, 0]
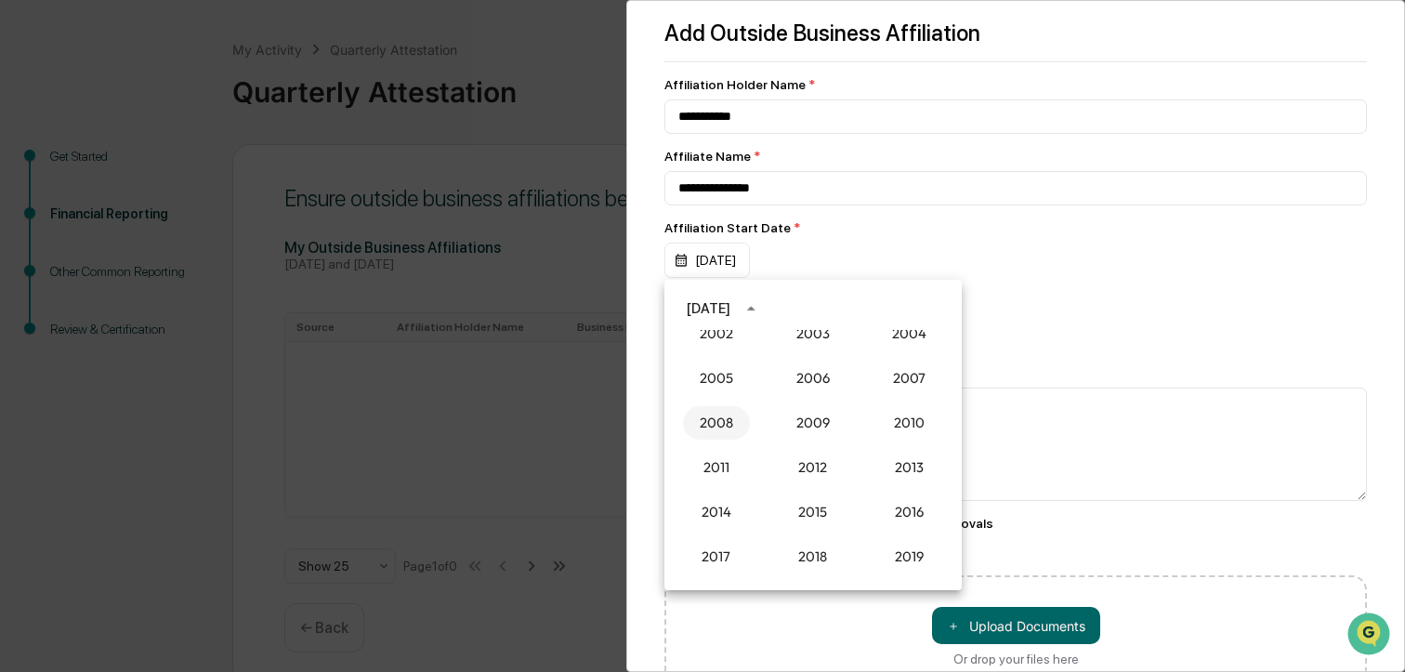
click at [715, 417] on button "2008" at bounding box center [716, 422] width 67 height 33
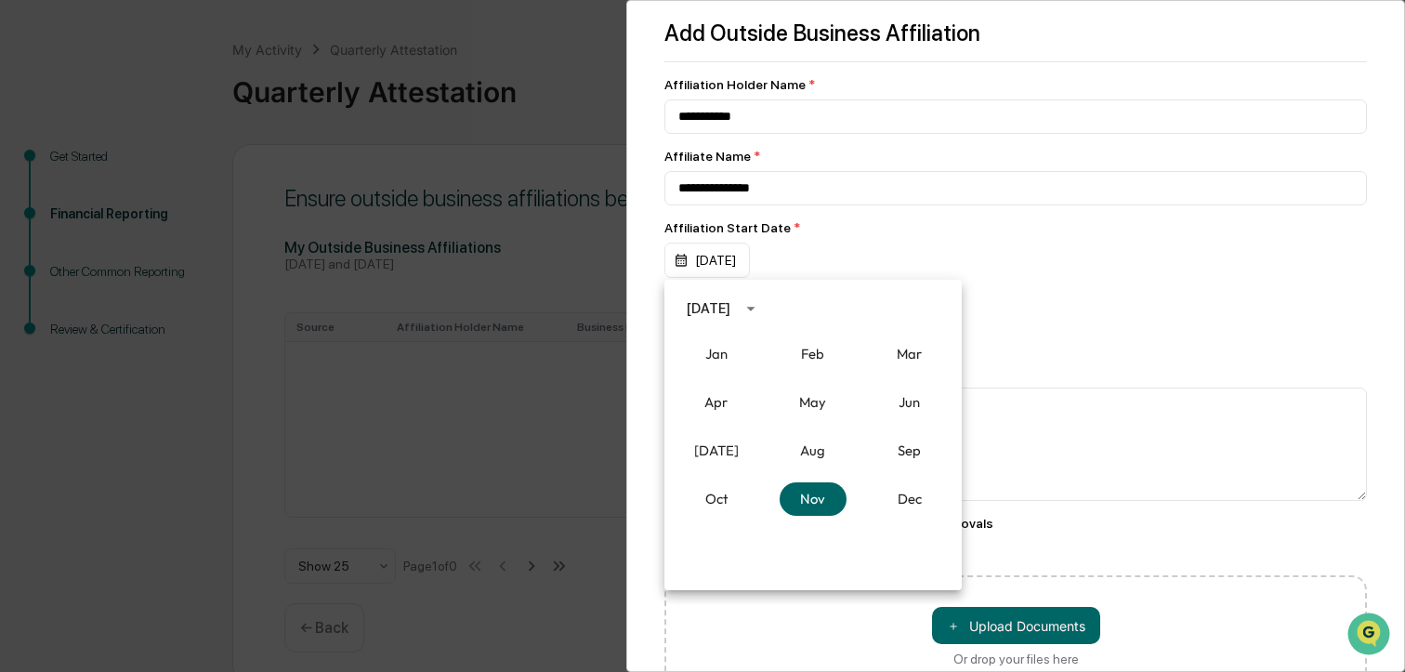
click at [847, 543] on div "[DATE] Jan Feb Mar Apr May Jun [DATE] Aug Sep Oct Nov Dec" at bounding box center [812, 435] width 297 height 310
click at [844, 602] on div at bounding box center [702, 336] width 1405 height 672
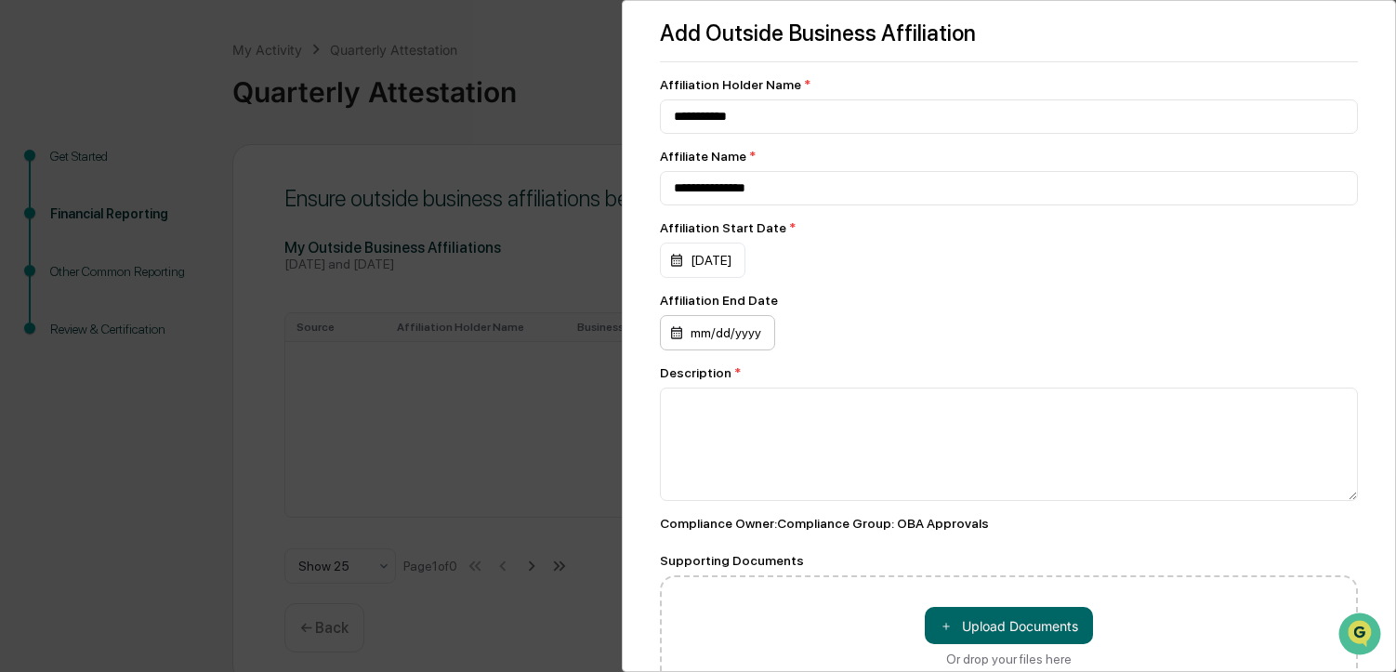
click at [727, 332] on div "mm/dd/yyyy" at bounding box center [717, 332] width 115 height 35
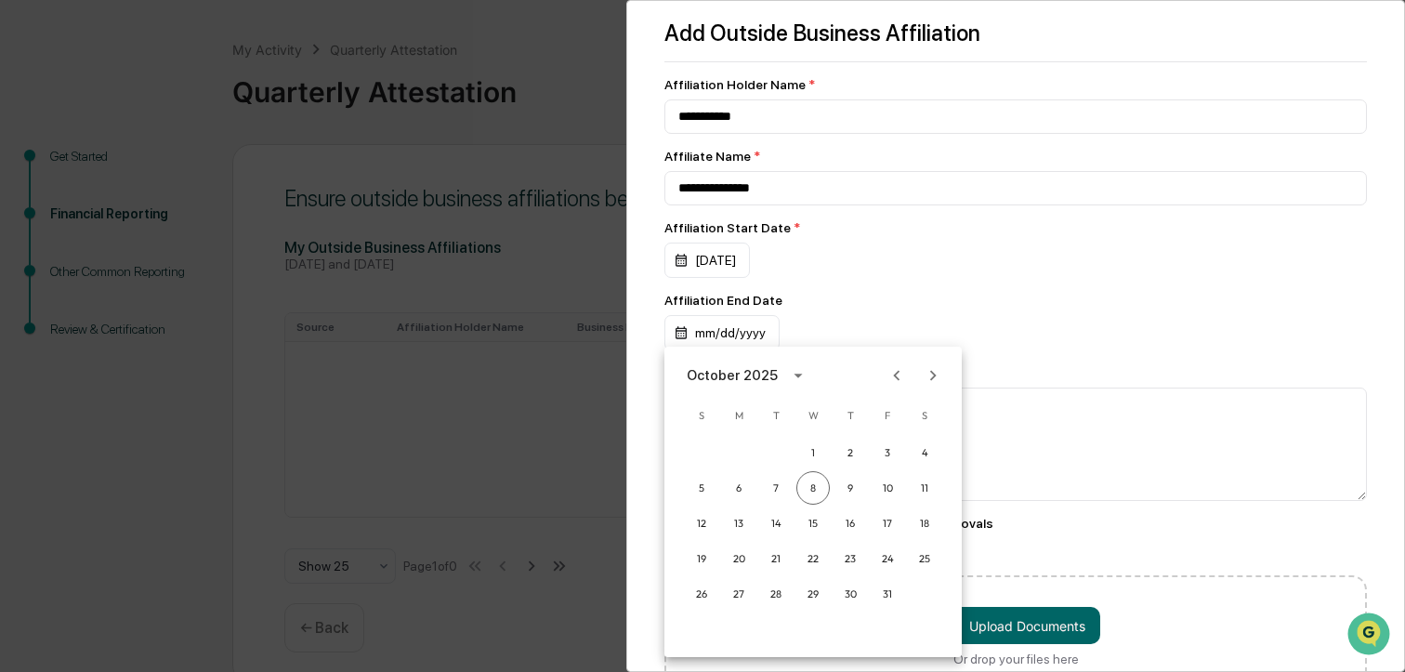
click at [904, 313] on div at bounding box center [702, 336] width 1405 height 672
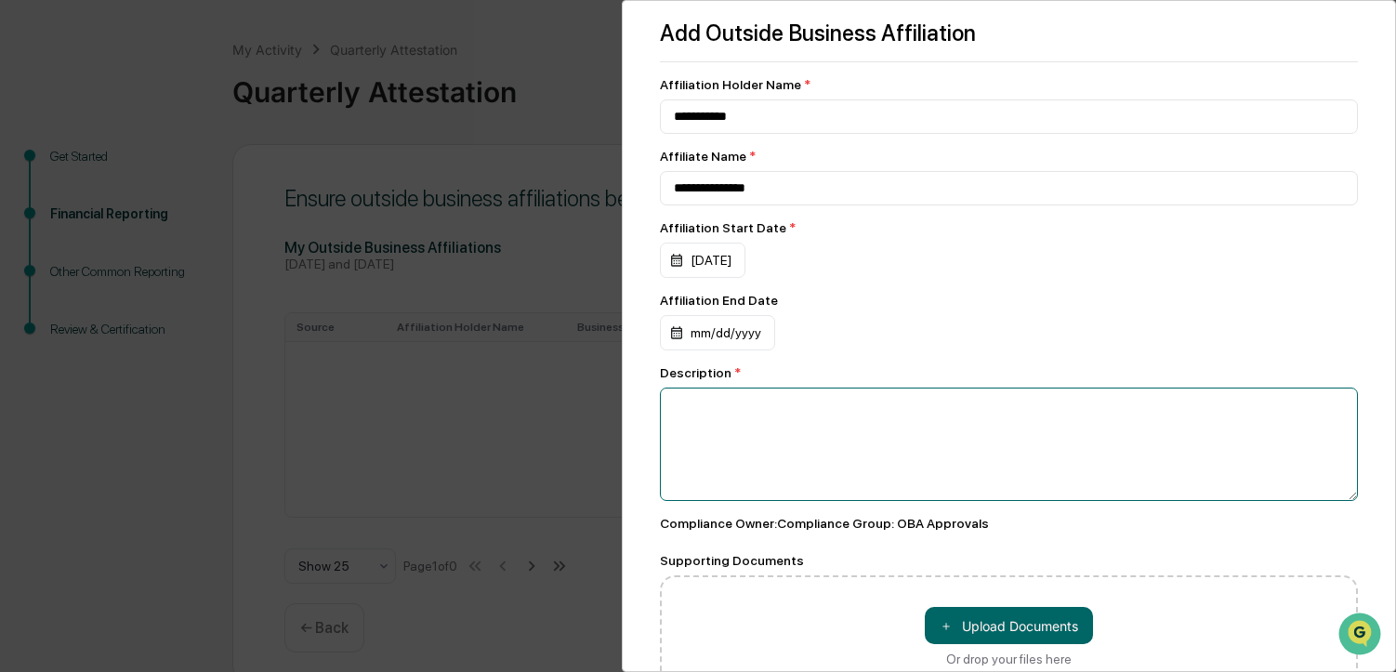
click at [678, 414] on textarea at bounding box center [1009, 443] width 698 height 113
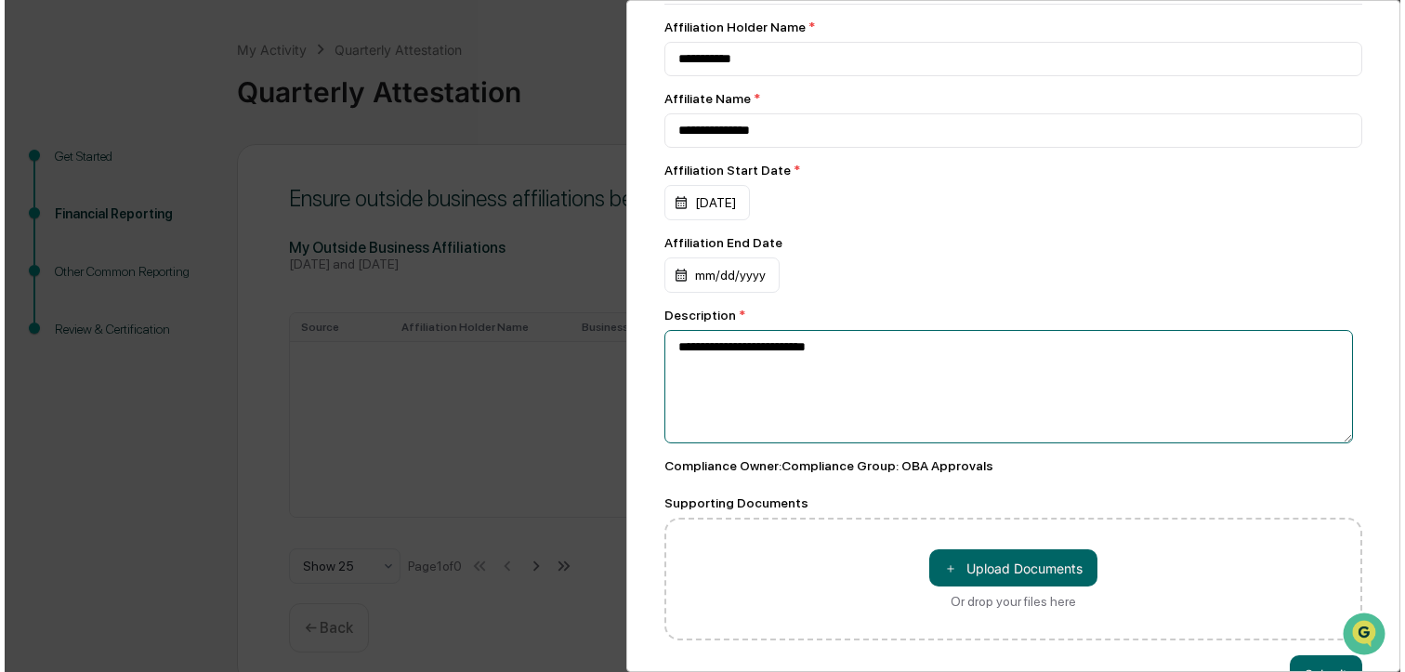
scroll to position [118, 0]
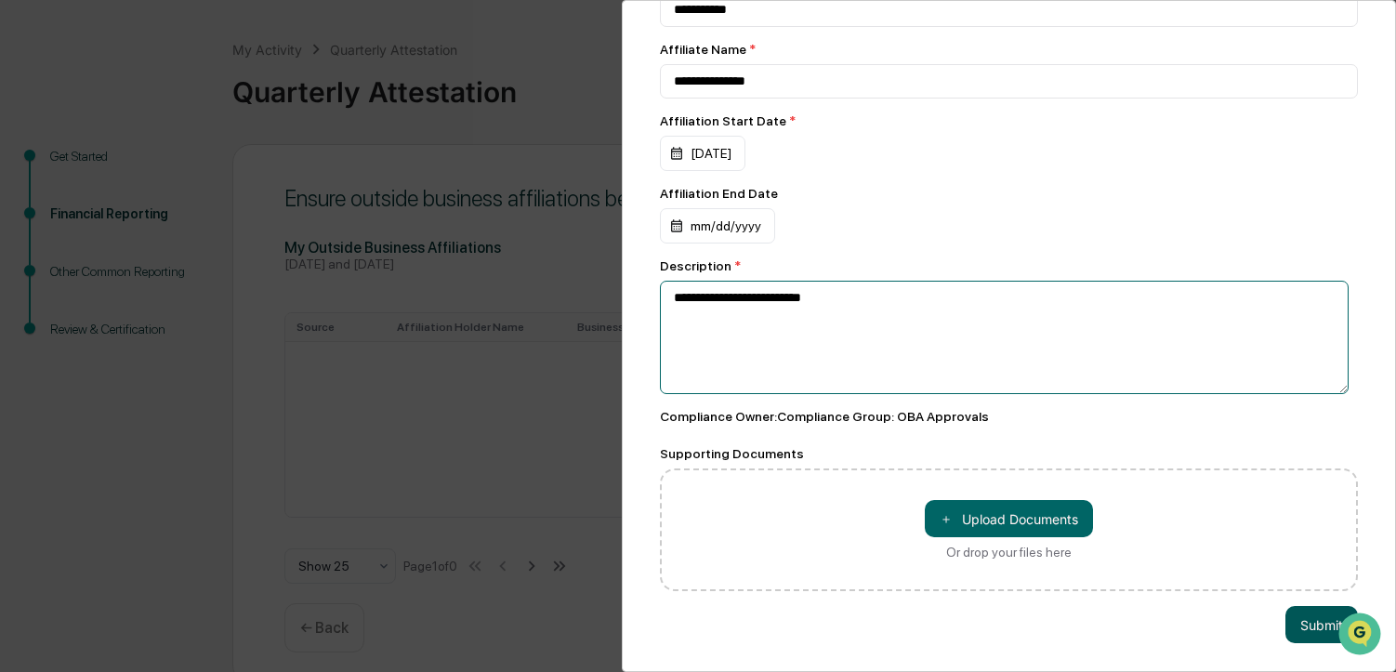
type textarea "**********"
click at [1298, 619] on button "Submit" at bounding box center [1321, 624] width 72 height 37
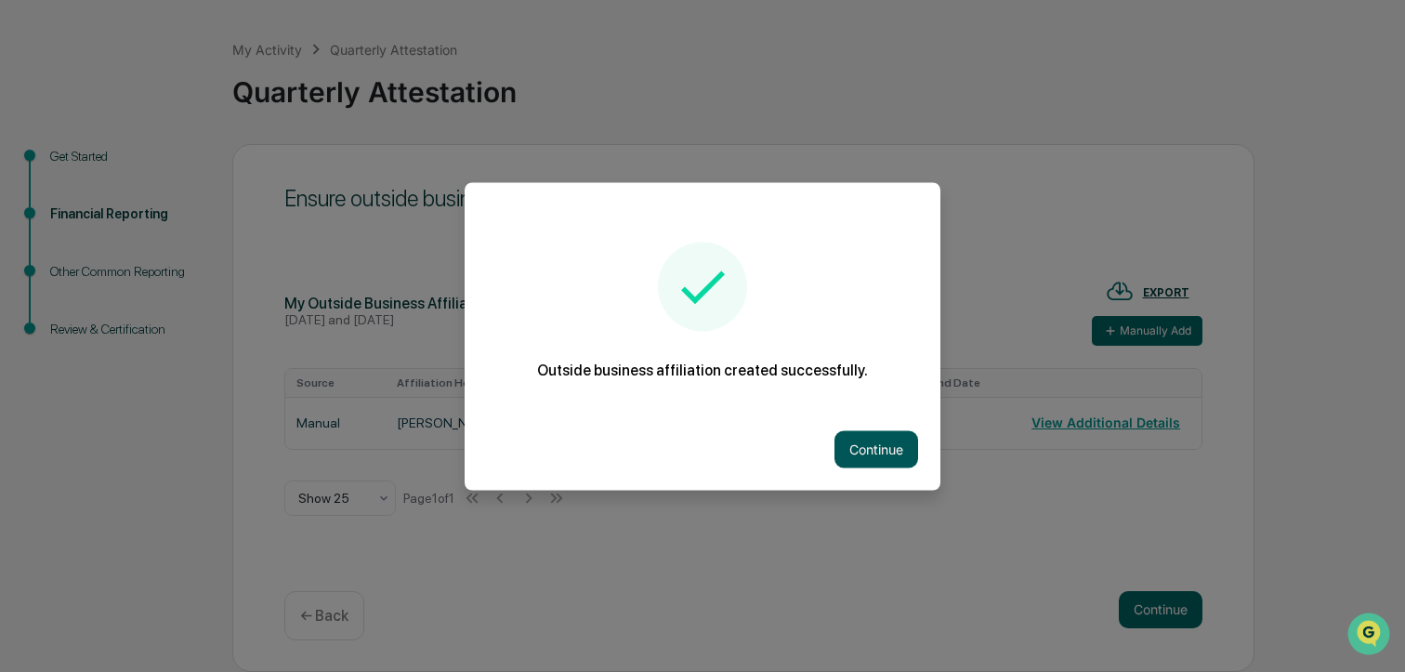
click at [873, 440] on button "Continue" at bounding box center [876, 448] width 84 height 37
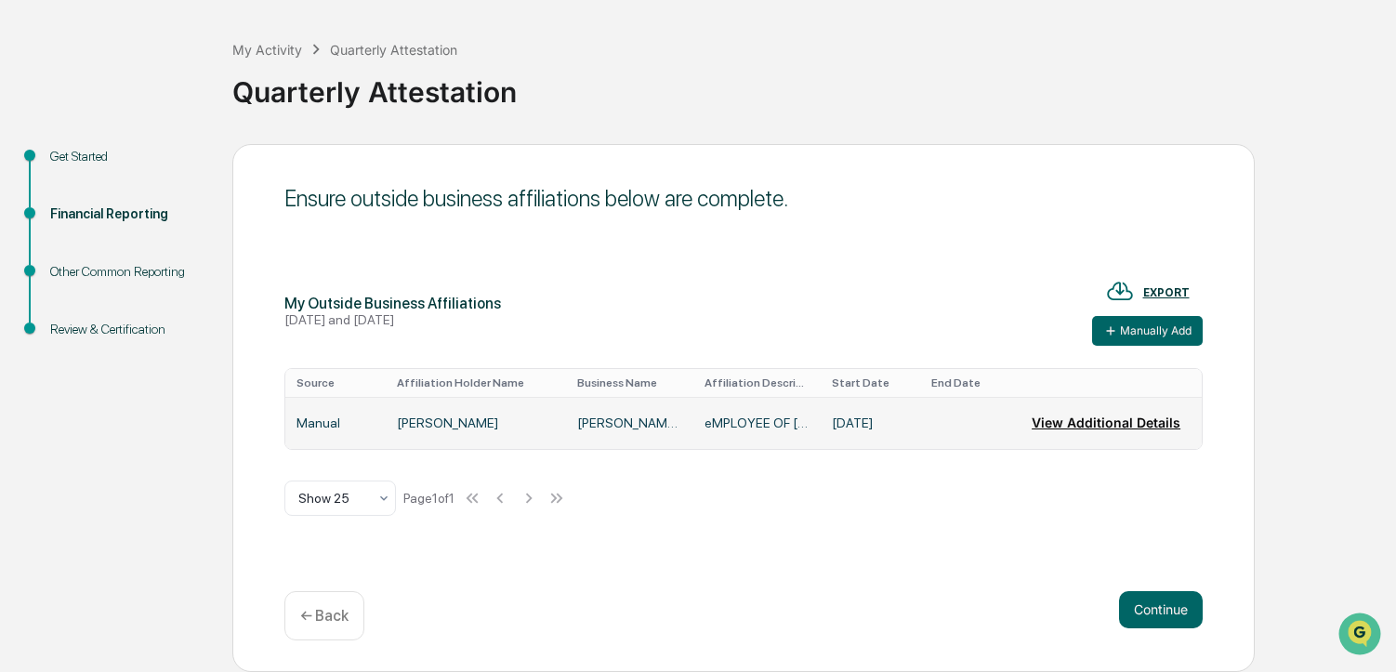
click at [1090, 424] on button "View Additional Details" at bounding box center [1105, 422] width 149 height 37
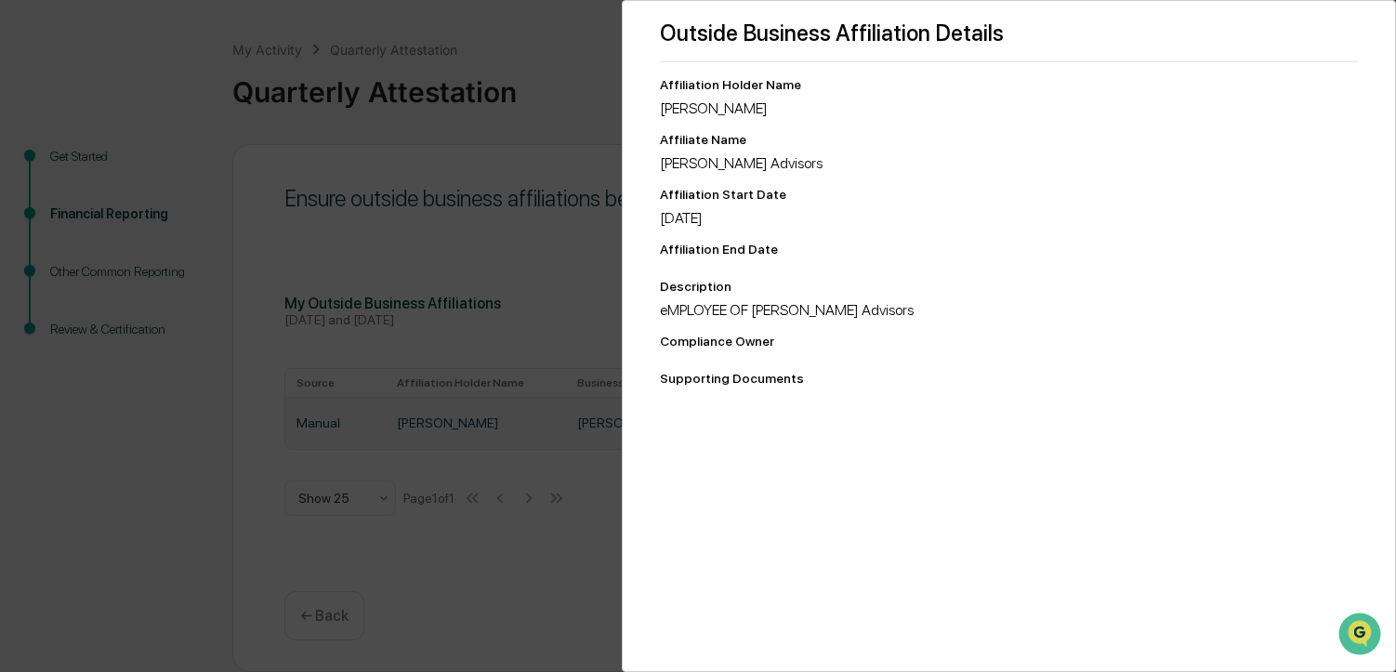
click at [828, 314] on div "eMPLOYEE OF [PERSON_NAME] Advisors" at bounding box center [1009, 310] width 698 height 18
click at [726, 219] on div "[DATE]" at bounding box center [1009, 218] width 698 height 18
click at [712, 244] on div "Affiliation End Date" at bounding box center [1009, 249] width 698 height 15
drag, startPoint x: 712, startPoint y: 244, endPoint x: 794, endPoint y: 248, distance: 82.8
click at [794, 248] on div "Affiliation End Date" at bounding box center [1009, 249] width 698 height 15
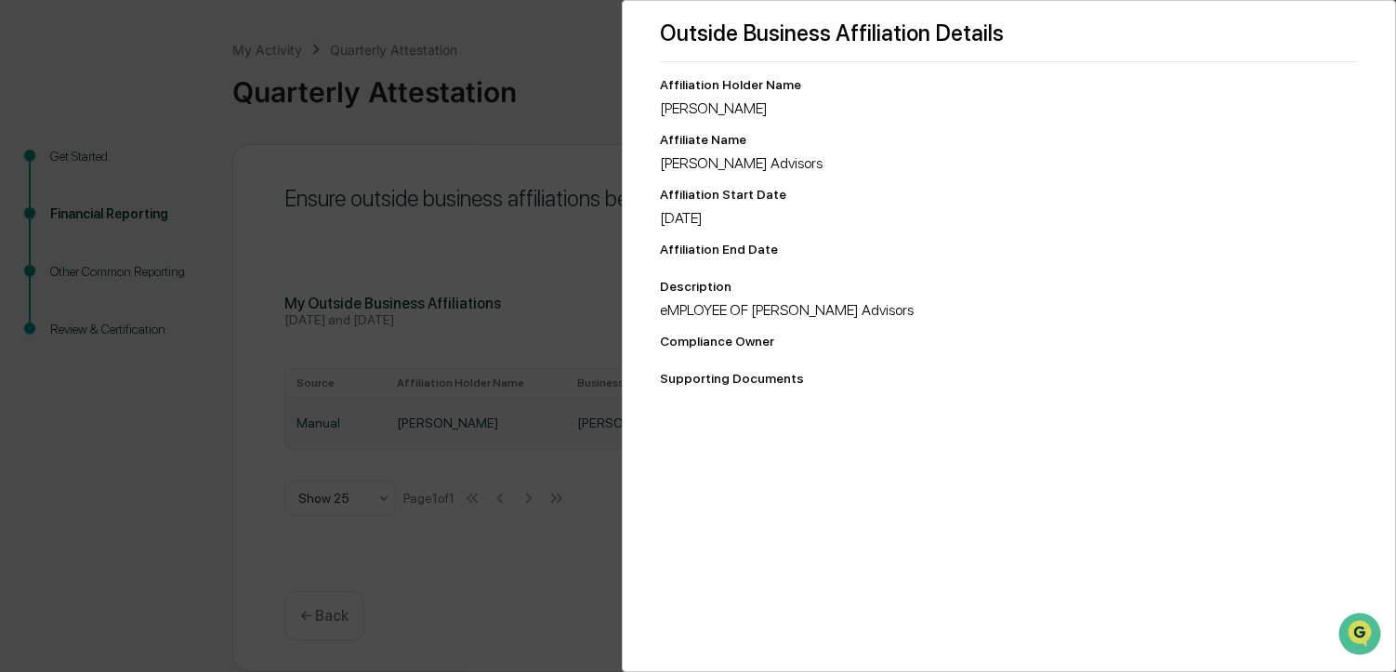
drag, startPoint x: 794, startPoint y: 248, endPoint x: 690, endPoint y: 210, distance: 110.8
click at [690, 210] on div "[DATE]" at bounding box center [1009, 218] width 698 height 18
drag, startPoint x: 269, startPoint y: 138, endPoint x: 261, endPoint y: 152, distance: 16.3
click at [263, 152] on div "Outside Business Affiliation Details Affiliation Holder Name [PERSON_NAME] Affi…" at bounding box center [698, 336] width 1396 height 672
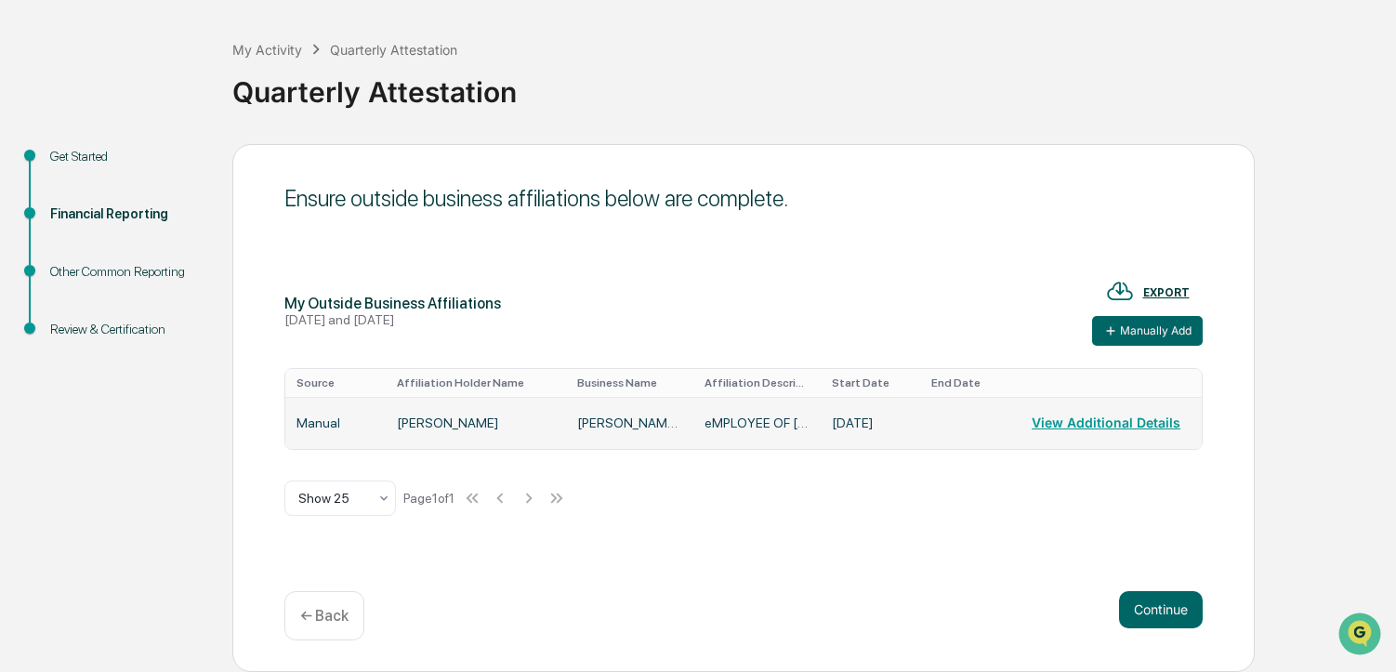
click at [328, 607] on p "← Back" at bounding box center [324, 616] width 48 height 18
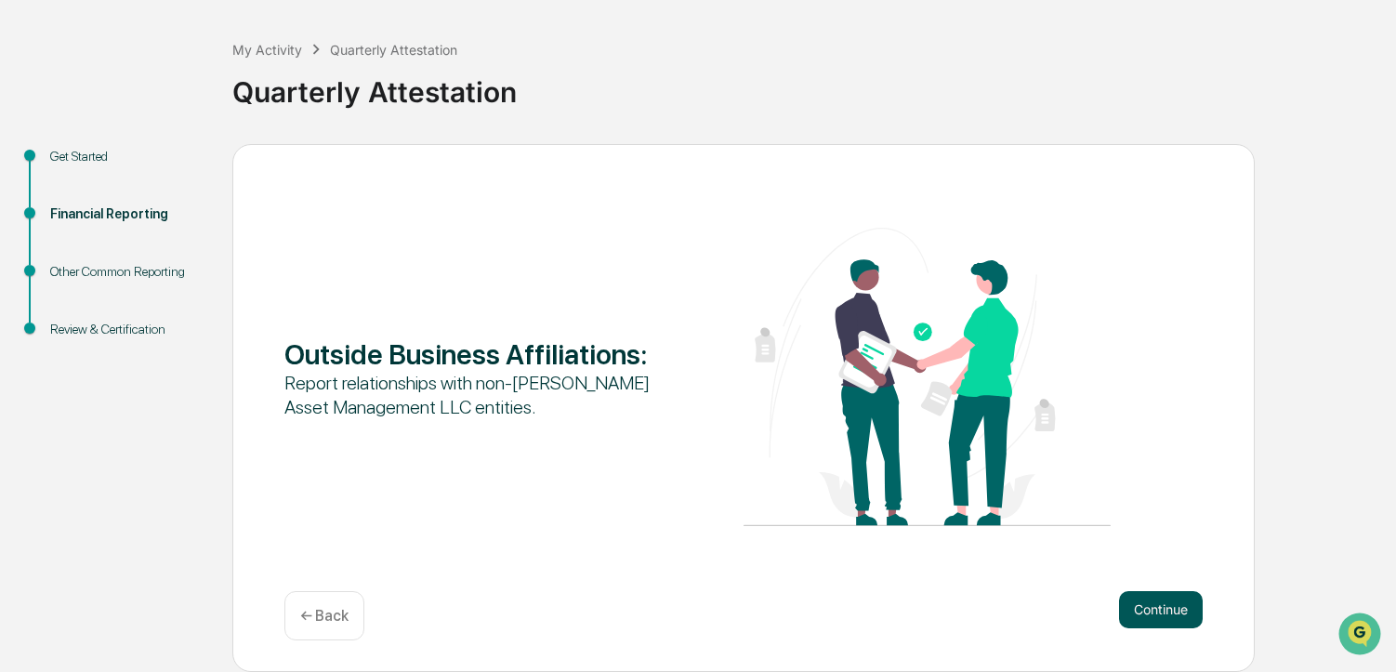
click at [1157, 606] on button "Continue" at bounding box center [1161, 609] width 84 height 37
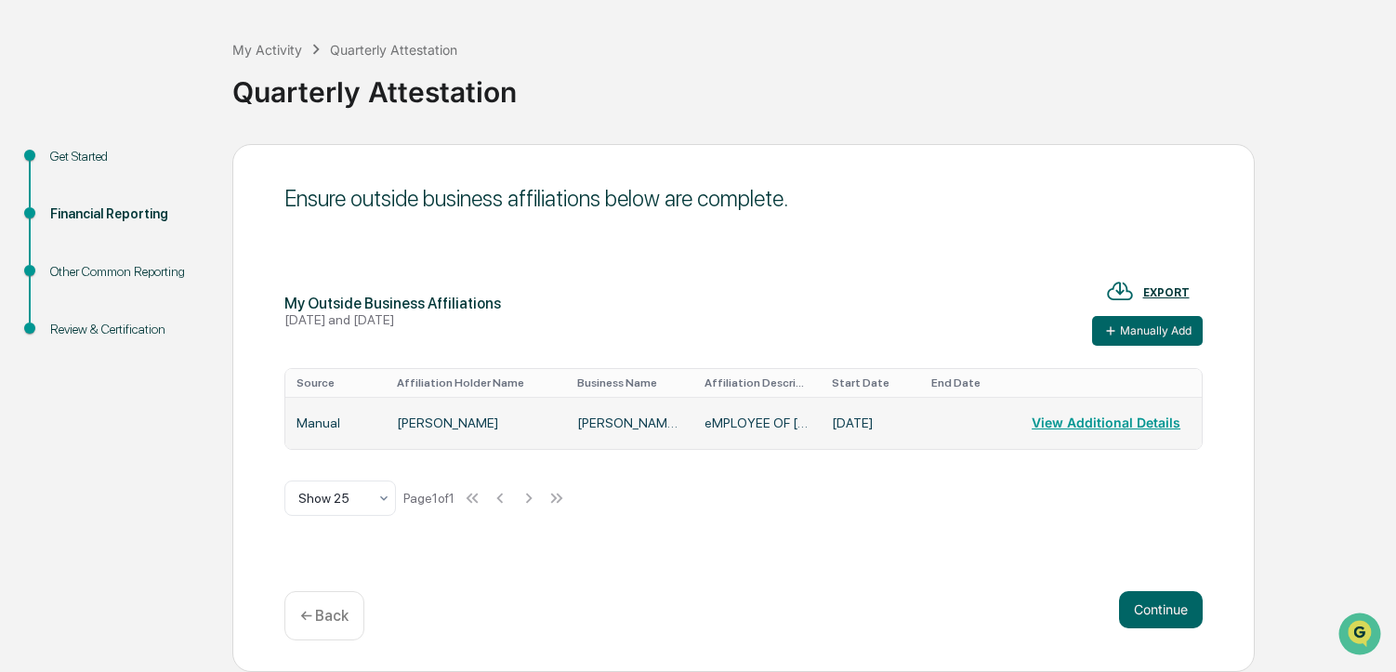
click at [749, 420] on td "eMPLOYEE OF [PERSON_NAME] Advisors" at bounding box center [756, 423] width 127 height 52
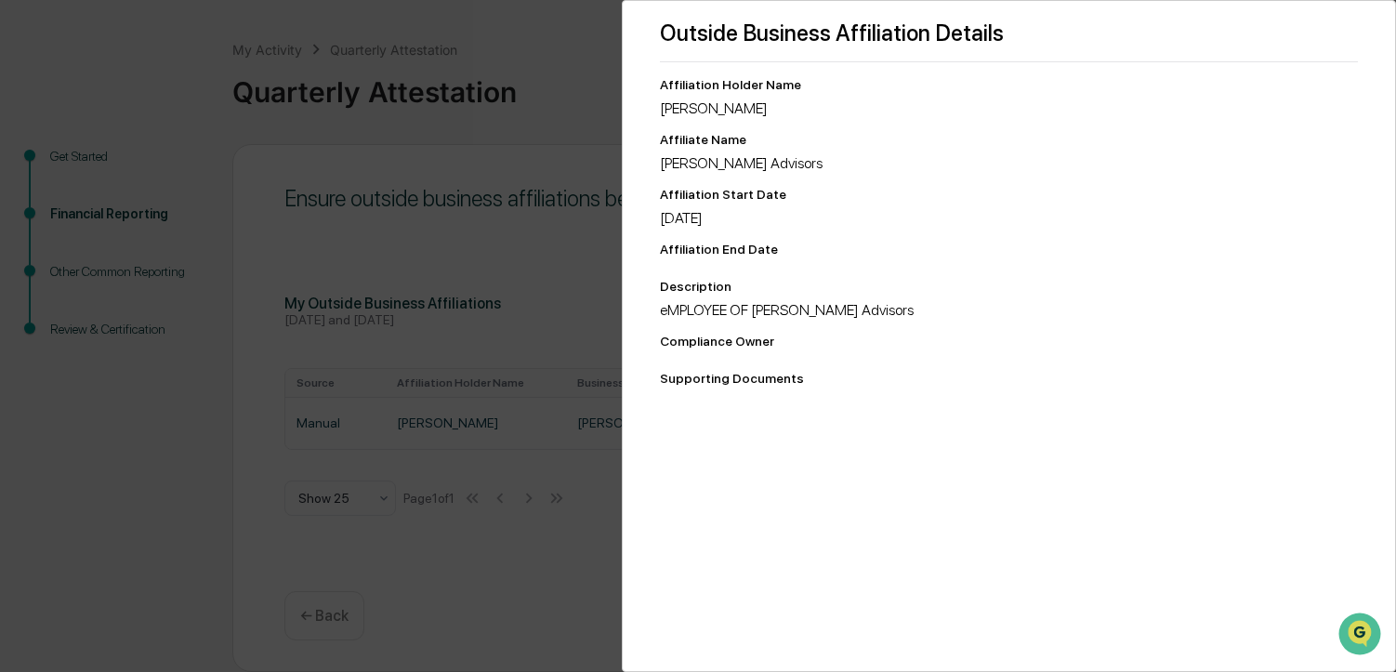
click at [379, 336] on div "Outside Business Affiliation Details Affiliation Holder Name [PERSON_NAME] Affi…" at bounding box center [698, 336] width 1396 height 672
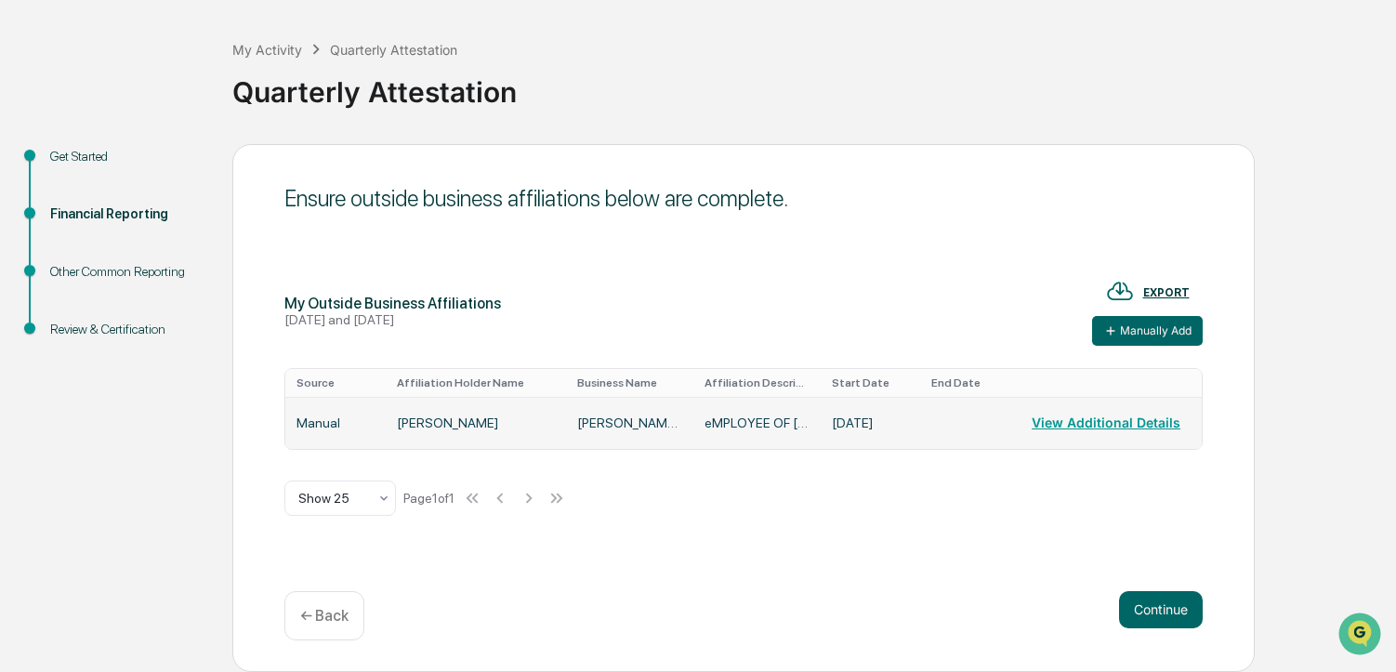
click at [755, 425] on td "eMPLOYEE OF [PERSON_NAME] Advisors" at bounding box center [756, 423] width 127 height 52
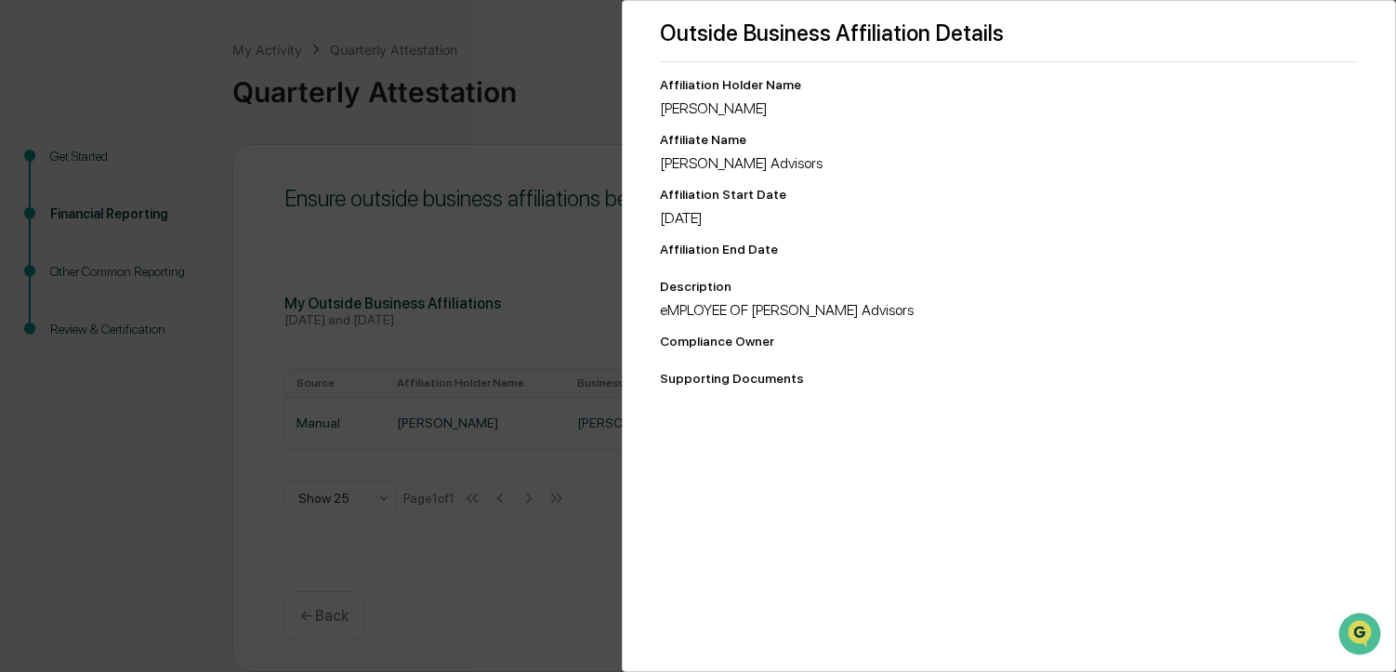
click at [721, 263] on div "Affiliation End Date" at bounding box center [1009, 253] width 698 height 22
click at [713, 235] on div "Affiliation Holder Name [PERSON_NAME] Affiliate Name [PERSON_NAME] Advisors Aff…" at bounding box center [1009, 235] width 698 height 316
click at [1355, 623] on img "Open customer support" at bounding box center [1359, 633] width 46 height 37
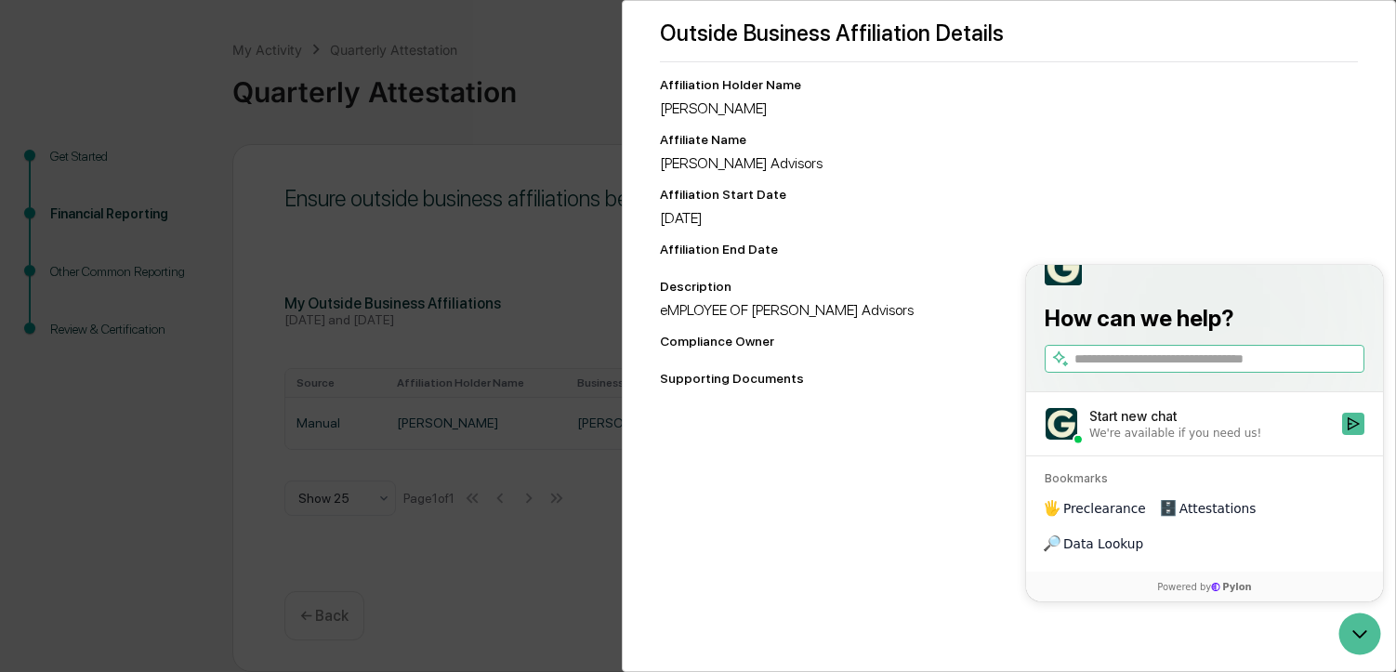
click at [794, 117] on div "Affiliation Holder Name [PERSON_NAME] Affiliate Name [PERSON_NAME] Advisors Aff…" at bounding box center [1009, 235] width 698 height 316
click at [1363, 631] on icon "Open customer support" at bounding box center [1359, 633] width 46 height 46
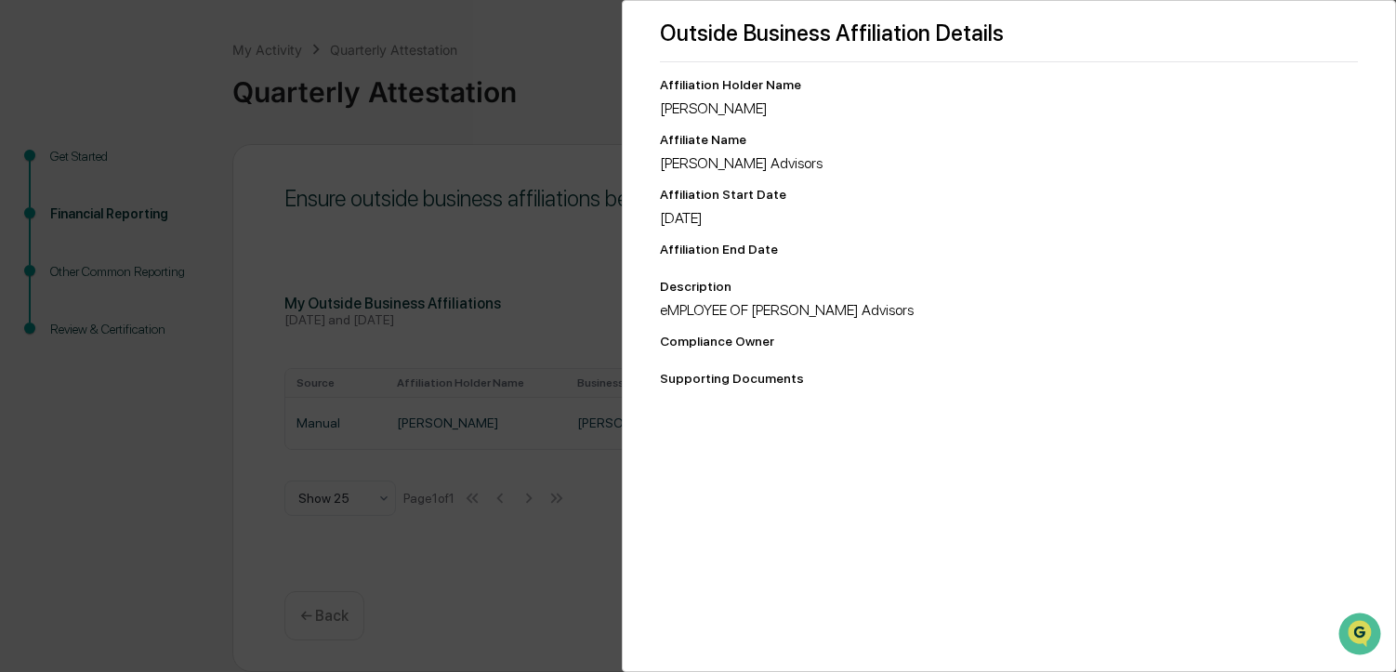
click at [471, 219] on div "Outside Business Affiliation Details Affiliation Holder Name [PERSON_NAME] Affi…" at bounding box center [698, 336] width 1396 height 672
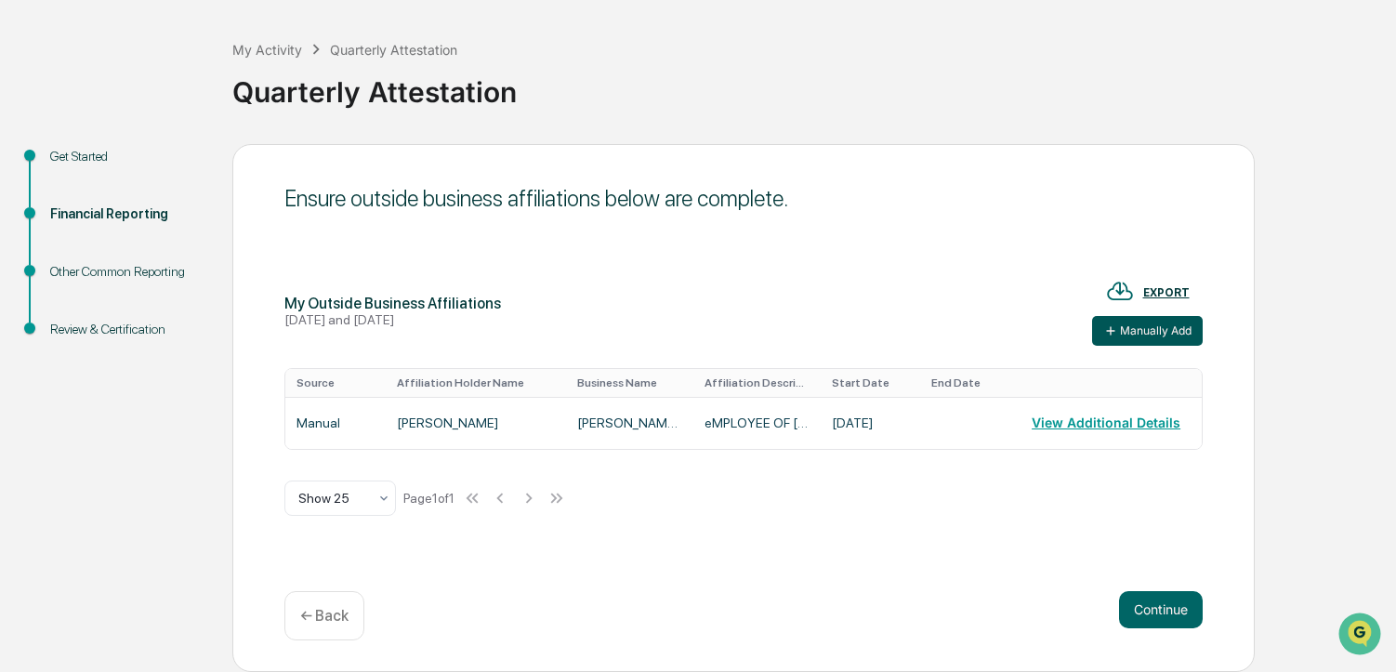
click at [1158, 328] on button "Manually Add" at bounding box center [1147, 331] width 111 height 30
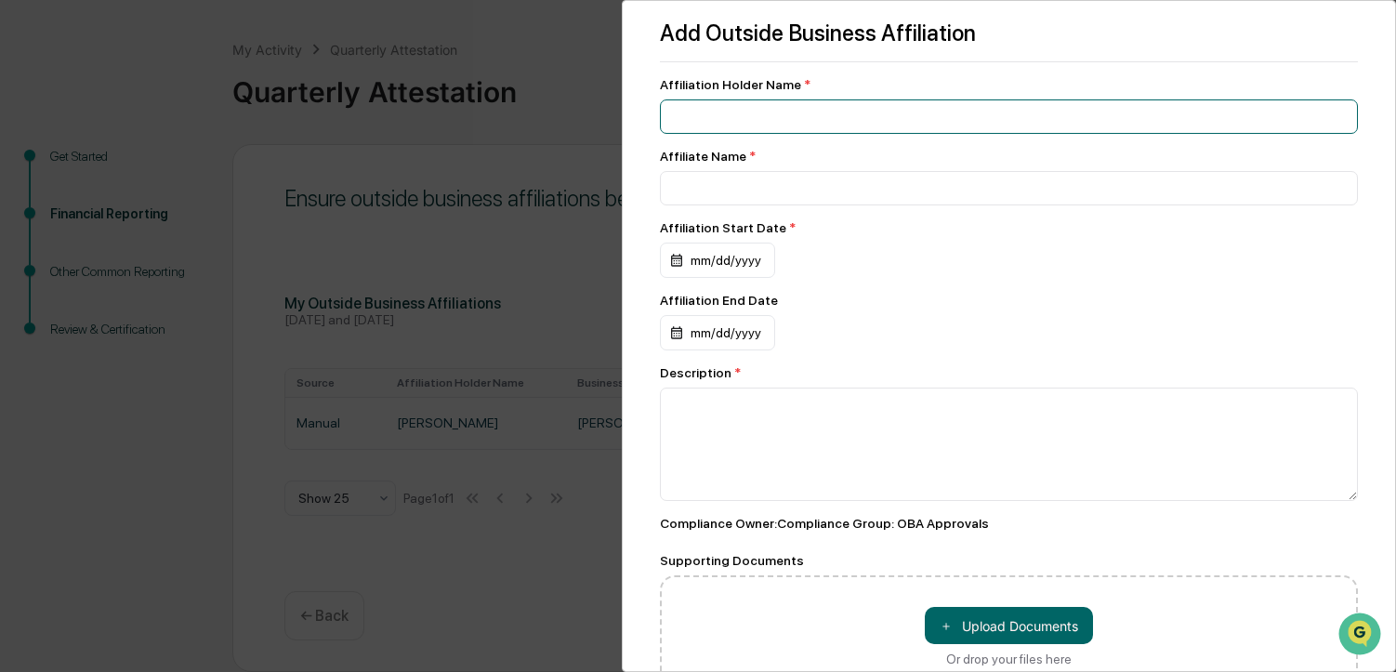
click at [692, 125] on input at bounding box center [1009, 116] width 698 height 34
type input "**********"
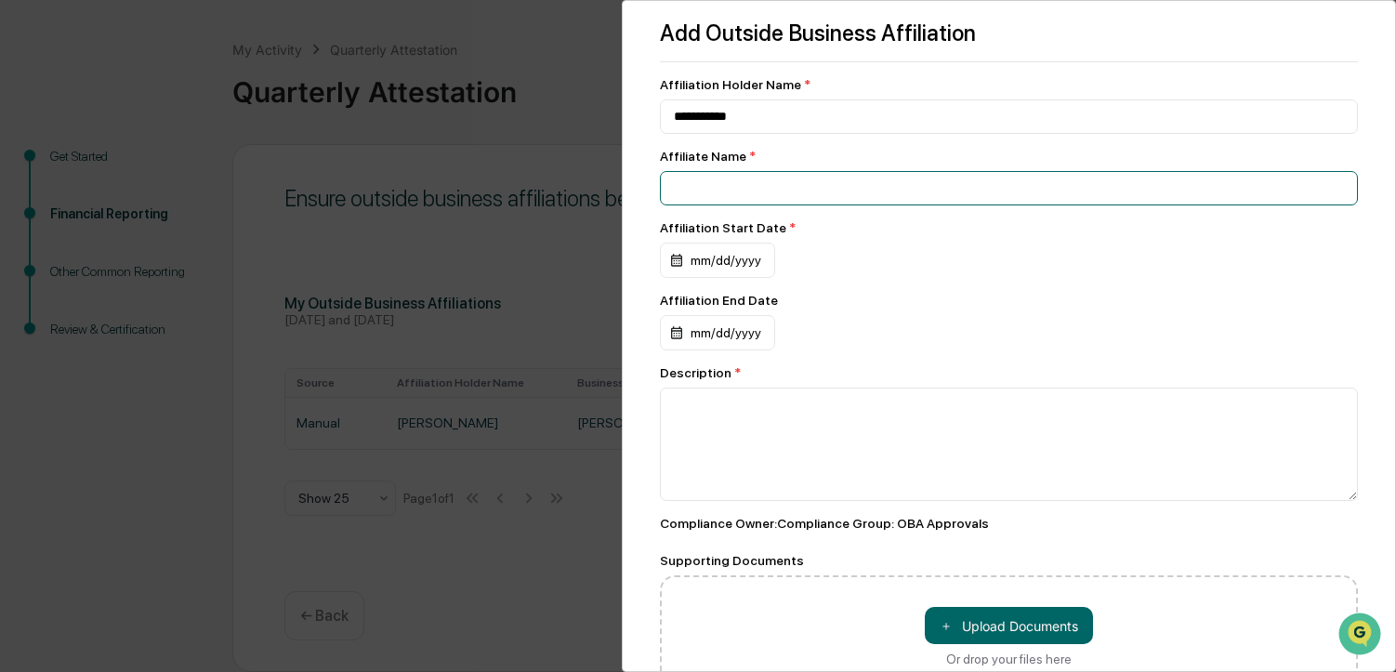
type input "**********"
click at [679, 260] on div "mm/dd/yyyy" at bounding box center [717, 260] width 115 height 35
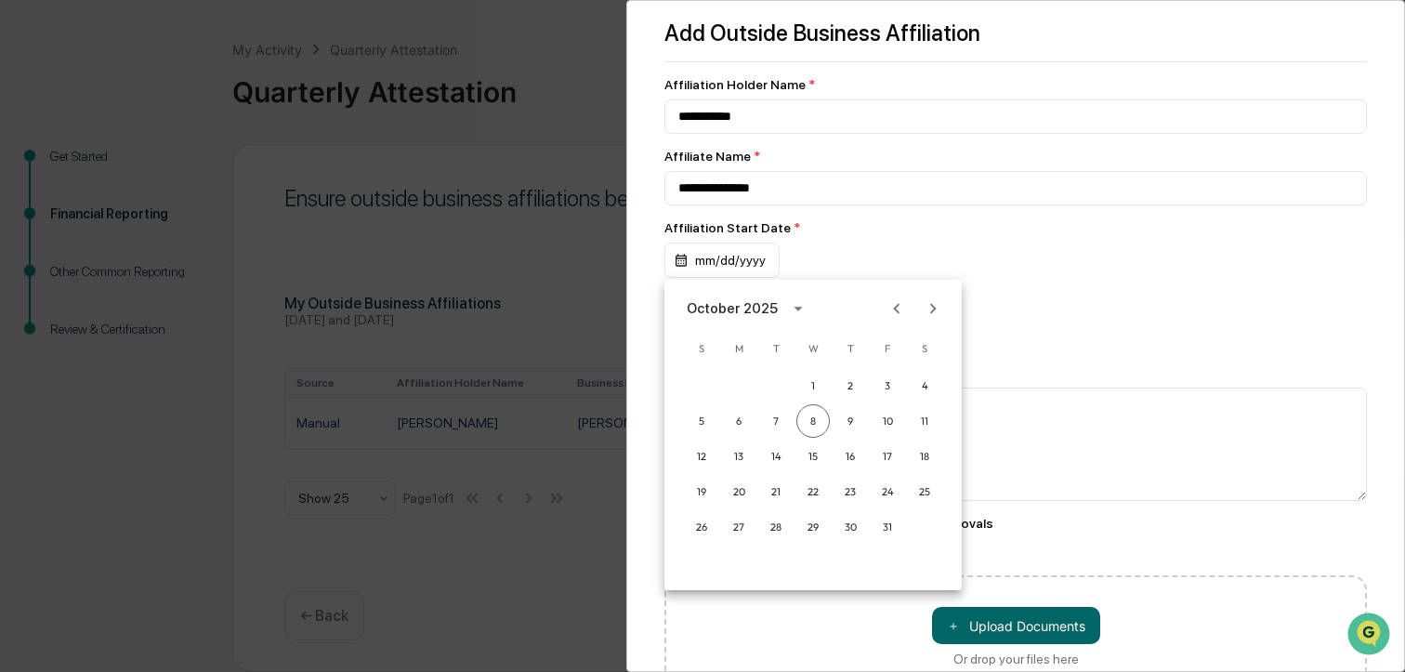
click at [706, 313] on div "October 2025" at bounding box center [732, 308] width 91 height 20
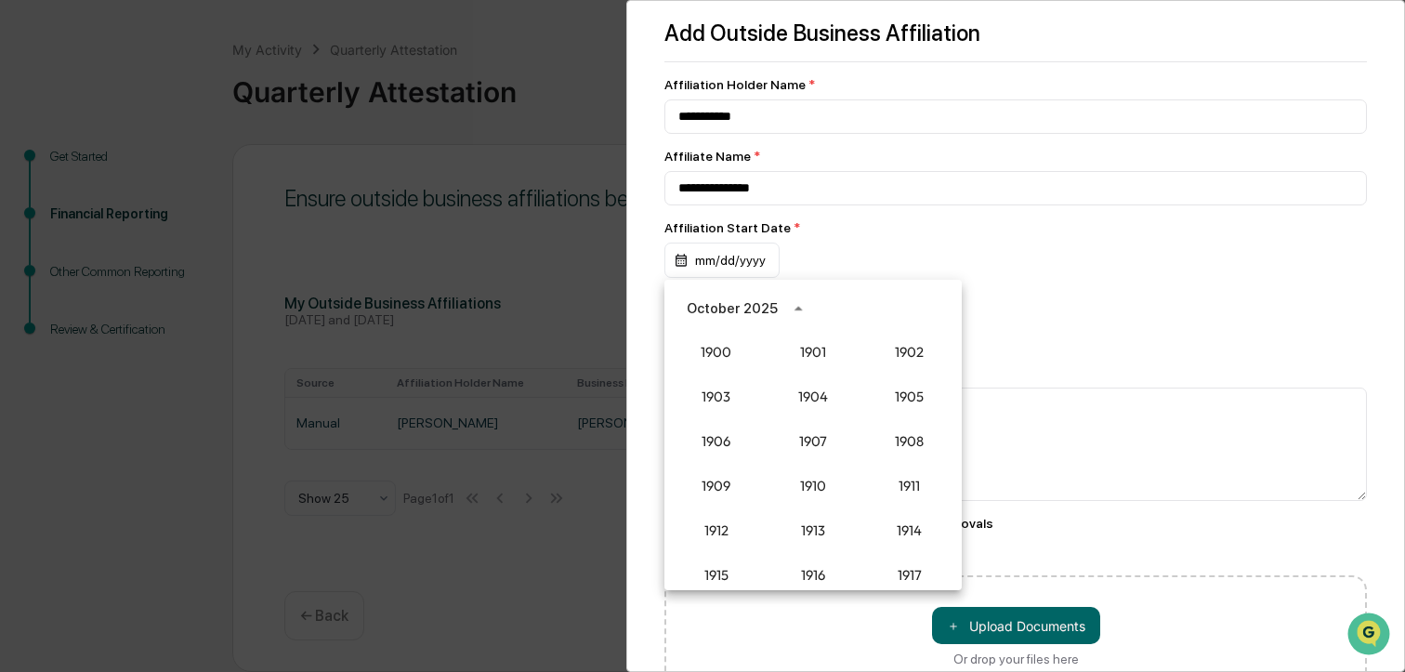
scroll to position [1721, 0]
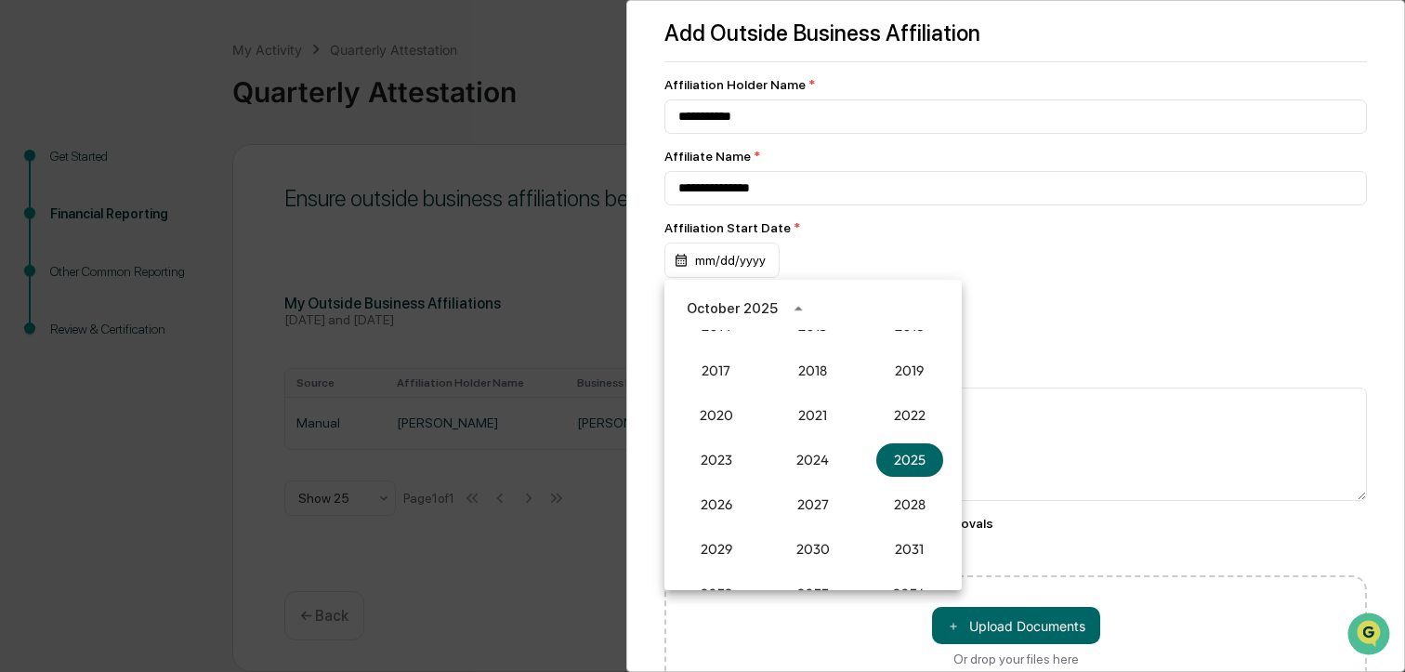
click at [707, 305] on div "October 2025" at bounding box center [732, 308] width 91 height 20
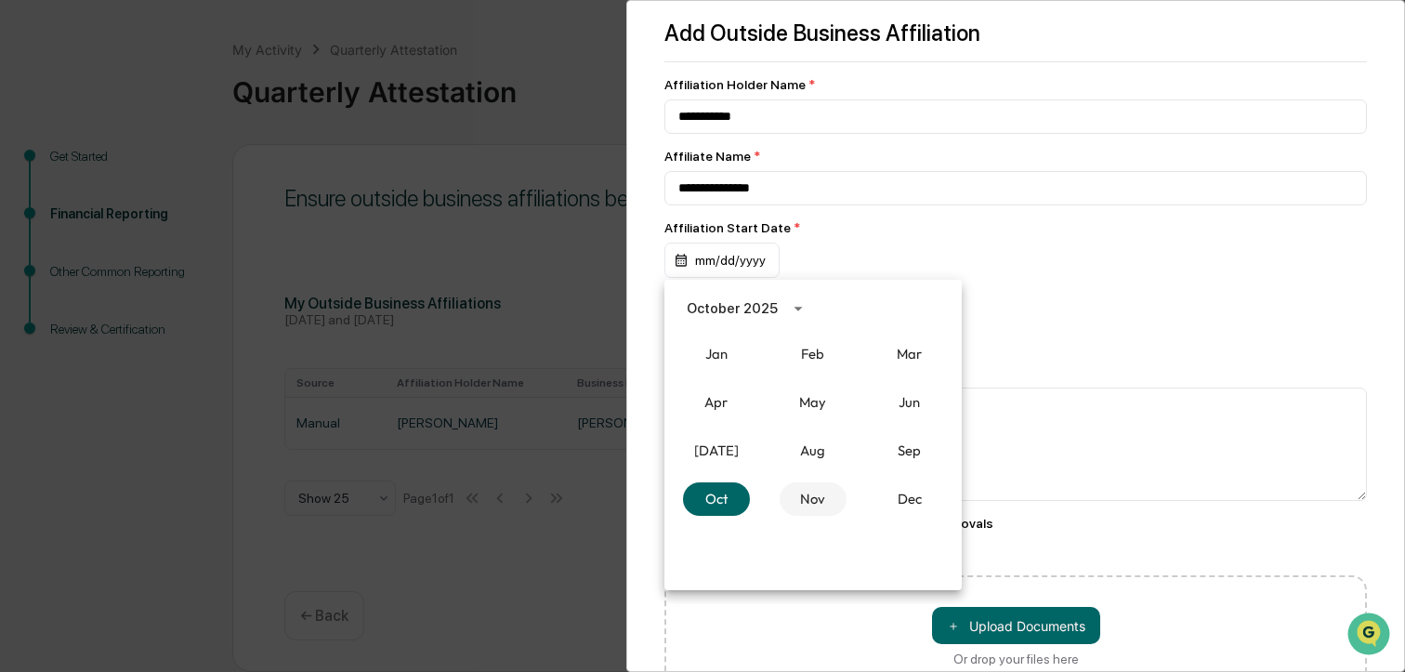
click at [806, 493] on button "Nov" at bounding box center [813, 498] width 67 height 33
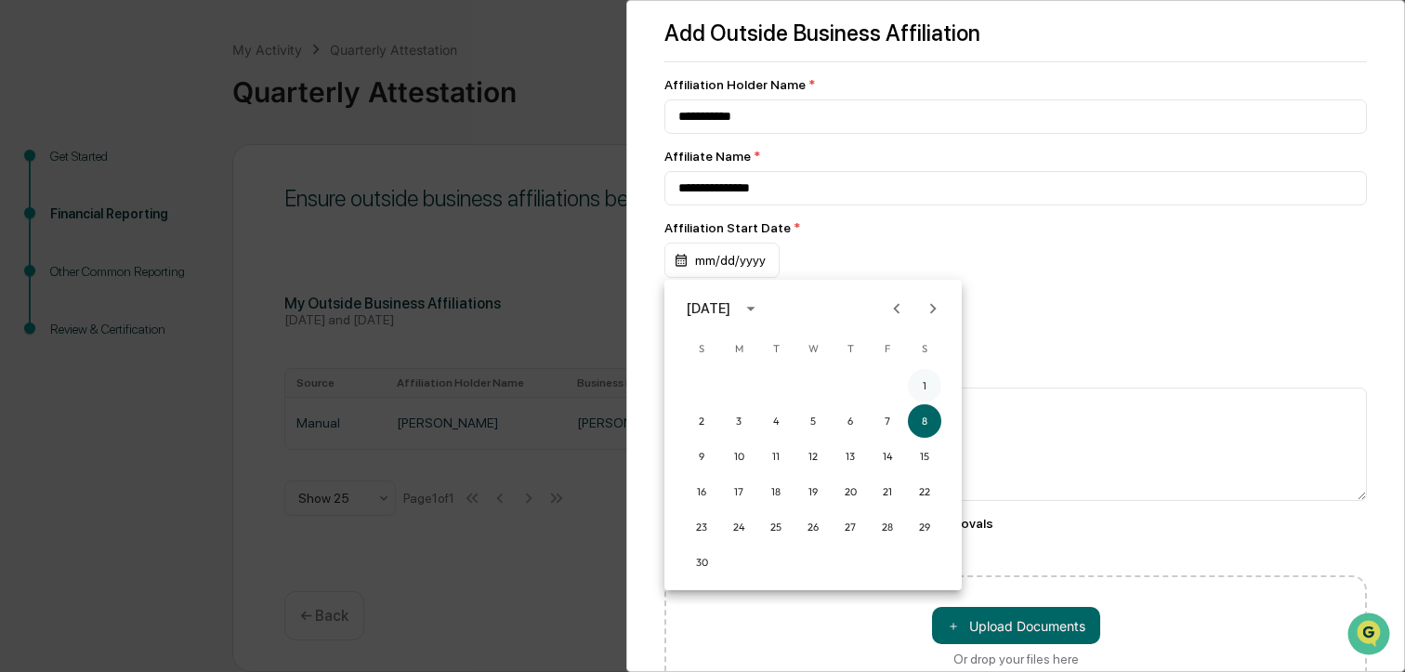
click at [924, 384] on button "1" at bounding box center [924, 385] width 33 height 33
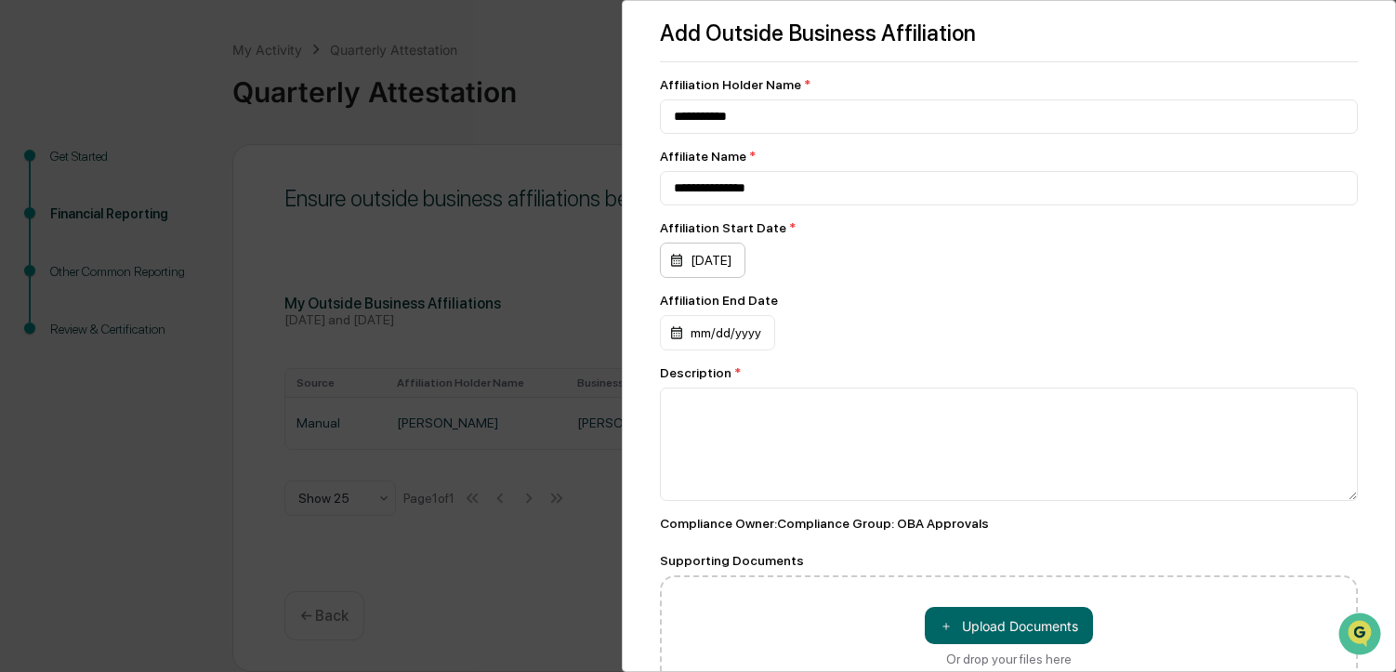
click at [738, 261] on div "[DATE]" at bounding box center [702, 260] width 85 height 35
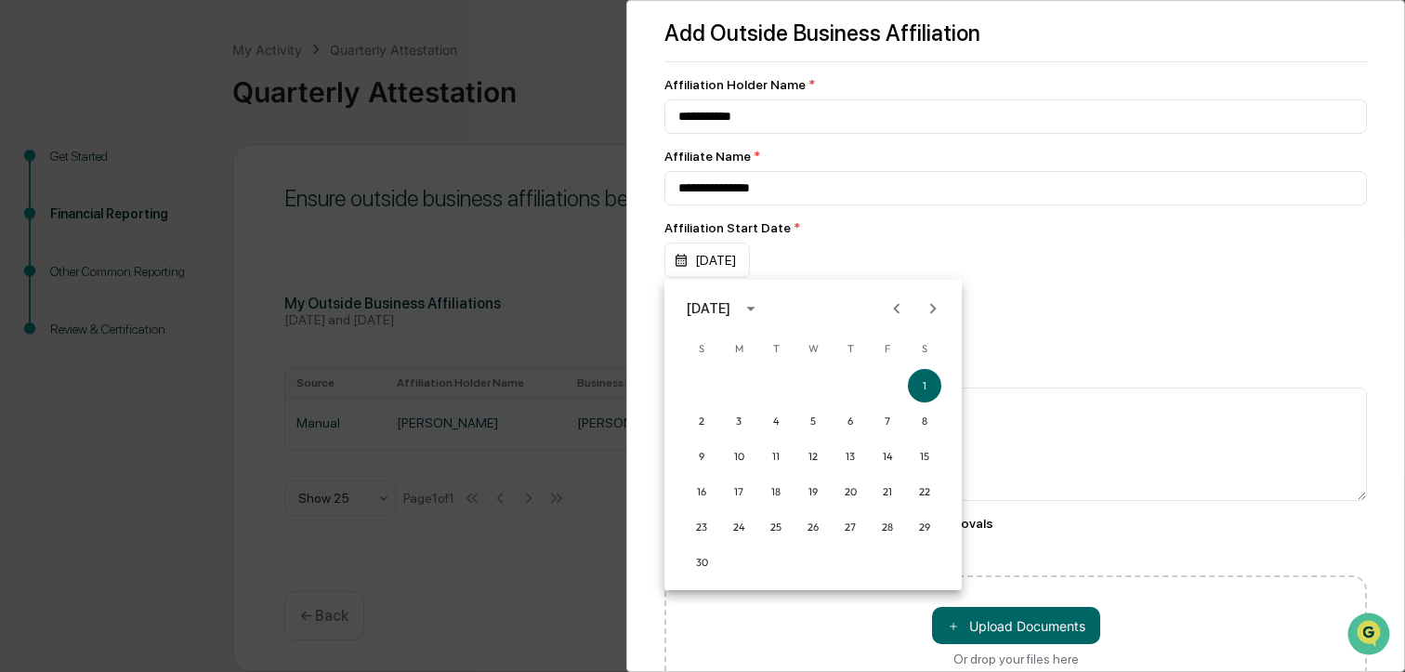
click at [730, 308] on div "[DATE]" at bounding box center [709, 308] width 44 height 20
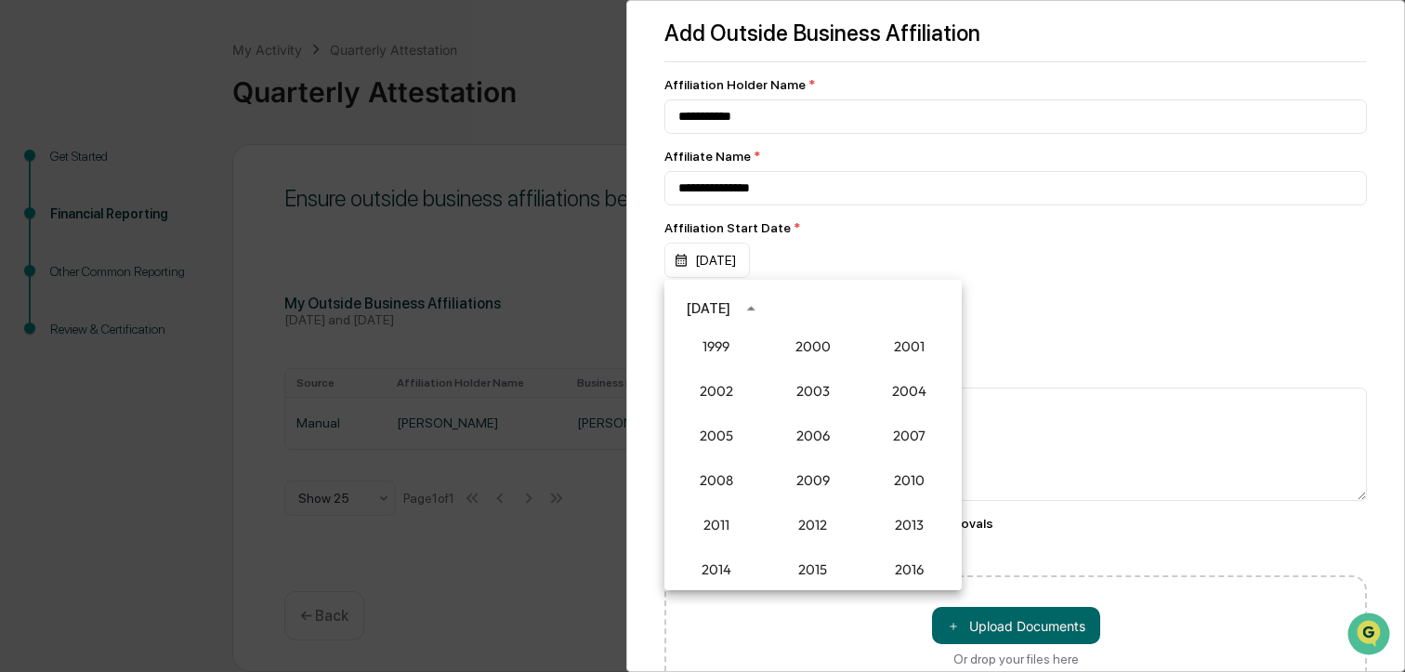
scroll to position [1442, 0]
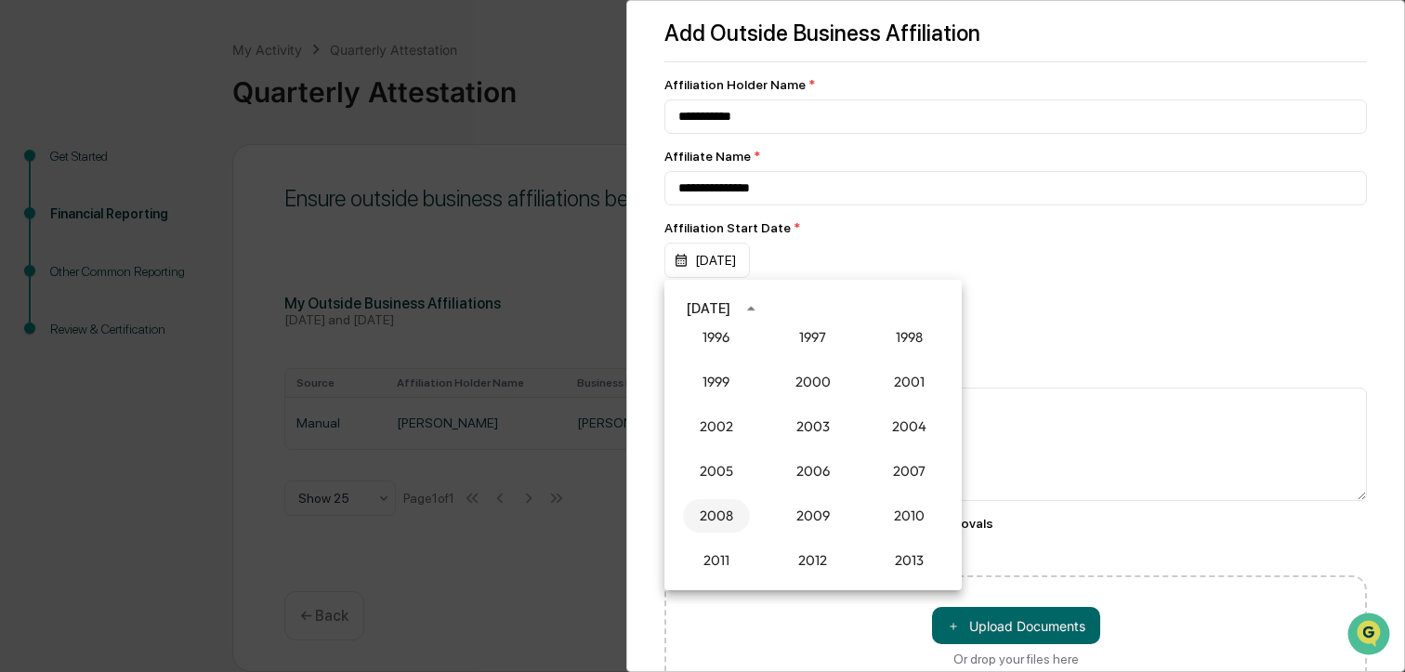
click at [716, 511] on button "2008" at bounding box center [716, 515] width 67 height 33
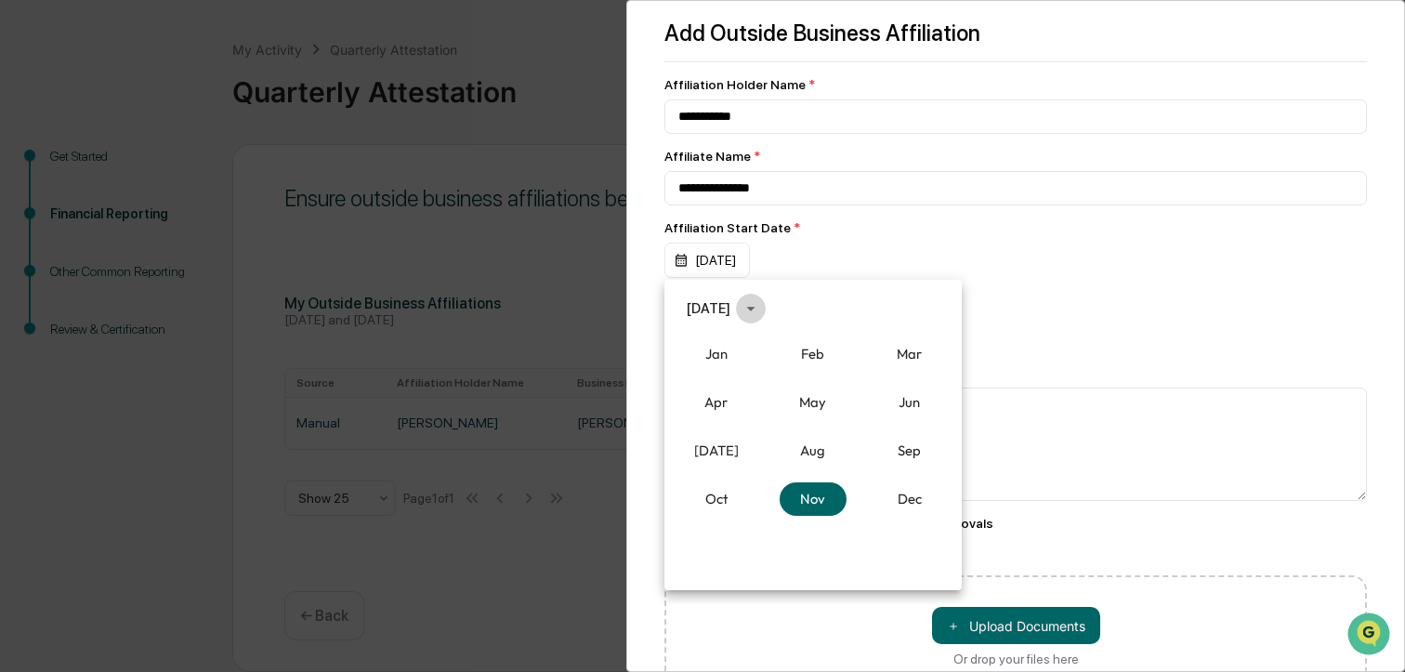
click at [755, 308] on icon "calendar view is open, switch to year view" at bounding box center [750, 309] width 8 height 5
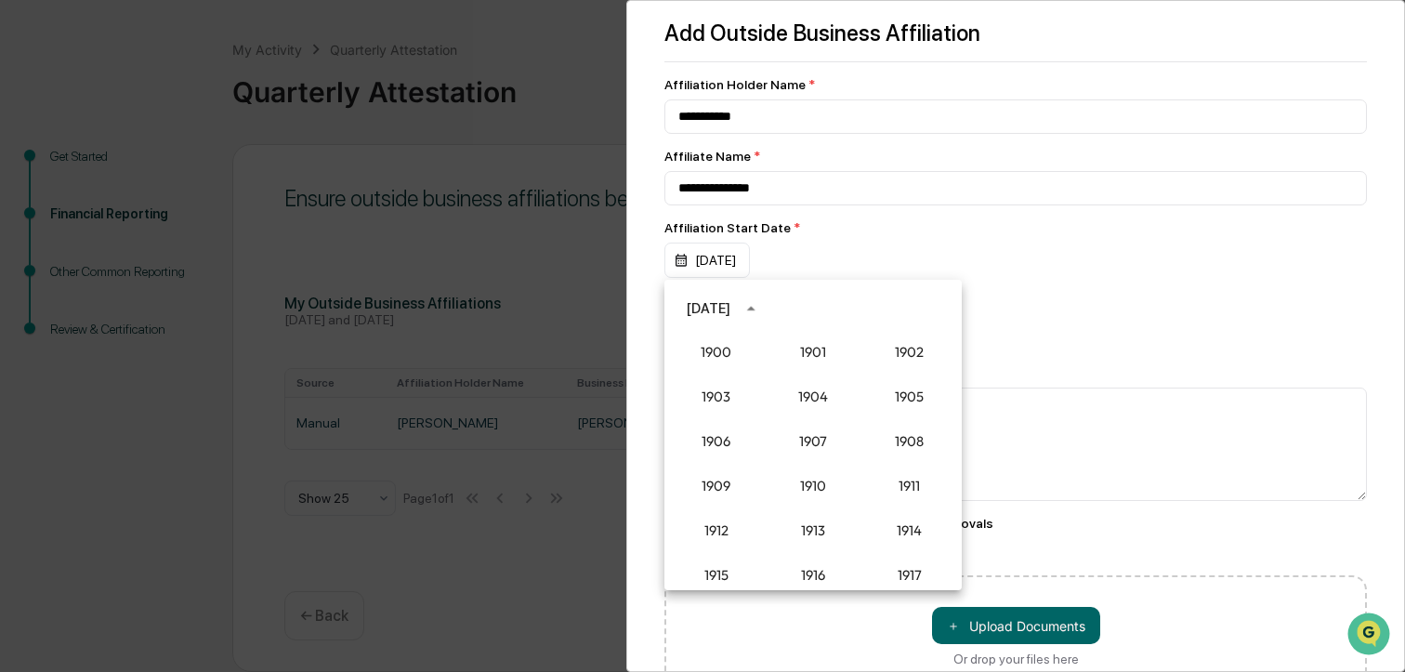
scroll to position [1498, 0]
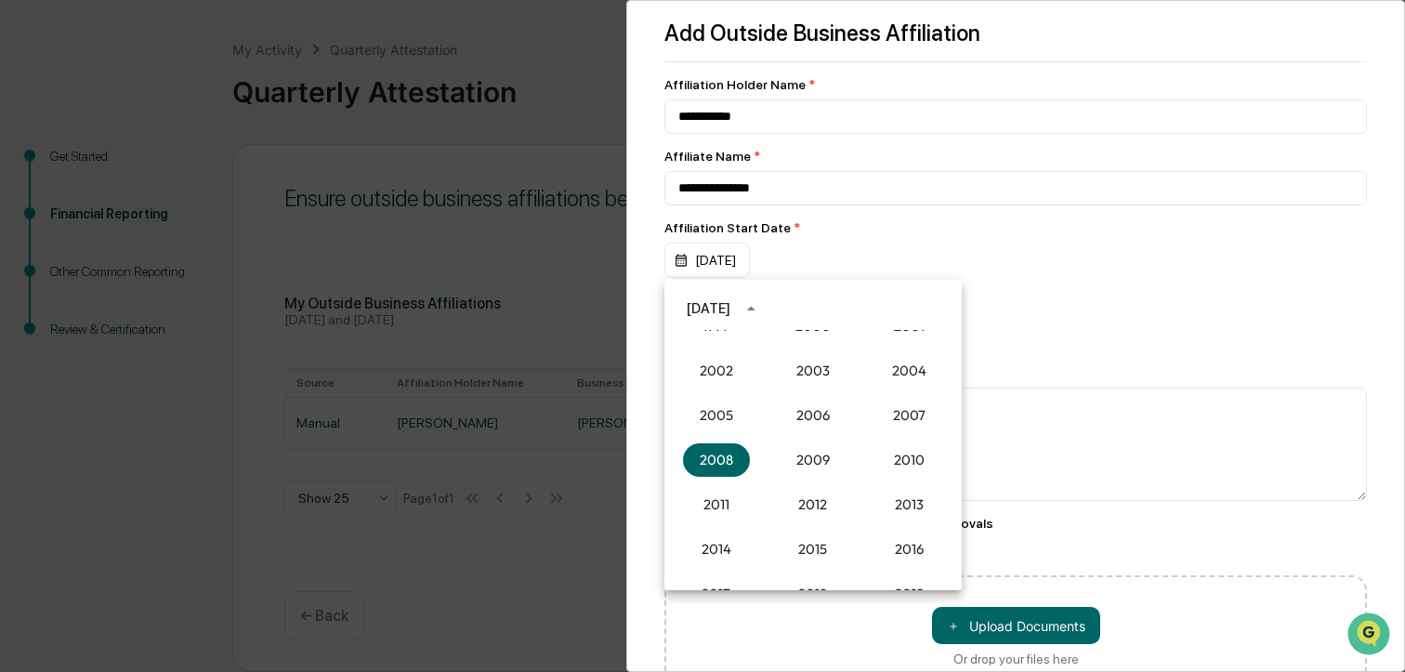
click at [761, 308] on icon "year view is open, switch to calendar view" at bounding box center [751, 308] width 20 height 20
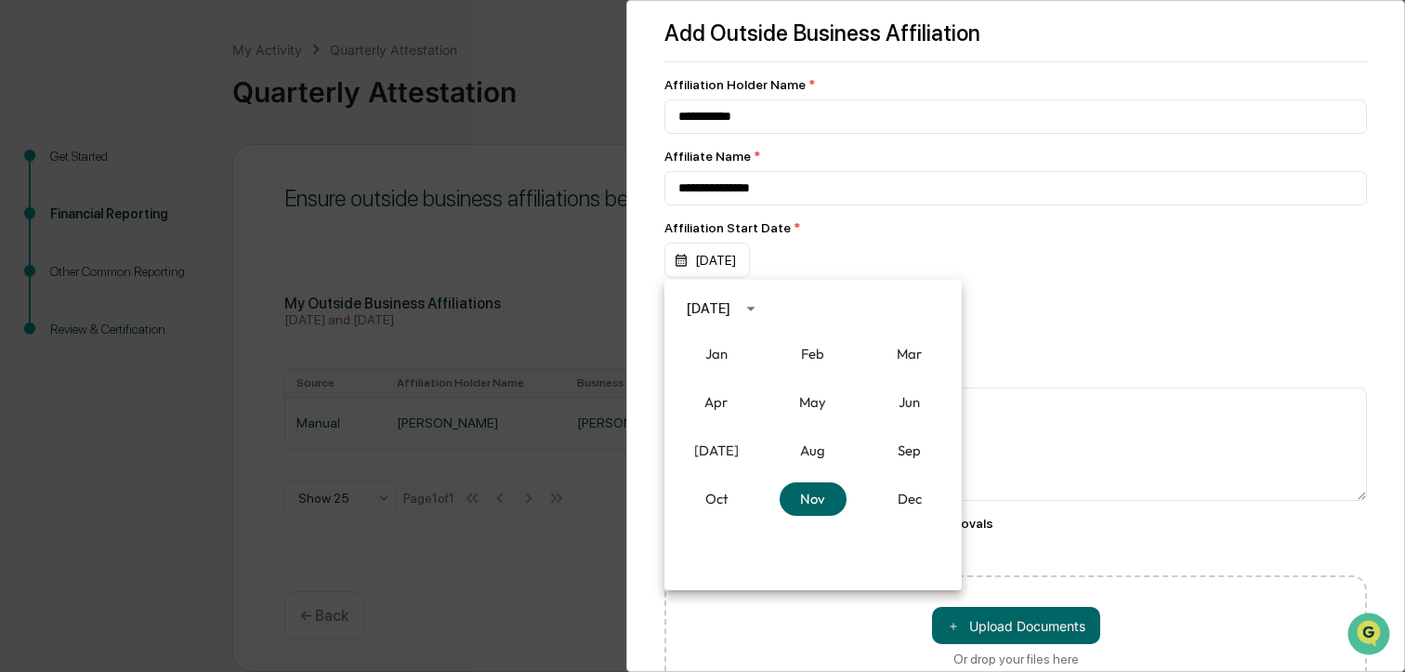
click at [1041, 416] on div at bounding box center [702, 336] width 1405 height 672
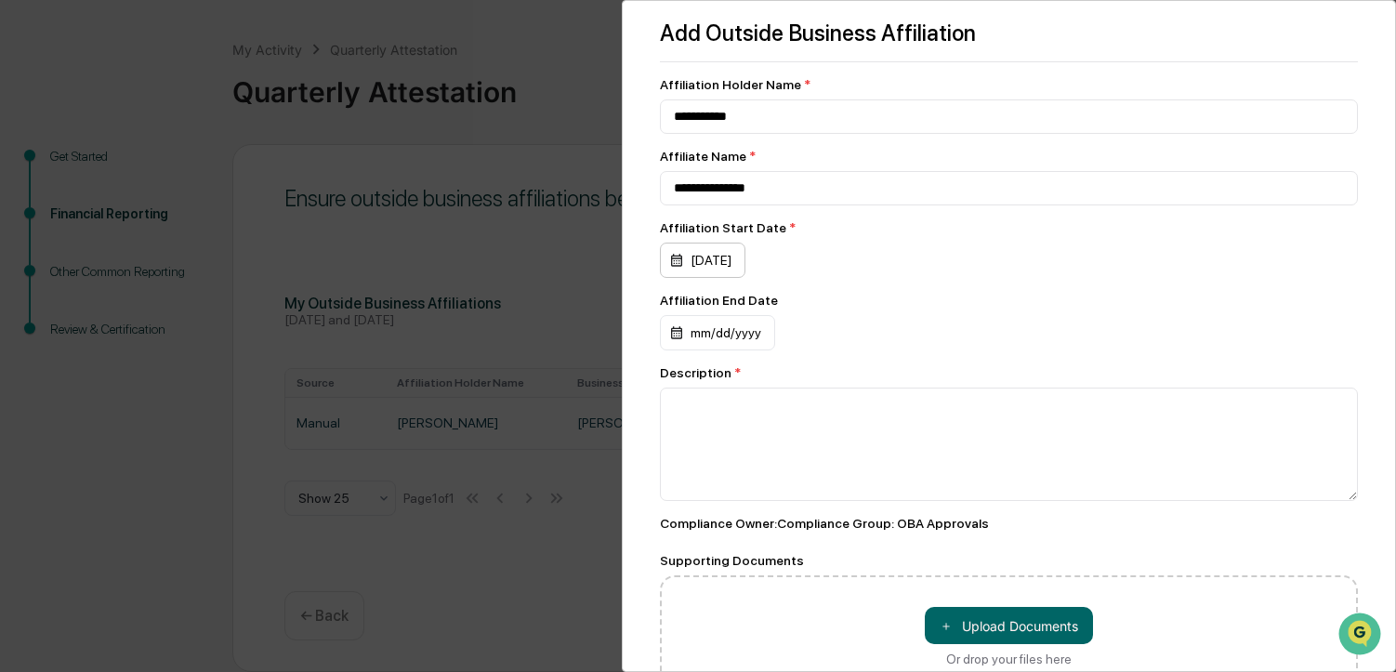
click at [735, 258] on div "[DATE]" at bounding box center [702, 260] width 85 height 35
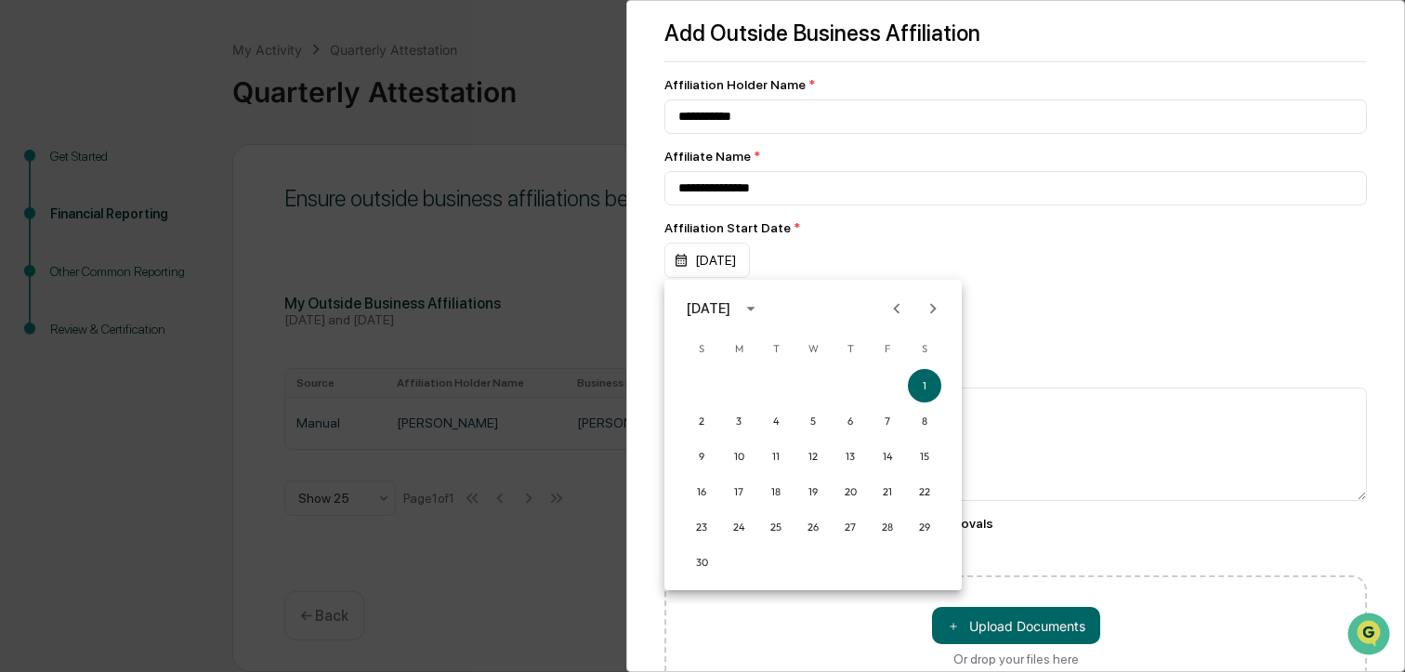
click at [730, 306] on div "[DATE]" at bounding box center [709, 308] width 44 height 20
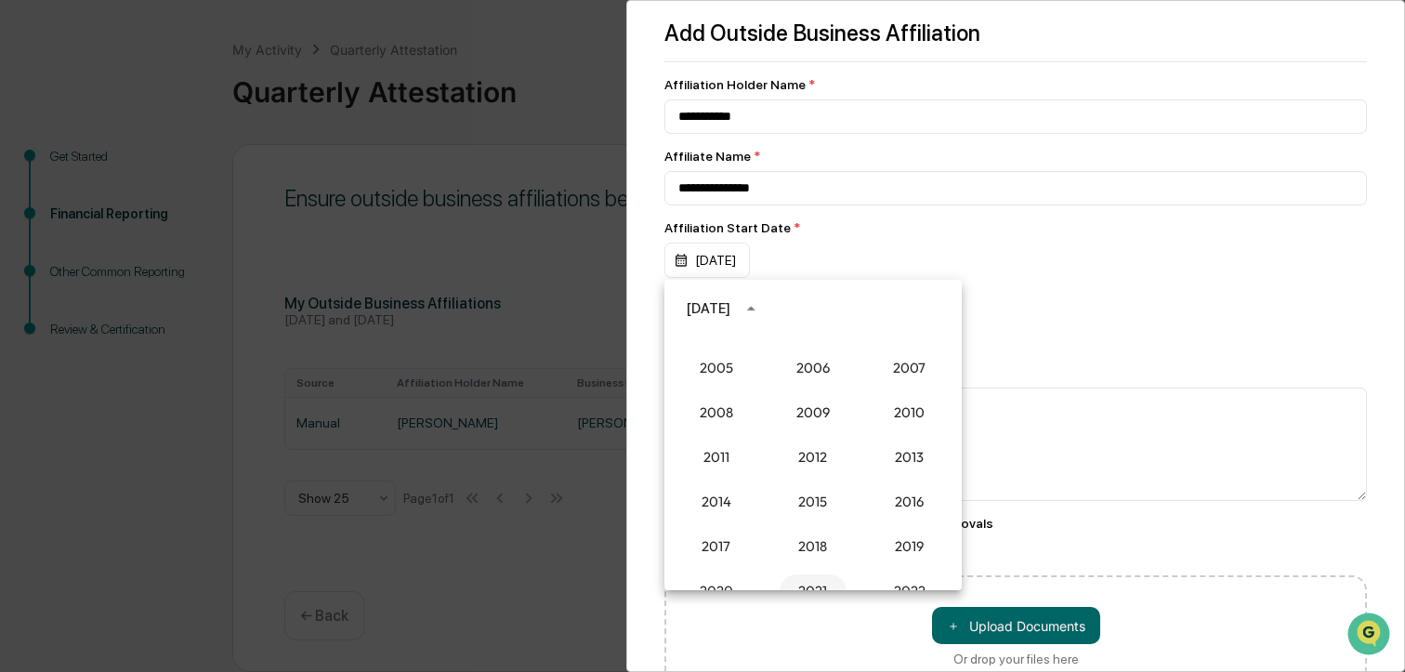
scroll to position [1535, 0]
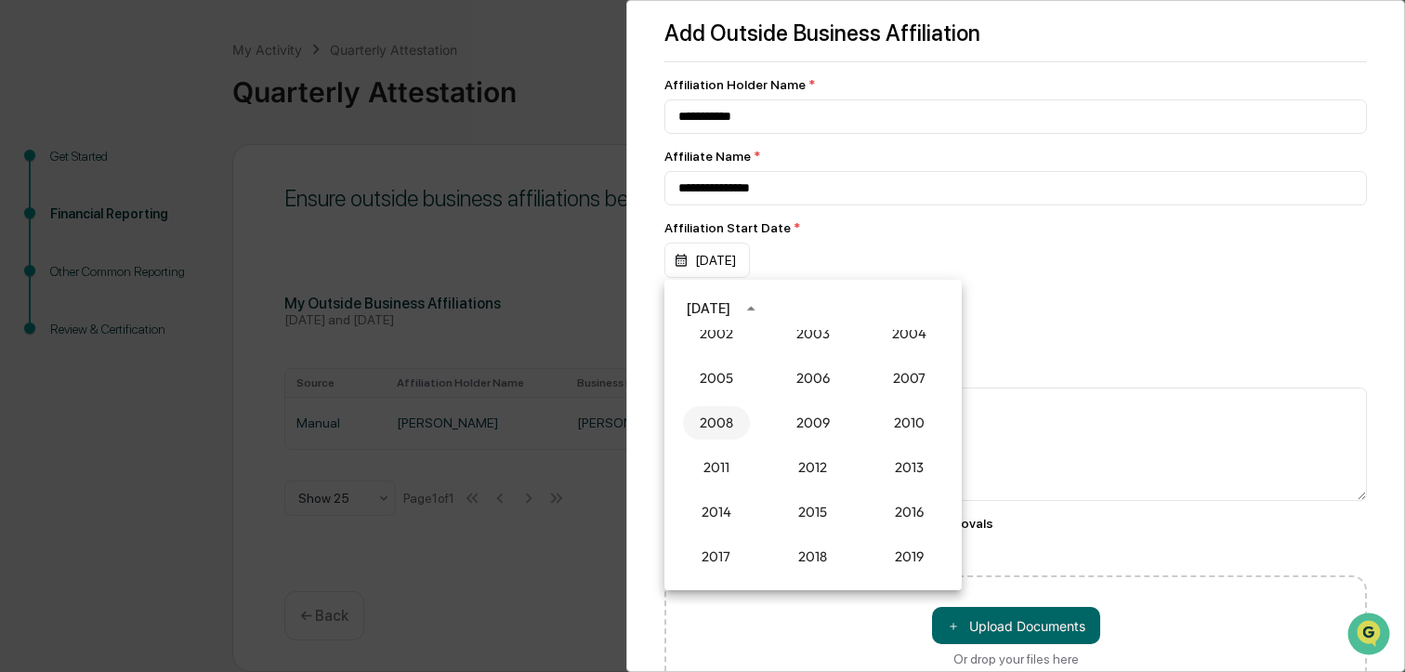
click at [726, 420] on button "2008" at bounding box center [716, 422] width 67 height 33
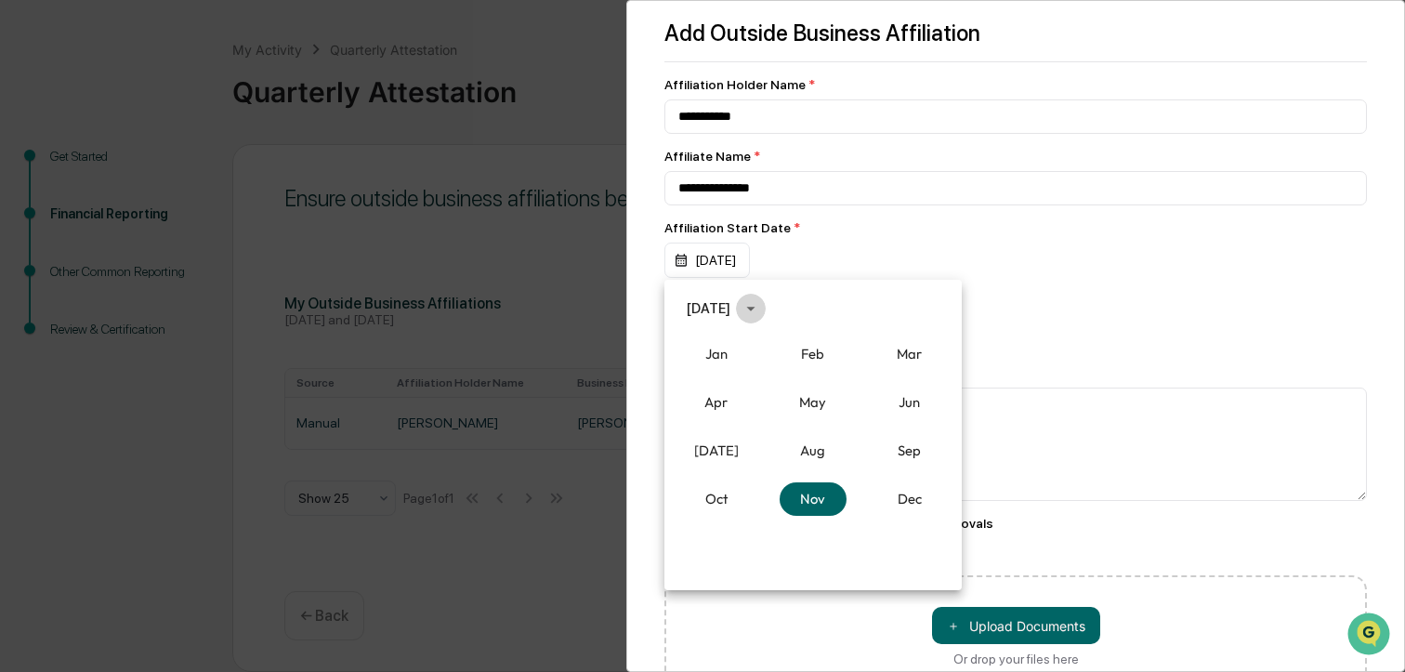
click at [761, 308] on icon "calendar view is open, switch to year view" at bounding box center [751, 308] width 20 height 20
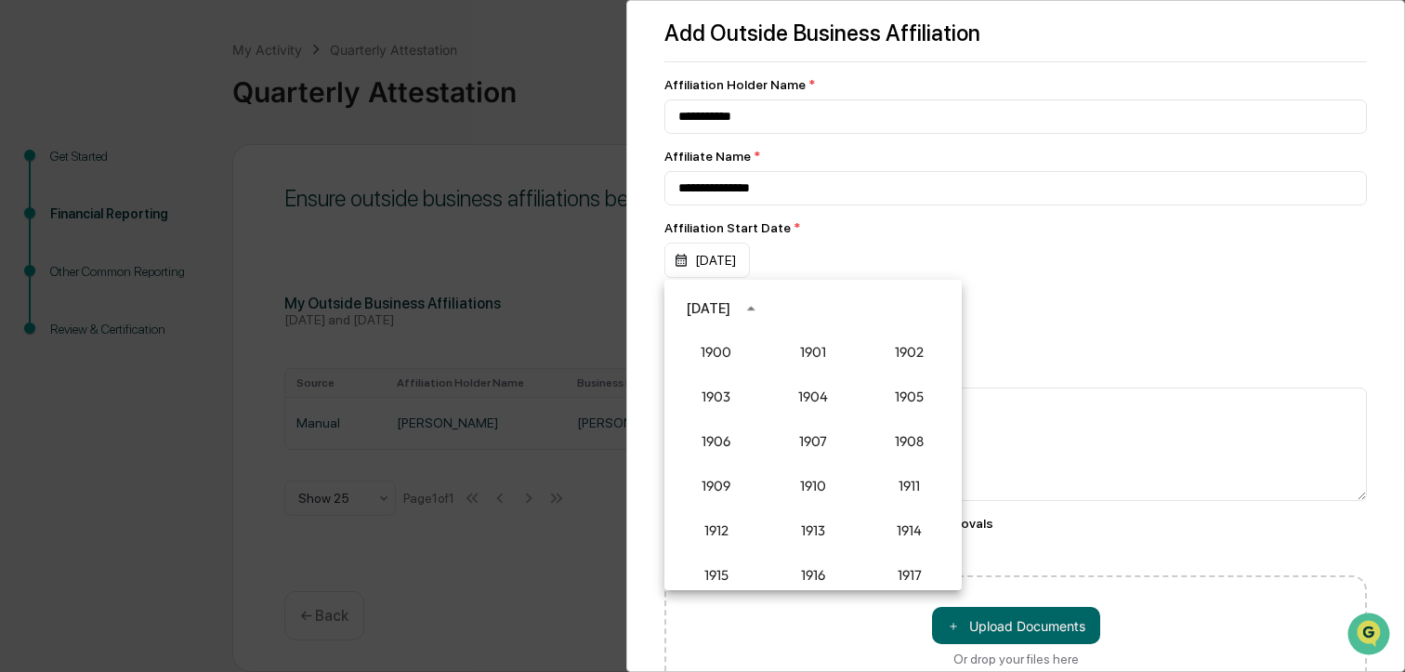
scroll to position [1498, 0]
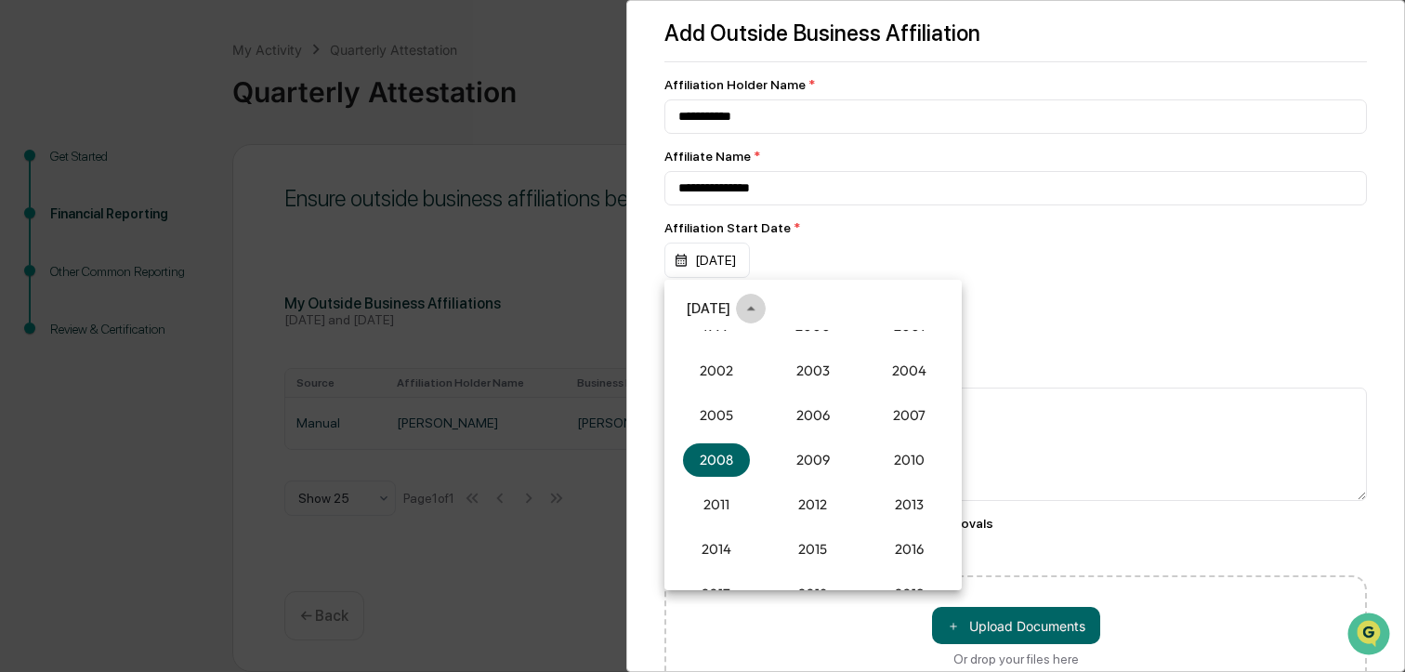
click at [761, 308] on icon "year view is open, switch to calendar view" at bounding box center [751, 308] width 20 height 20
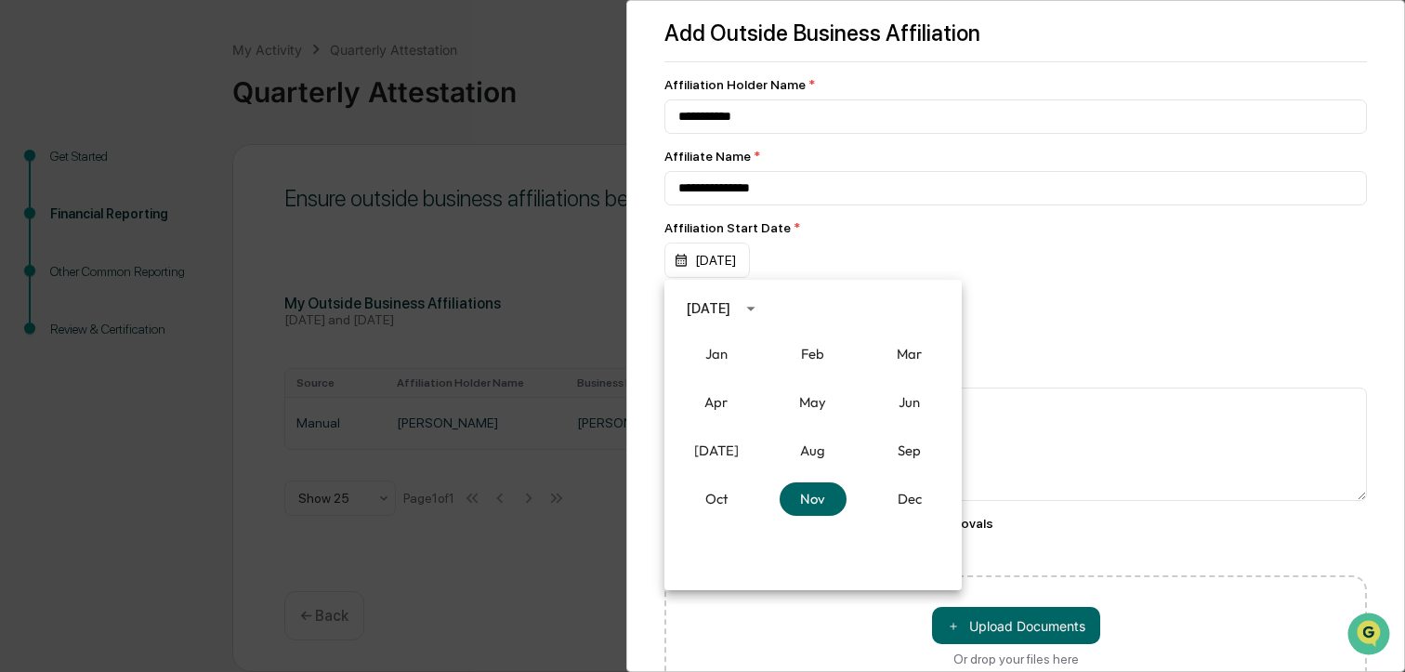
click at [767, 610] on div at bounding box center [702, 336] width 1405 height 672
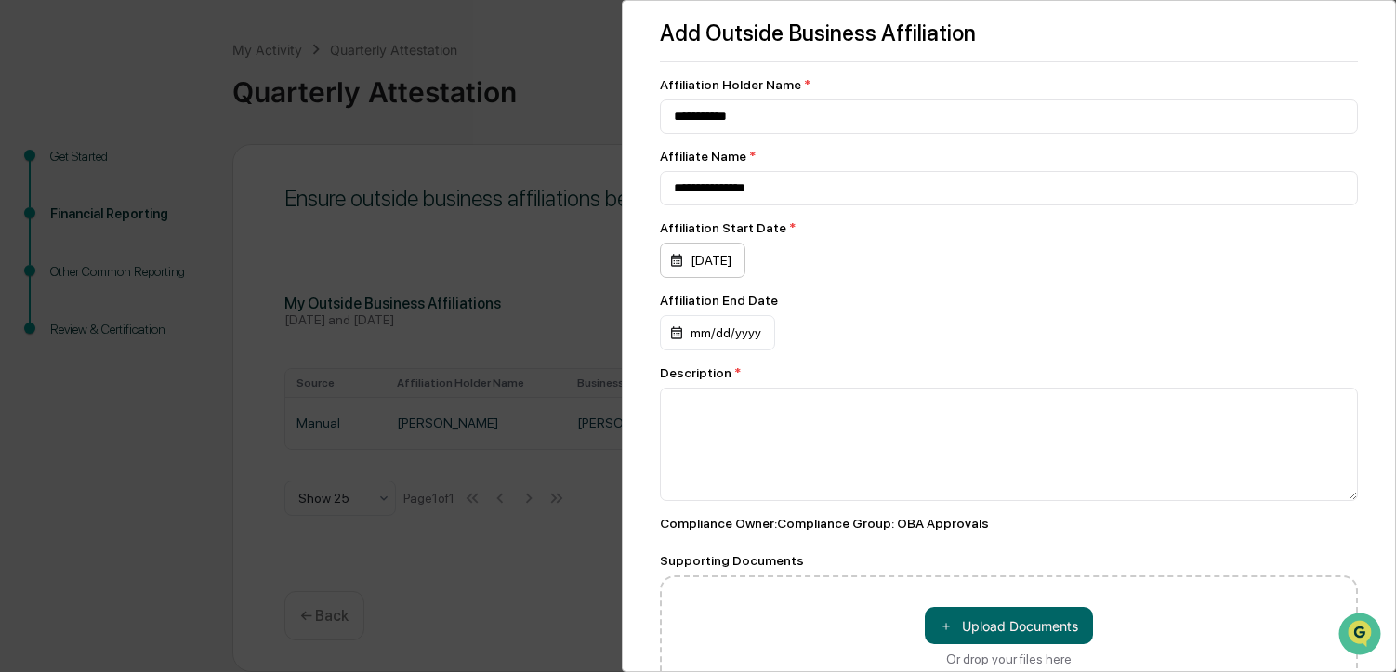
click at [745, 251] on div "[DATE]" at bounding box center [702, 260] width 85 height 35
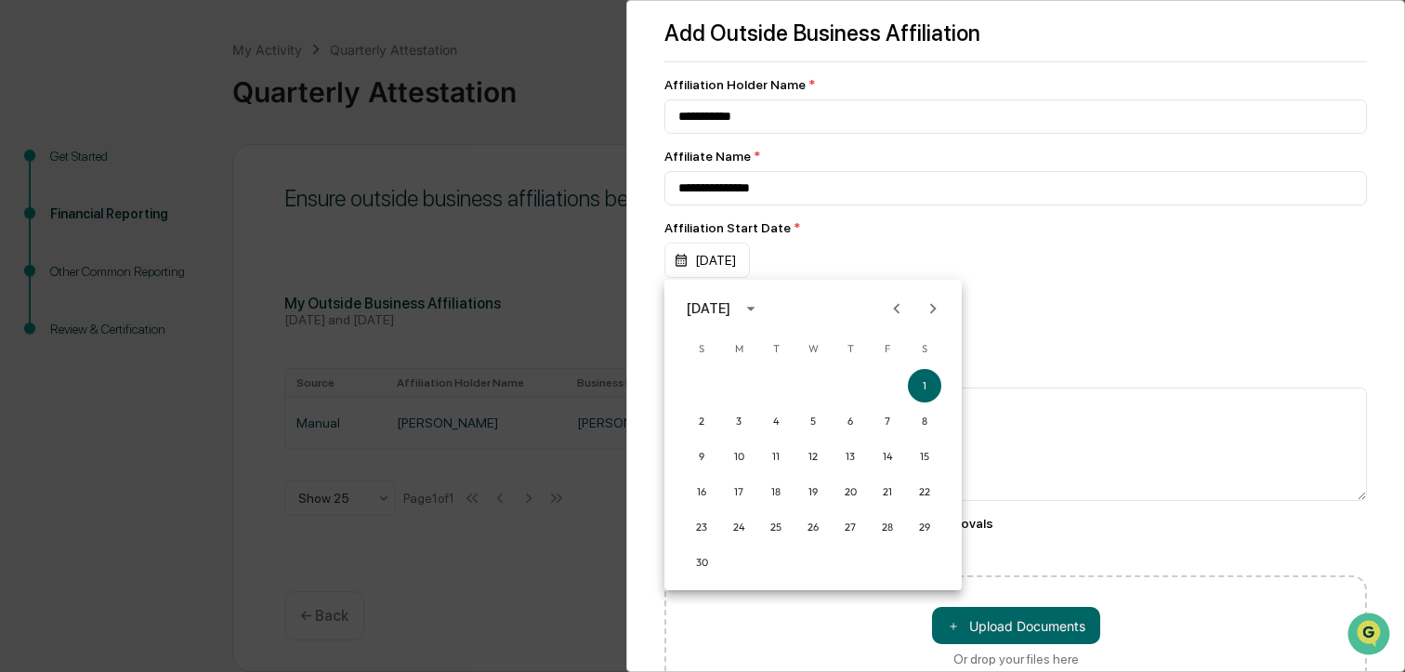
click at [730, 303] on div "[DATE]" at bounding box center [709, 308] width 44 height 20
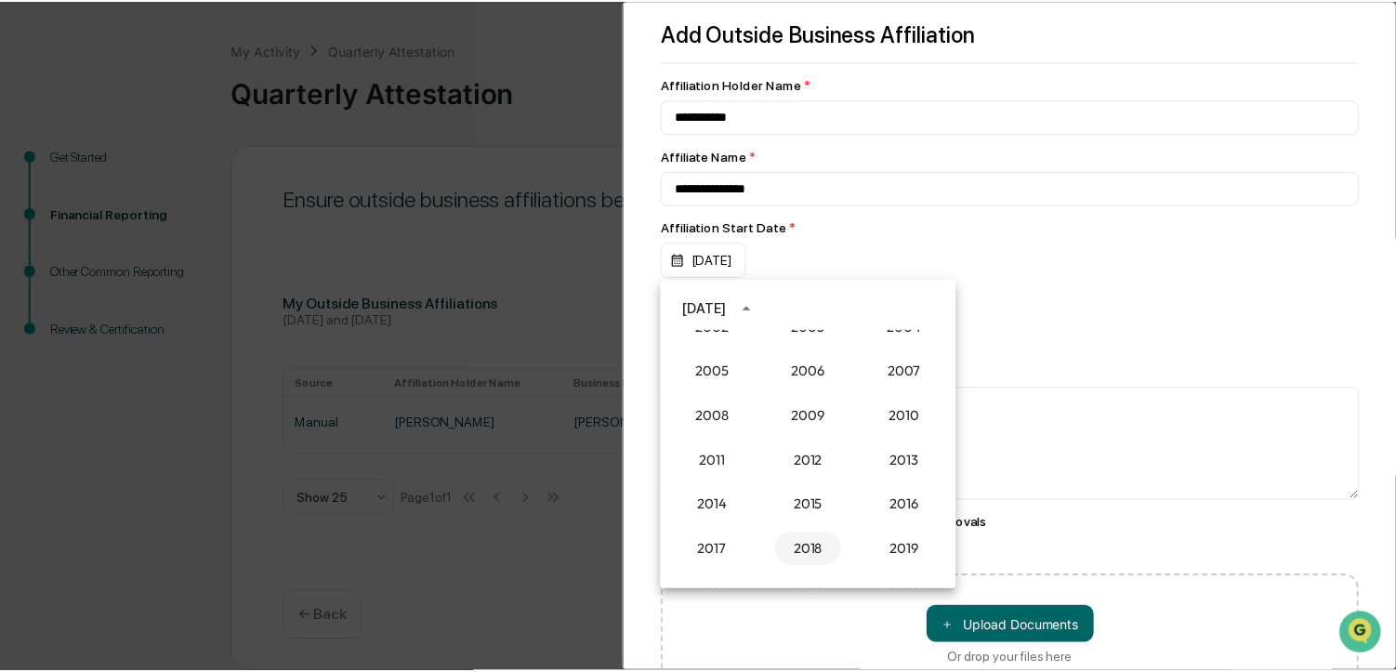
scroll to position [1535, 0]
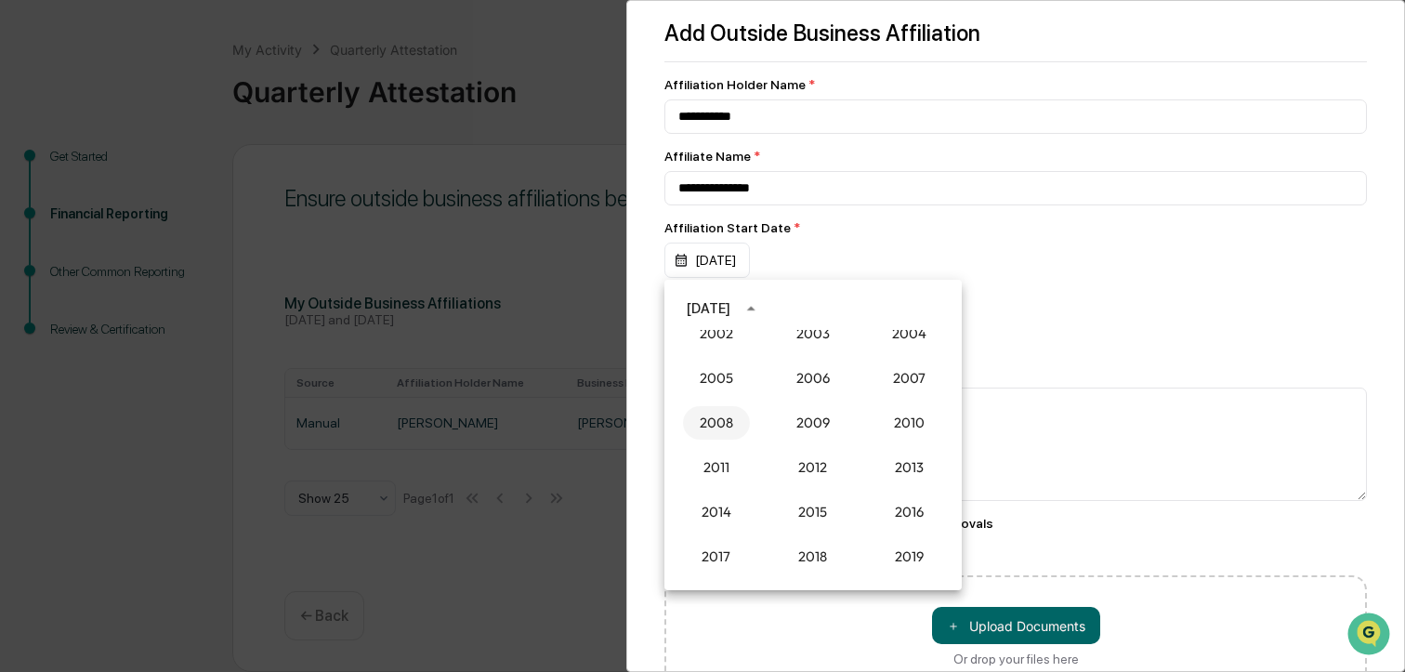
click at [728, 418] on button "2008" at bounding box center [716, 422] width 67 height 33
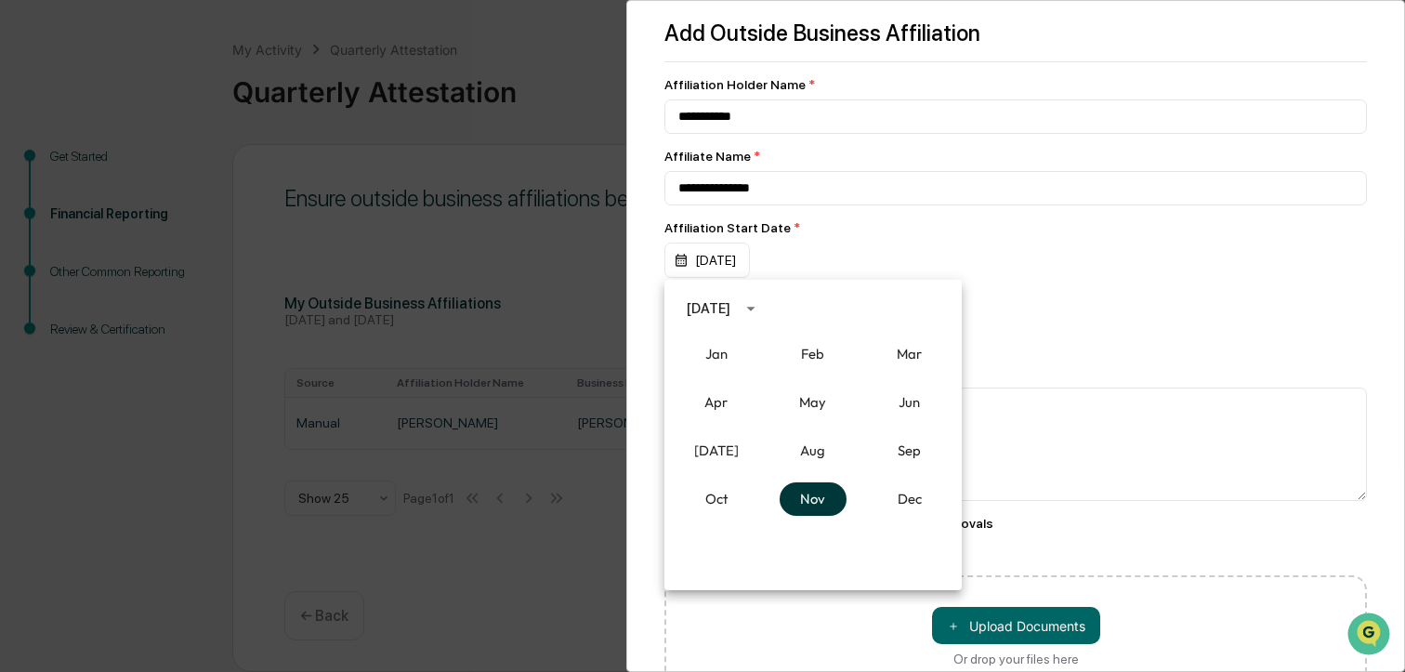
click at [806, 498] on button "Nov" at bounding box center [813, 498] width 67 height 33
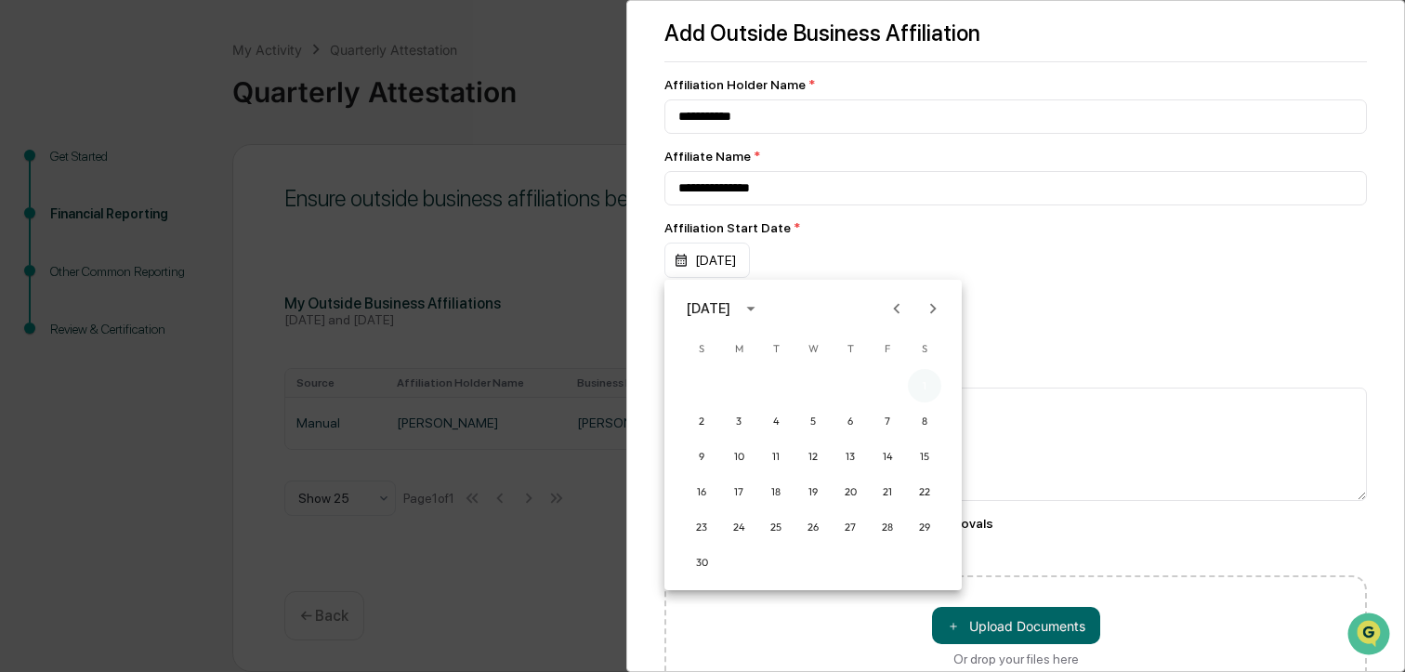
click at [930, 384] on button "1" at bounding box center [924, 385] width 33 height 33
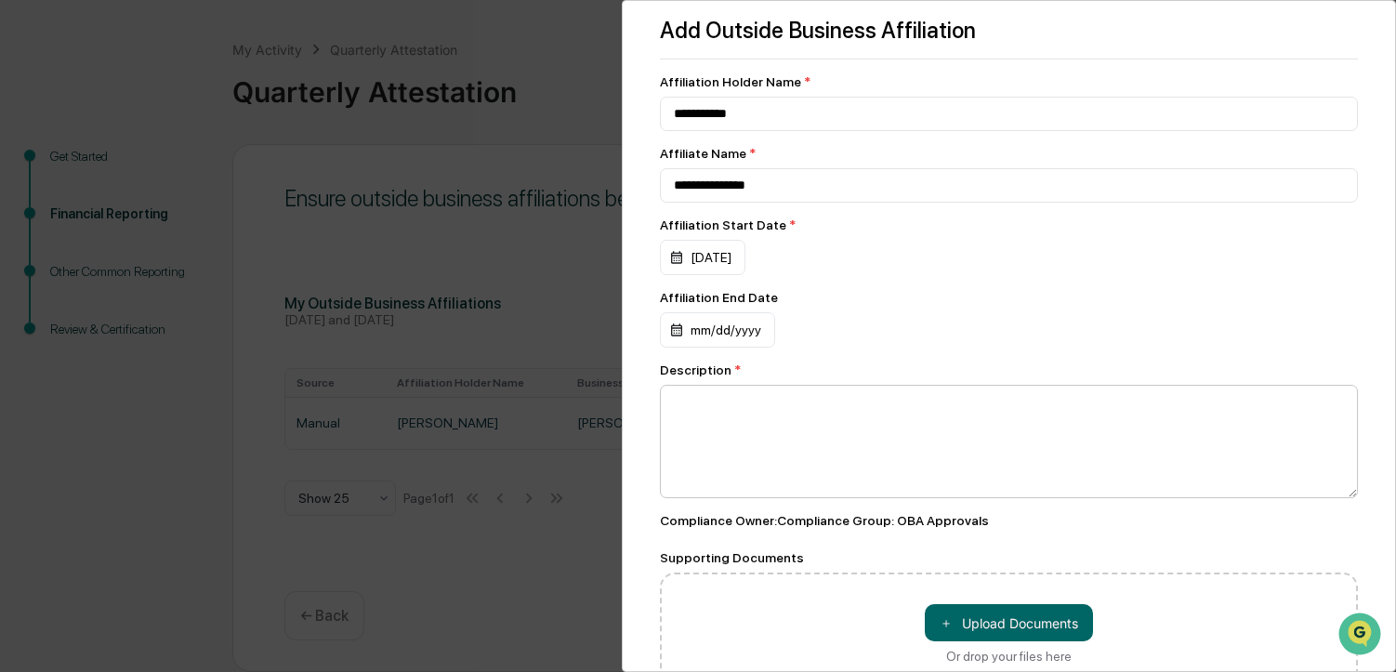
scroll to position [0, 0]
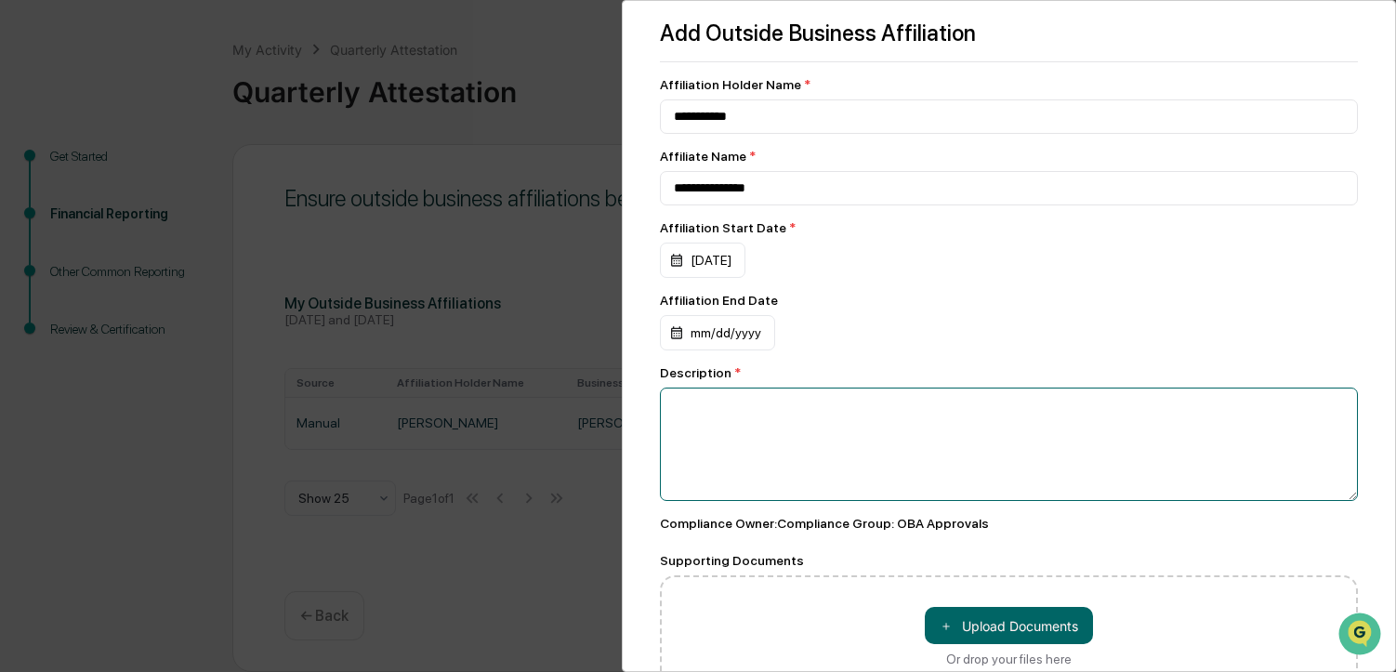
click at [685, 425] on textarea at bounding box center [1009, 443] width 698 height 113
type textarea "**********"
drag, startPoint x: 872, startPoint y: 413, endPoint x: 605, endPoint y: 436, distance: 267.6
click at [605, 436] on div "**********" at bounding box center [698, 336] width 1396 height 672
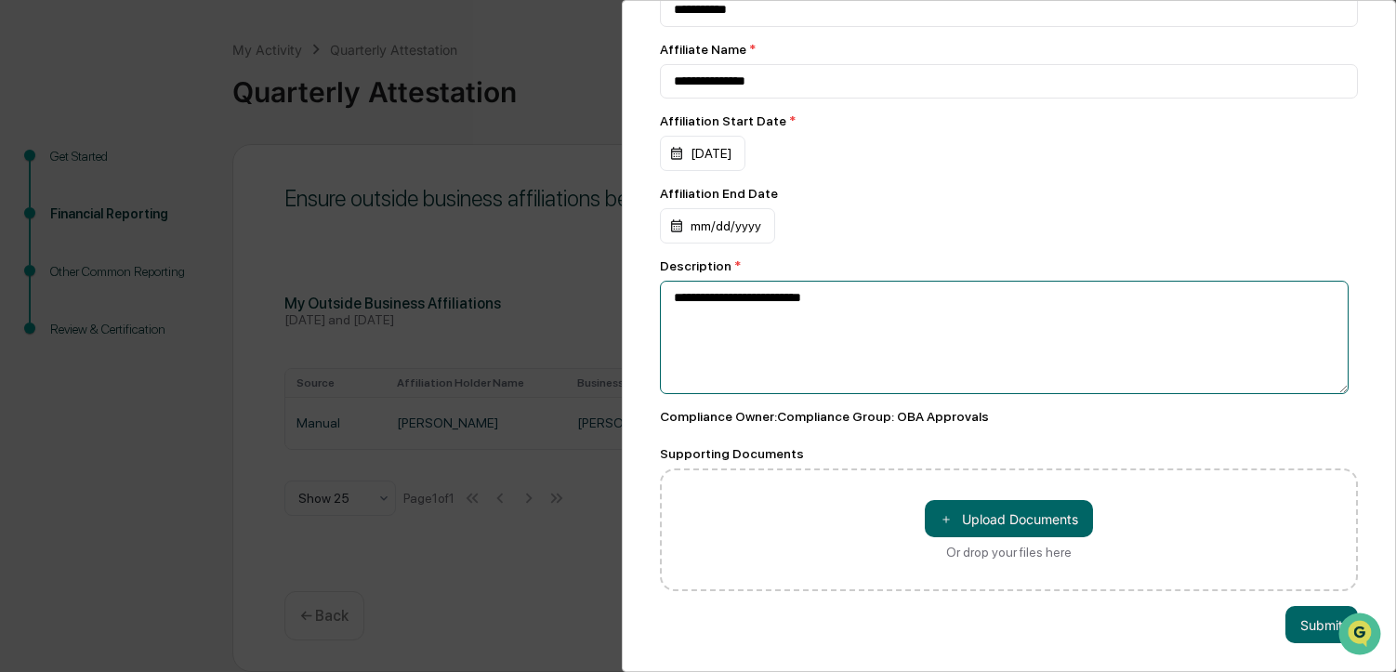
scroll to position [118, 0]
type textarea "**********"
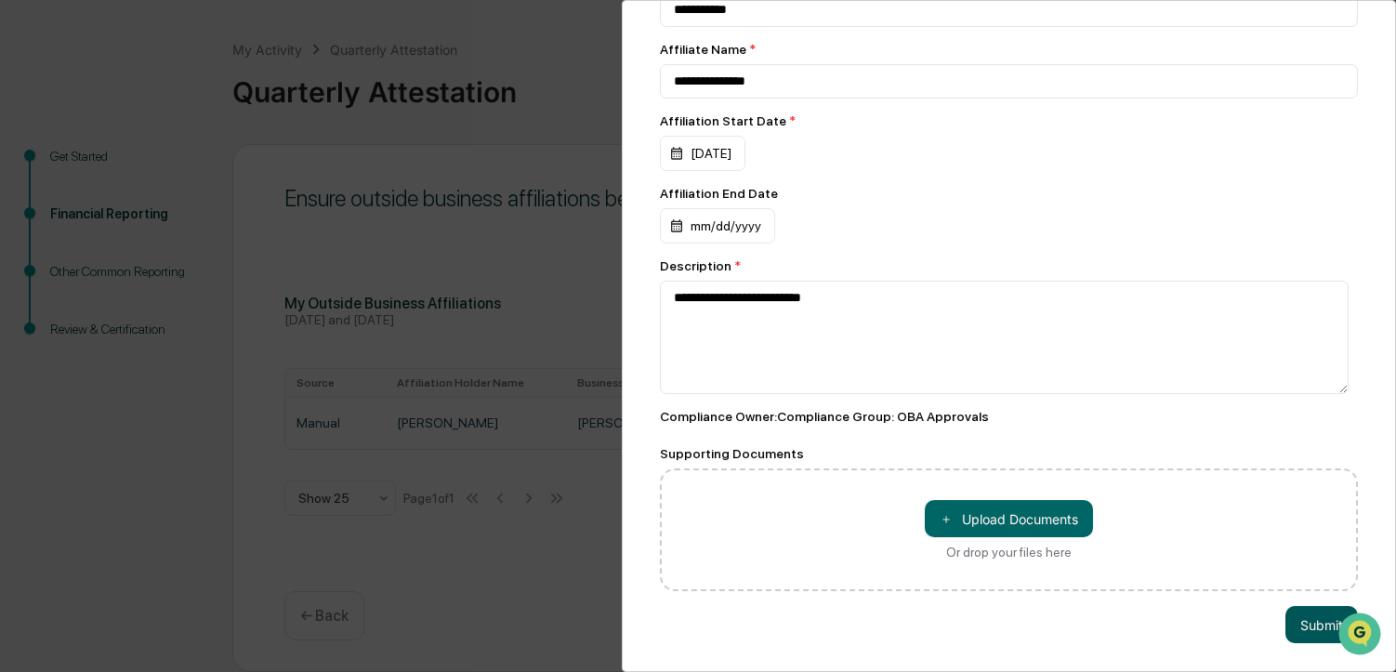
click at [1306, 617] on button "Submit" at bounding box center [1321, 624] width 72 height 37
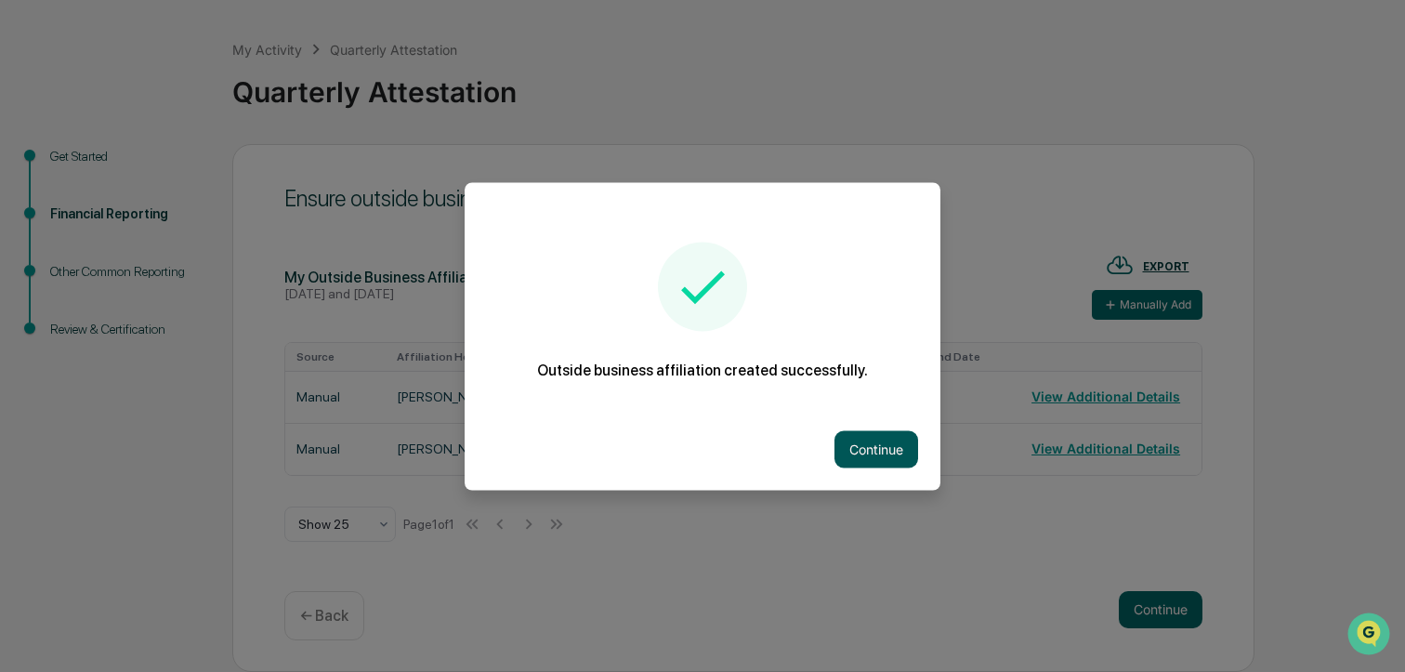
click at [868, 442] on button "Continue" at bounding box center [876, 448] width 84 height 37
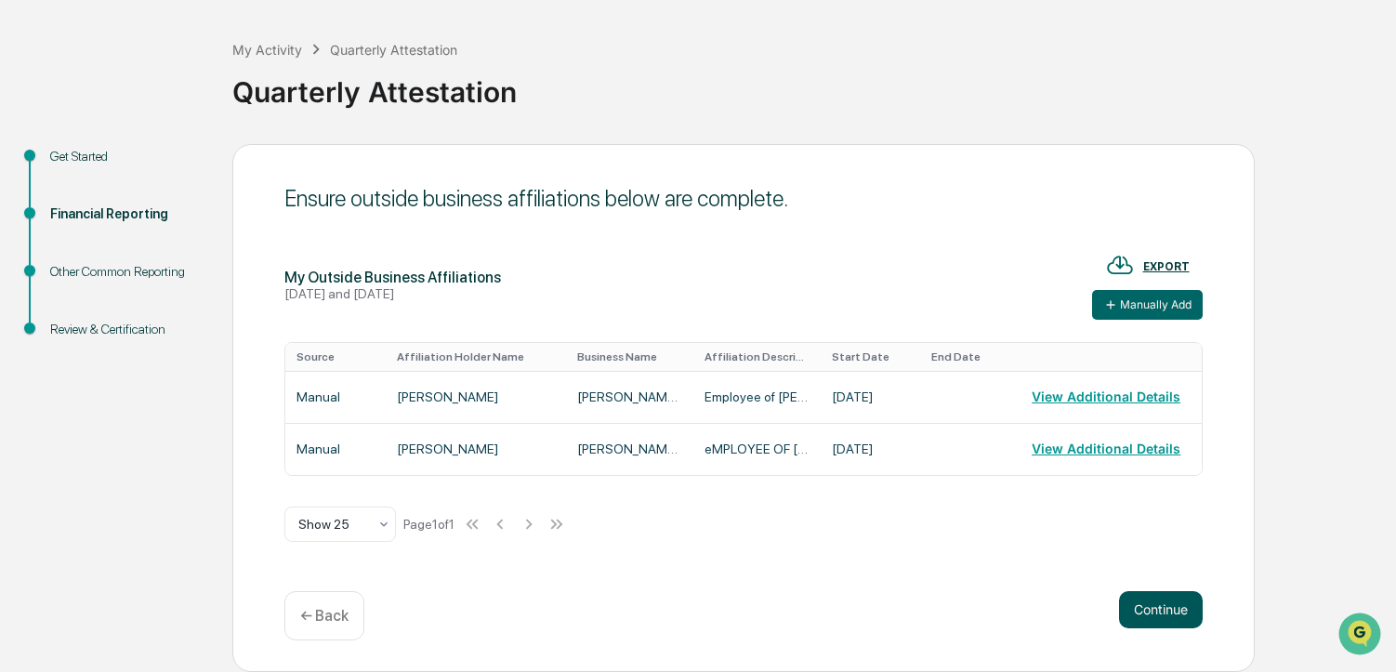
click at [1155, 602] on button "Continue" at bounding box center [1161, 609] width 84 height 37
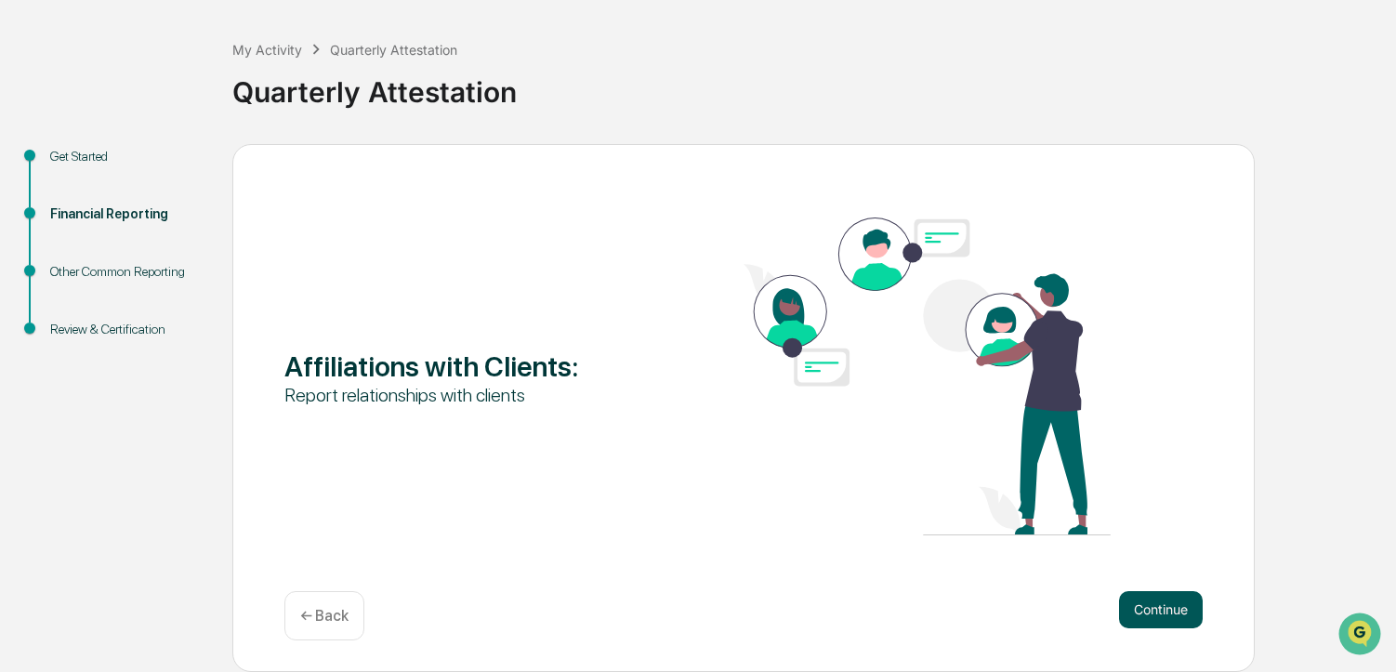
click at [1152, 604] on button "Continue" at bounding box center [1161, 609] width 84 height 37
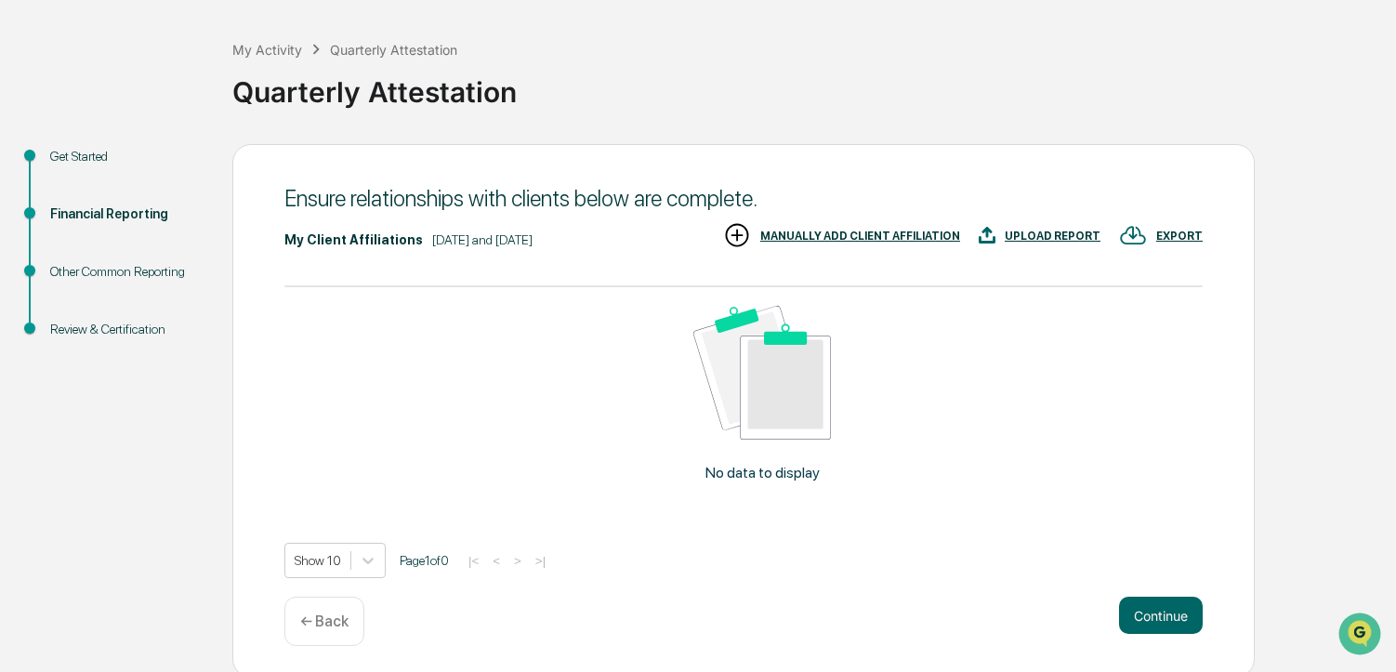
click at [1051, 237] on div "UPLOAD REPORT" at bounding box center [1052, 236] width 96 height 13
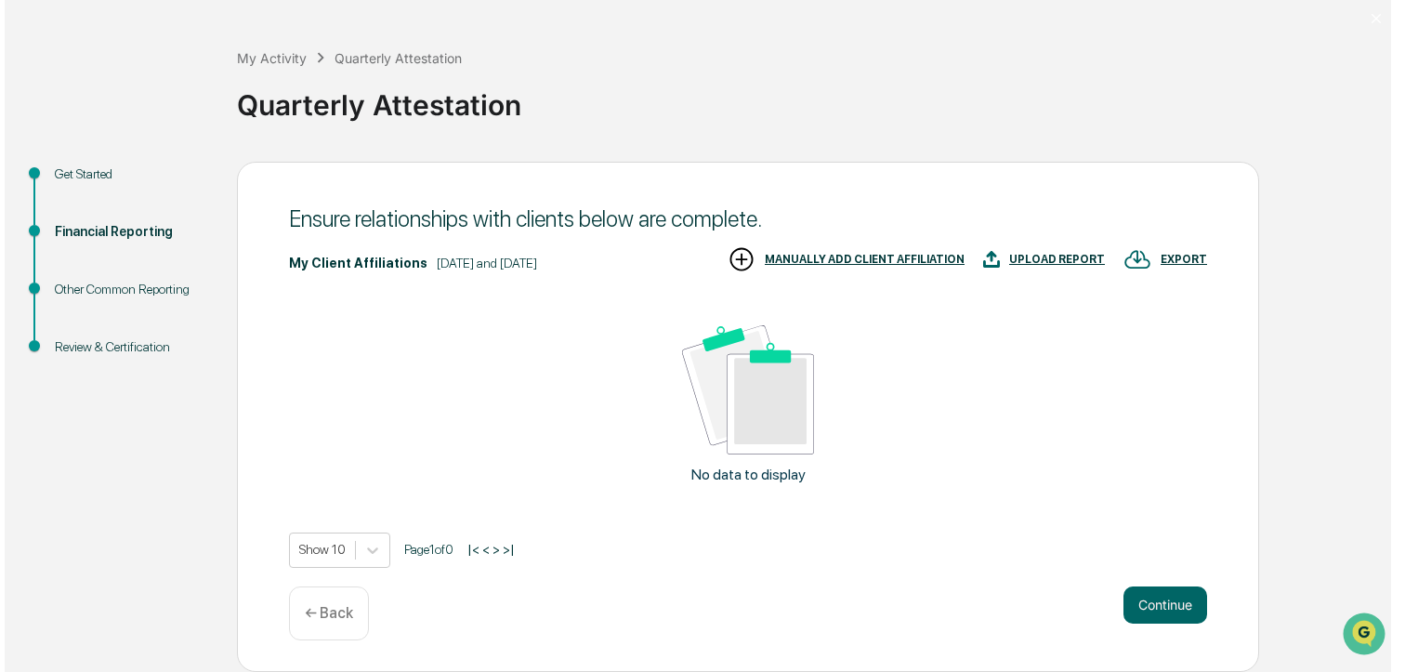
scroll to position [71, 0]
